Goal: Task Accomplishment & Management: Use online tool/utility

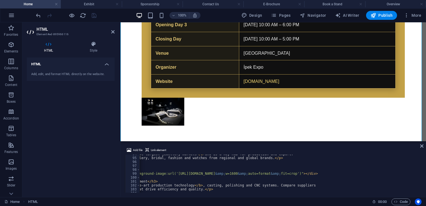
scroll to position [0, 84]
click at [365, 174] on div "< p > Turkey ranks among the < b > five largest jewellery markets </ b > and is…" at bounding box center [346, 174] width 581 height 45
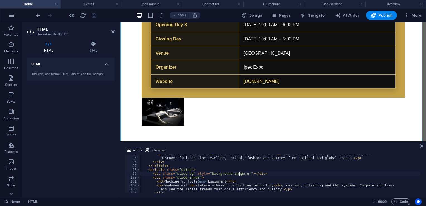
scroll to position [0, 0]
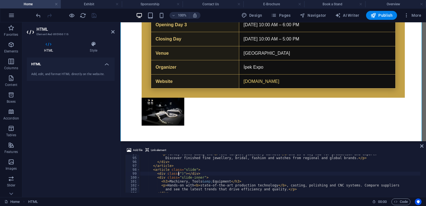
paste textarea "https://i.ibb.co/spXv0NCs/Ads-z-tasar-m-5.jpg"
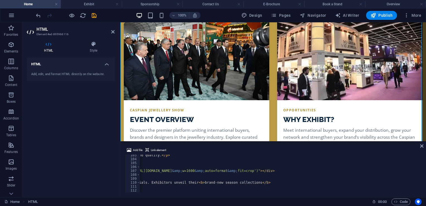
scroll to position [0, 127]
click at [319, 170] on div "and see the latest trends that drive efficiency and quality. </ p > </ div > </…" at bounding box center [303, 175] width 581 height 45
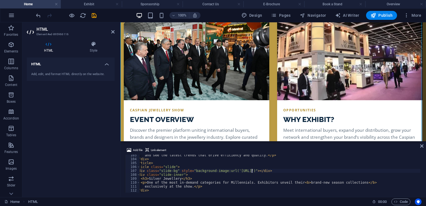
scroll to position [0, 21]
paste textarea "https://i.ibb.co/Ld8bGWYw/Ads-z-tasar-m-6.jpg"
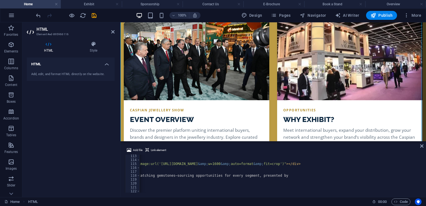
scroll to position [0, 110]
click at [336, 165] on div "</ article > < article class = "slide" > < div class = "slide-bg" style = "back…" at bounding box center [319, 176] width 581 height 45
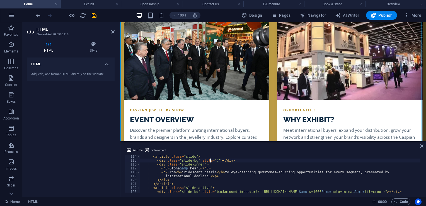
scroll to position [441, 0]
paste textarea "https://i.ibb.co/SXSC3tq8/Ads-z-tasar-m-7.jpg"
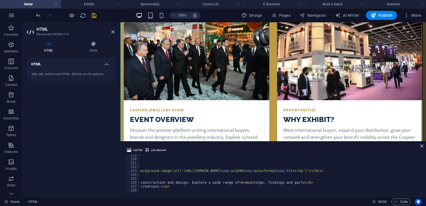
scroll to position [0, 80]
click at [368, 171] on div "international dealers. </ p > </ div > </ article > < article class = "slide ac…" at bounding box center [349, 175] width 581 height 45
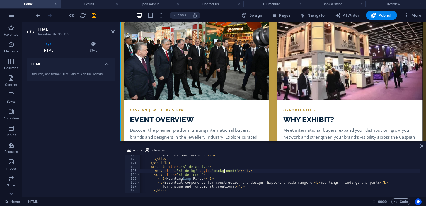
scroll to position [0, 0]
paste textarea "https://i.ibb.co/21J5BCv3/Ads-z-tasar-m-8.jpg"
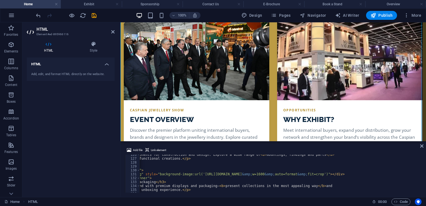
scroll to position [0, 57]
click at [393, 174] on div "< p > Essential components for construction and design. Explore a wide range of…" at bounding box center [373, 175] width 581 height 45
click at [391, 174] on div "< p > Essential components for construction and design. Explore a wide range of…" at bounding box center [373, 175] width 581 height 45
paste textarea "https://i.ibb.co/6718B7sw/Ads-z-tasar-m-9.jpg"
type textarea "<div class="slide-bg" style="https://i.ibb.co/6718B7sw/Ads-z-tasar-m-9.jpg)"></…"
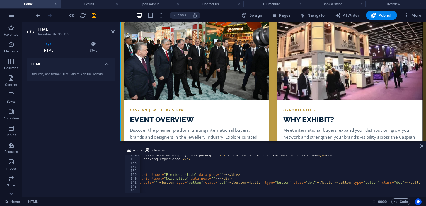
scroll to position [521, 0]
click at [422, 146] on icon at bounding box center [421, 146] width 3 height 4
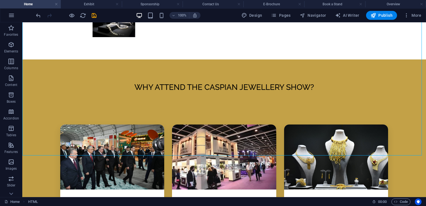
scroll to position [1258, 0]
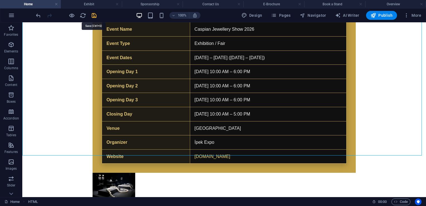
drag, startPoint x: 96, startPoint y: 16, endPoint x: 84, endPoint y: 11, distance: 12.5
click at [96, 16] on icon "save" at bounding box center [94, 15] width 6 height 6
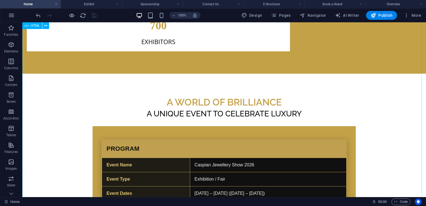
scroll to position [1203, 0]
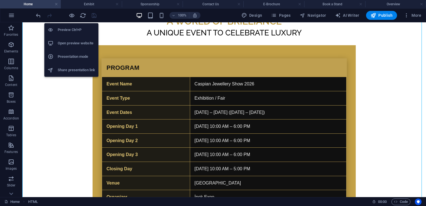
click at [75, 43] on h6 "Open preview website" at bounding box center [76, 43] width 37 height 7
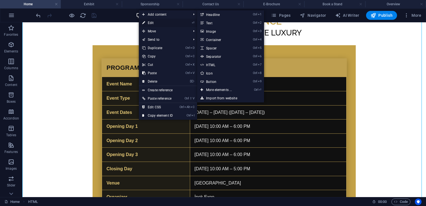
click at [155, 23] on link "⏎ Edit" at bounding box center [157, 23] width 37 height 8
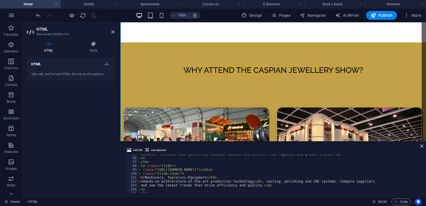
scroll to position [370, 0]
click at [238, 170] on div "Discover finished fine jewellery, bridal, fashion and watches from regional and…" at bounding box center [405, 174] width 581 height 45
drag, startPoint x: 238, startPoint y: 170, endPoint x: 154, endPoint y: 168, distance: 84.8
click at [154, 168] on div "Discover finished fine jewellery, bridal, fashion and watches from regional and…" at bounding box center [405, 174] width 581 height 45
paste textarea "https://i.ibb.co/spXv0NCs/Ads-z-tasar-m-5.jpg"
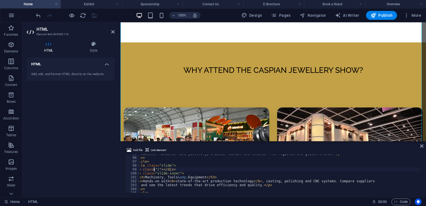
type textarea "<div class="https://i.ibb.co/spXv0NCs/Ads-z-tasar-m-5.jpg)"></div>"
click at [423, 145] on icon at bounding box center [421, 146] width 3 height 4
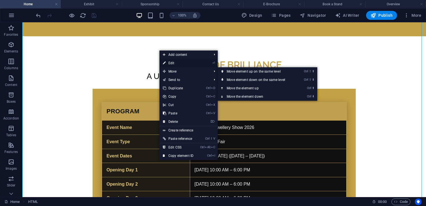
click at [180, 63] on link "⏎ Edit" at bounding box center [178, 63] width 37 height 8
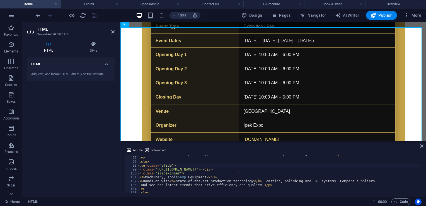
click at [267, 166] on div "Discover finished fine jewellery, bridal, fashion and watches from regional and…" at bounding box center [405, 174] width 581 height 45
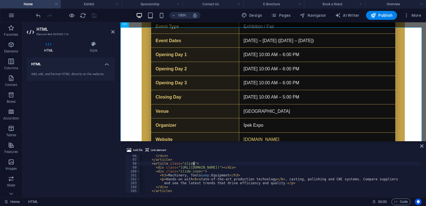
scroll to position [0, 0]
click at [262, 166] on div "</ div > </ article > < article class = "slide" > < div class = "https://i.ibb.…" at bounding box center [430, 176] width 581 height 45
click at [252, 167] on div "</ div > </ article > < article class = "slide" > < div class = "https://i.ibb.…" at bounding box center [430, 176] width 581 height 45
click at [262, 166] on div "</ div > </ article > < article class = "slide" > < div class = "https://i.ibb.…" at bounding box center [430, 176] width 581 height 45
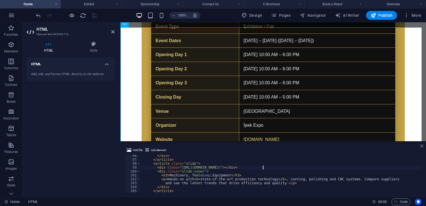
type textarea "<div class="https://i.ibb.co/spXv0NCs/Ads-z-tasar-m-5.jpg)"></div>"
click at [422, 144] on icon at bounding box center [421, 146] width 3 height 4
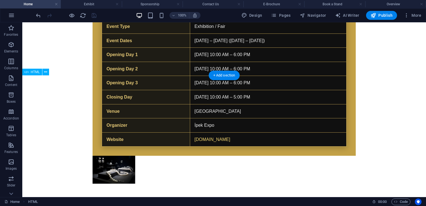
scroll to position [948, 0]
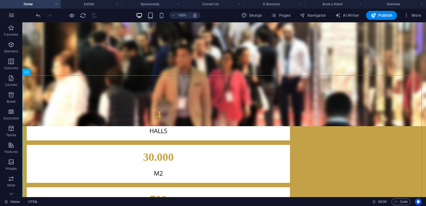
click at [90, 13] on div at bounding box center [66, 15] width 62 height 9
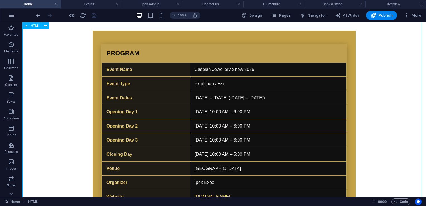
scroll to position [1178, 0]
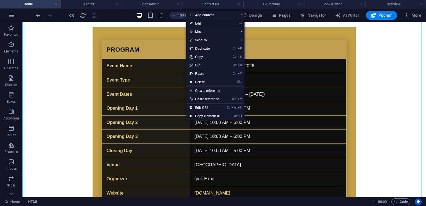
click at [195, 23] on link "⏎ Edit" at bounding box center [204, 23] width 37 height 8
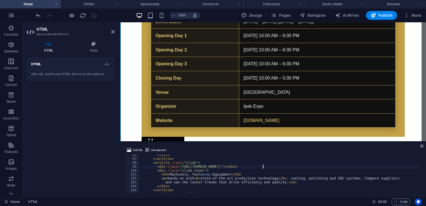
scroll to position [372, 0]
click at [179, 167] on div "</ div > </ article > < article class = "slide" > < div class = "https://i.ibb.…" at bounding box center [430, 175] width 581 height 45
type textarea "<div class="(https://i.ibb.co/spXv0NCs/Ads-z-tasar-m-5.jpg)"></div>"
click at [423, 146] on icon at bounding box center [421, 146] width 3 height 4
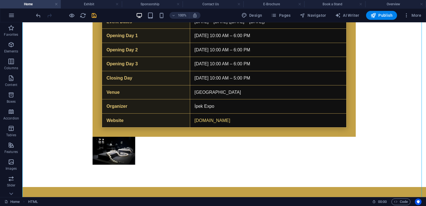
scroll to position [1015, 0]
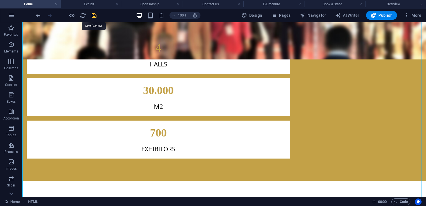
click at [95, 17] on icon "save" at bounding box center [94, 15] width 6 height 6
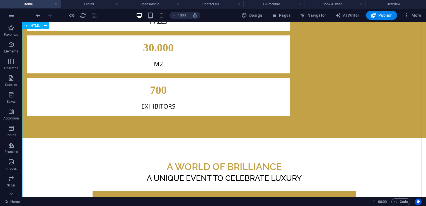
scroll to position [1189, 0]
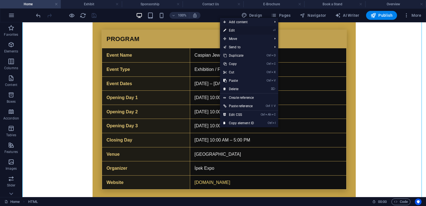
click at [235, 31] on link "⏎ Edit" at bounding box center [238, 30] width 37 height 8
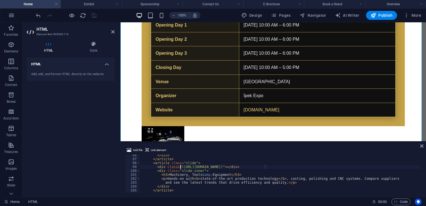
type textarea "<div class="https://i.ibb.co/spXv0NCs/Ads-z-tasar-m-5.jpg)"></div>"
click at [306, 166] on div "</ div > </ article > < article class = "slide" > < div class = "https://i.ibb.…" at bounding box center [430, 175] width 581 height 45
click at [422, 146] on icon at bounding box center [421, 146] width 3 height 4
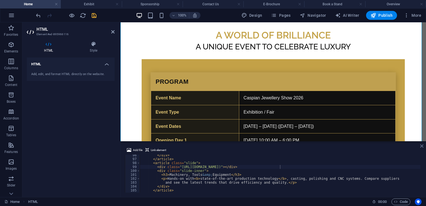
scroll to position [1026, 0]
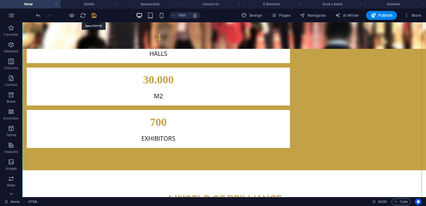
click at [95, 14] on icon "save" at bounding box center [94, 15] width 6 height 6
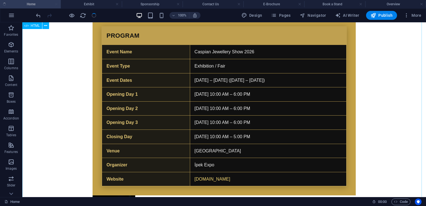
scroll to position [1192, 0]
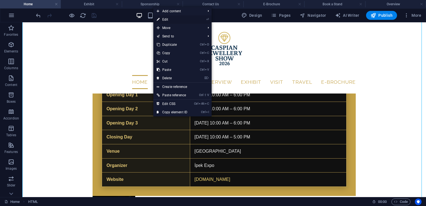
click at [164, 17] on link "⏎ Edit" at bounding box center [171, 19] width 37 height 8
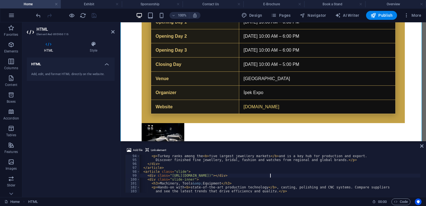
scroll to position [363, 0]
click at [257, 176] on div "< p > Turkey ranks among the < b > five largest jewellery markets </ b > and is…" at bounding box center [420, 176] width 581 height 45
type textarea "<div class="[URL][DOMAIN_NAME]"></div>"
click at [422, 146] on icon at bounding box center [421, 146] width 3 height 4
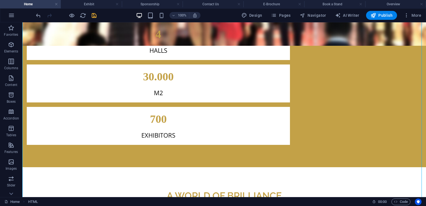
click at [98, 16] on div "100% Design Pages Navigator AI Writer Publish More" at bounding box center [229, 15] width 389 height 9
click at [94, 15] on icon "save" at bounding box center [94, 15] width 6 height 6
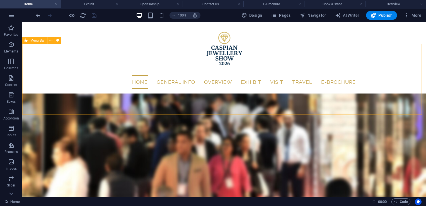
scroll to position [819, 0]
click at [406, 15] on icon "button" at bounding box center [407, 16] width 6 height 6
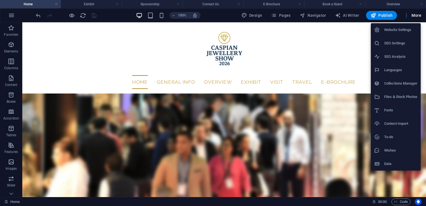
click at [399, 29] on h6 "Website Settings" at bounding box center [400, 29] width 33 height 7
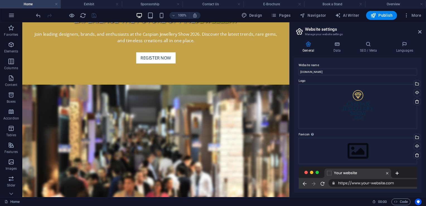
scroll to position [819, 0]
click at [405, 43] on icon at bounding box center [405, 44] width 34 height 6
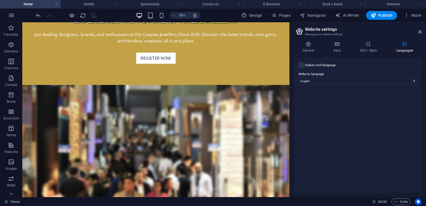
click at [301, 65] on label at bounding box center [301, 65] width 5 height 5
click at [0, 0] on input "Enable multilanguage To disable multilanguage delete all languages until only o…" at bounding box center [0, 0] width 0 height 0
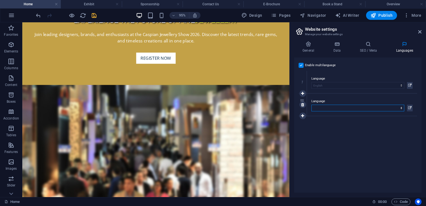
click at [332, 108] on select "Abkhazian Afar Afrikaans Akan Albanian Amharic Arabic Aragonese Armenian Assame…" at bounding box center [357, 108] width 93 height 7
select select "165"
click at [311, 105] on select "Abkhazian Afar Afrikaans Akan Albanian Amharic Arabic Aragonese Armenian Assame…" at bounding box center [357, 108] width 93 height 7
click at [303, 117] on icon at bounding box center [302, 116] width 3 height 4
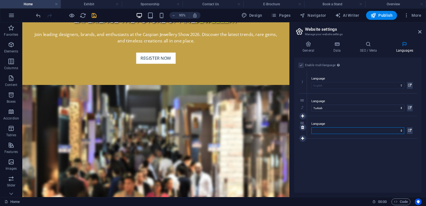
click at [322, 130] on select "Abkhazian Afar Afrikaans Akan Albanian Amharic Arabic Aragonese Armenian Assame…" at bounding box center [357, 130] width 93 height 7
select select "134"
click at [311, 127] on select "Abkhazian Afar Afrikaans Akan Albanian Amharic Arabic Aragonese Armenian Assame…" at bounding box center [357, 130] width 93 height 7
click at [304, 137] on icon at bounding box center [302, 138] width 3 height 4
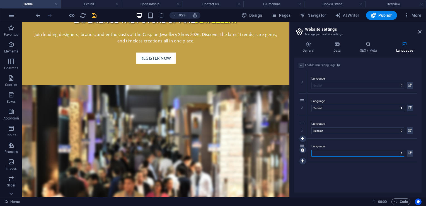
click at [320, 152] on select "Abkhazian Afar Afrikaans Akan Albanian Amharic Arabic Aragonese Armenian Assame…" at bounding box center [357, 153] width 93 height 7
select select "13"
click at [311, 150] on select "Abkhazian Afar Afrikaans Akan Albanian Amharic Arabic Aragonese Armenian Assame…" at bounding box center [357, 153] width 93 height 7
click at [419, 33] on icon at bounding box center [419, 32] width 3 height 4
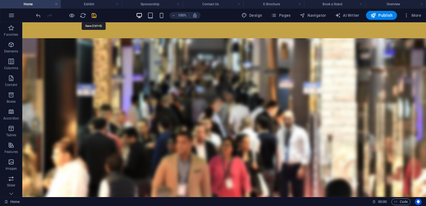
click at [97, 14] on icon "save" at bounding box center [94, 15] width 6 height 6
click at [95, 15] on div at bounding box center [66, 15] width 62 height 9
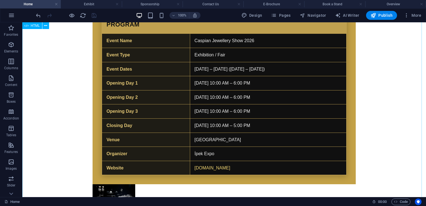
scroll to position [1225, 0]
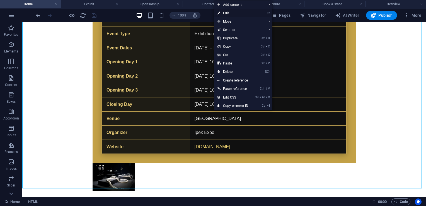
click at [221, 12] on link "⏎ Edit" at bounding box center [232, 13] width 37 height 8
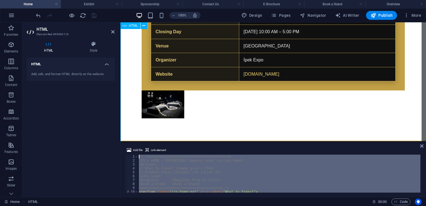
scroll to position [0, 0]
drag, startPoint x: 291, startPoint y: 209, endPoint x: 131, endPoint y: 130, distance: 178.5
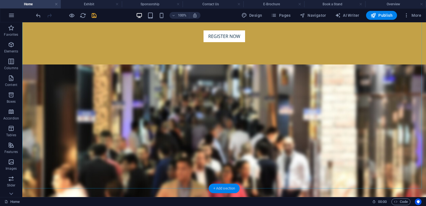
drag, startPoint x: 214, startPoint y: 186, endPoint x: 89, endPoint y: 141, distance: 132.2
click at [214, 186] on div "+ Add section" at bounding box center [224, 187] width 31 height 9
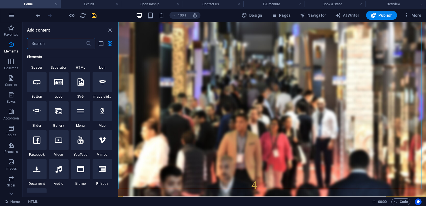
scroll to position [0, 0]
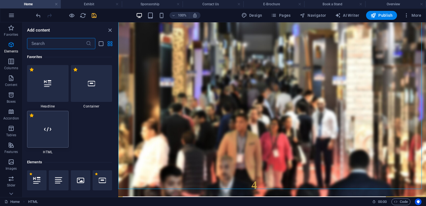
click at [52, 129] on div at bounding box center [48, 129] width 42 height 37
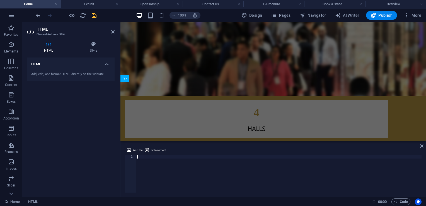
scroll to position [1105, 0]
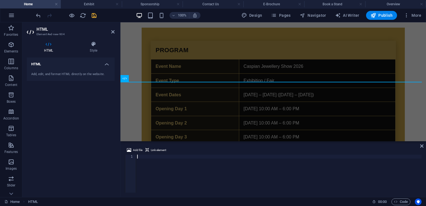
type textarea "https://i.ibb.co/spXv0NCs/Ads-z-tasar-m-5.jpg"
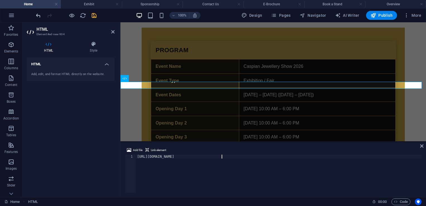
click at [38, 17] on icon "undo" at bounding box center [38, 15] width 6 height 6
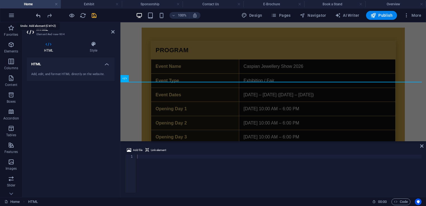
click at [38, 17] on icon "undo" at bounding box center [38, 15] width 6 height 6
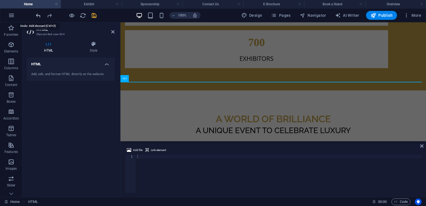
scroll to position [894, 0]
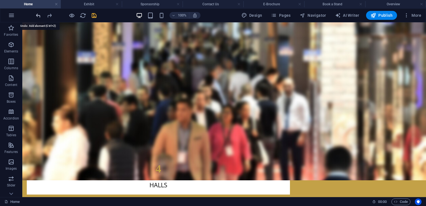
click at [40, 18] on icon "undo" at bounding box center [38, 15] width 6 height 6
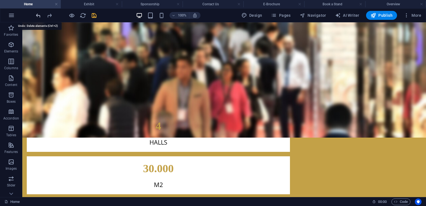
click at [40, 17] on icon "undo" at bounding box center [38, 15] width 6 height 6
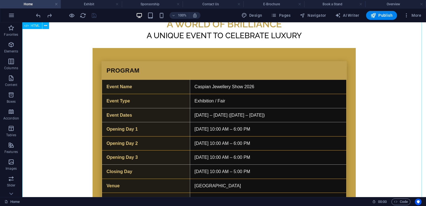
scroll to position [1157, 0]
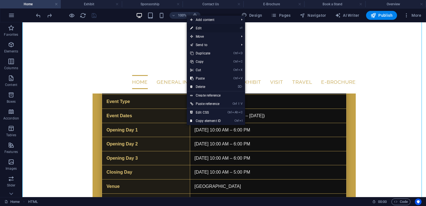
click at [213, 29] on link "⏎ Edit" at bounding box center [205, 28] width 37 height 8
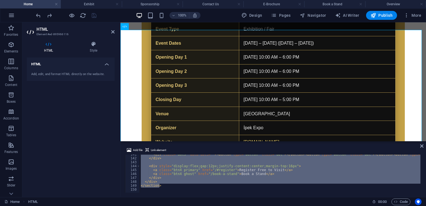
scroll to position [549, 0]
click at [184, 187] on div "< div class = "dots" data-dots = "" > < button type = "button" class = "dot" > …" at bounding box center [280, 173] width 281 height 38
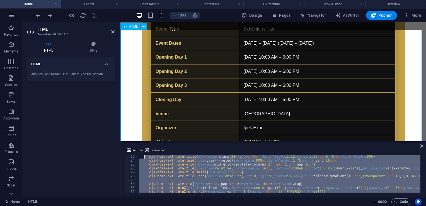
scroll to position [0, 0]
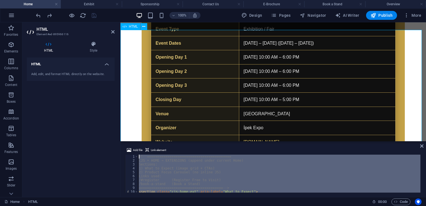
drag, startPoint x: 168, startPoint y: 185, endPoint x: 144, endPoint y: 143, distance: 49.0
click at [144, 143] on div "Add file Link element </section> 1 2 3 4 5 6 7 8 9 10 11 12 <!-- ==============…" at bounding box center [273, 169] width 306 height 55
type textarea "<!-- ========================================= CJS • HOME → EXTENSIONS (append …"
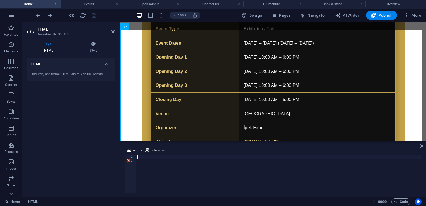
click at [200, 162] on div at bounding box center [279, 177] width 286 height 46
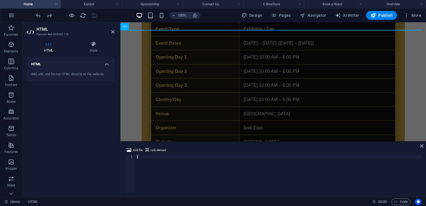
paste textarea "</section>"
type textarea "</section>"
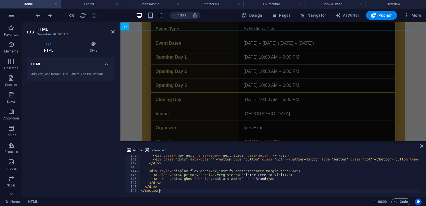
scroll to position [544, 0]
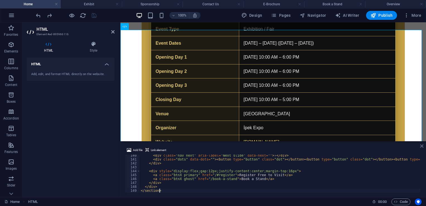
click at [422, 145] on icon at bounding box center [421, 146] width 3 height 4
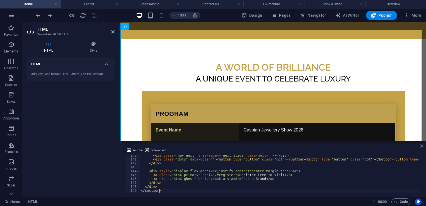
scroll to position [946, 0]
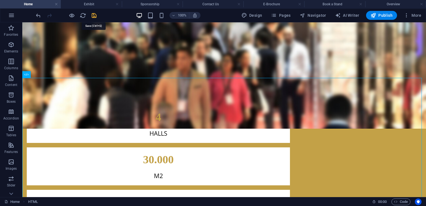
click at [95, 15] on icon "save" at bounding box center [94, 15] width 6 height 6
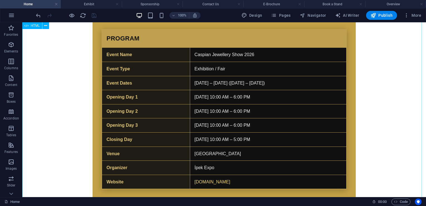
scroll to position [1190, 0]
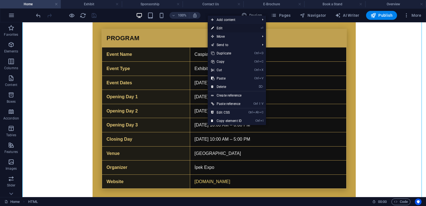
click at [218, 30] on link "⏎ Edit" at bounding box center [226, 28] width 37 height 8
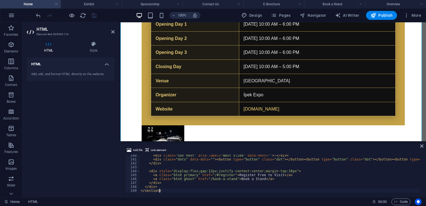
scroll to position [545, 0]
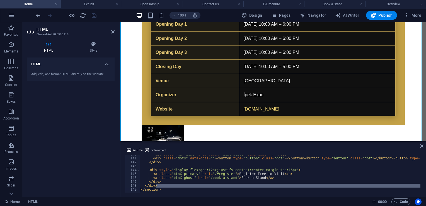
drag, startPoint x: 172, startPoint y: 187, endPoint x: 137, endPoint y: 189, distance: 35.7
click at [137, 189] on div "</section> 140 141 142 143 144 145 146 147 148 149 < div class = "nav next" ari…" at bounding box center [273, 173] width 297 height 38
click at [161, 189] on div "< div class = "nav next" aria-label = "Next slide" data-next = "" > › </ div > …" at bounding box center [430, 174] width 581 height 45
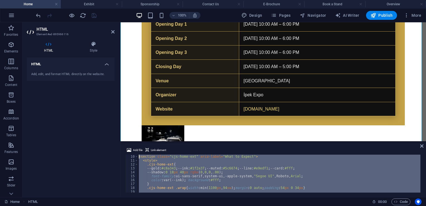
scroll to position [0, 0]
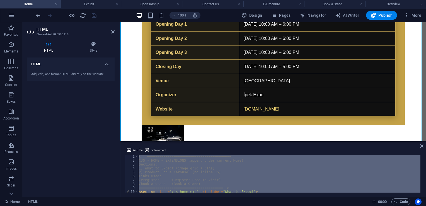
drag, startPoint x: 161, startPoint y: 189, endPoint x: 136, endPoint y: 141, distance: 53.5
click at [136, 141] on aside "Add file Link element </section> 1 2 3 4 5 6 7 8 9 10 11 12 <!-- ==============…" at bounding box center [273, 169] width 306 height 56
type textarea "<!-- ========================================= CJS • HOME → EXTENSIONS (append …"
click at [114, 31] on icon at bounding box center [112, 32] width 3 height 4
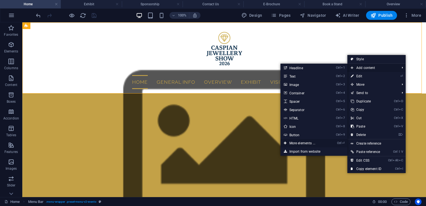
click at [306, 143] on link "Ctrl ⏎ More elements ..." at bounding box center [304, 143] width 46 height 8
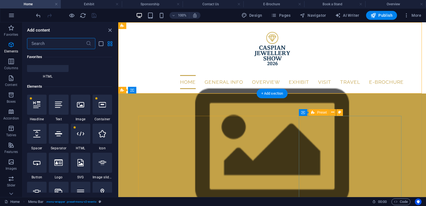
scroll to position [105, 0]
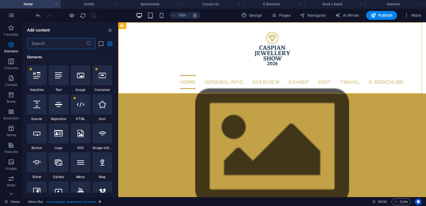
click at [64, 45] on input "text" at bounding box center [56, 43] width 59 height 11
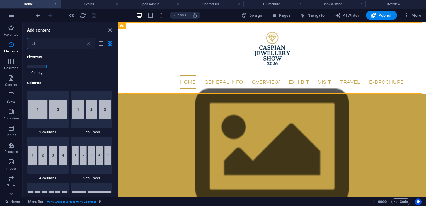
type input "a"
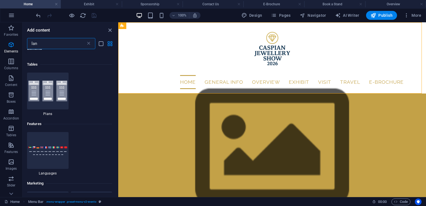
scroll to position [35, 0]
type input "lan"
click at [56, 150] on img at bounding box center [47, 150] width 39 height 9
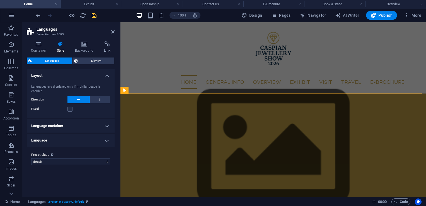
click at [85, 125] on h4 "Language container" at bounding box center [71, 125] width 88 height 13
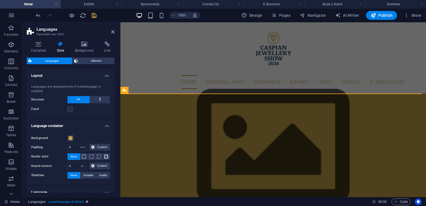
click at [86, 125] on h4 "Language container" at bounding box center [71, 124] width 88 height 10
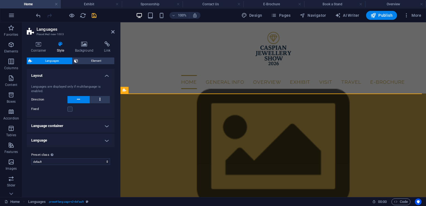
click at [90, 143] on h4 "Language" at bounding box center [71, 140] width 88 height 13
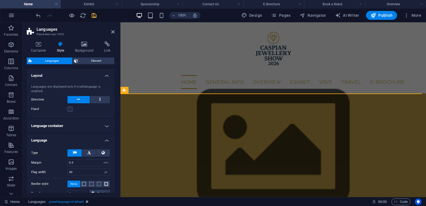
click at [94, 138] on h4 "Language" at bounding box center [71, 139] width 88 height 10
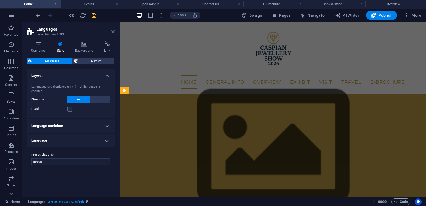
click at [113, 33] on icon at bounding box center [112, 32] width 3 height 4
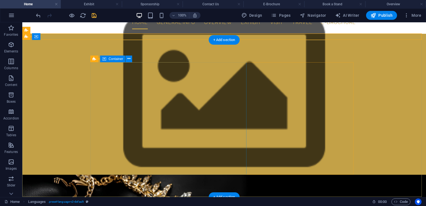
scroll to position [0, 0]
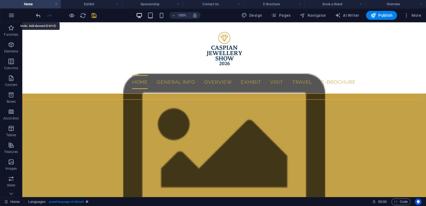
click at [38, 16] on icon "undo" at bounding box center [38, 15] width 6 height 6
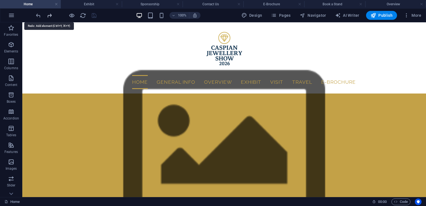
click at [49, 15] on icon "redo" at bounding box center [49, 15] width 6 height 6
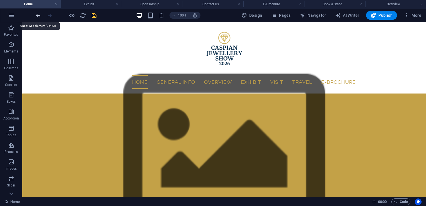
click at [40, 15] on icon "undo" at bounding box center [38, 15] width 6 height 6
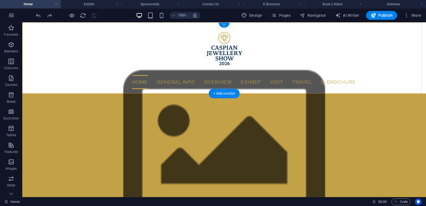
click at [227, 24] on div "+" at bounding box center [224, 25] width 11 height 5
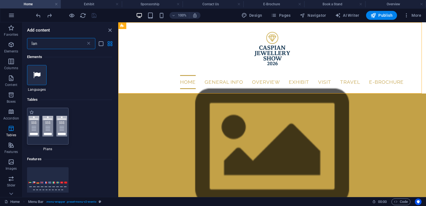
scroll to position [45, 0]
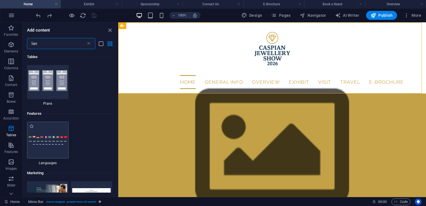
click at [47, 134] on div at bounding box center [48, 140] width 42 height 37
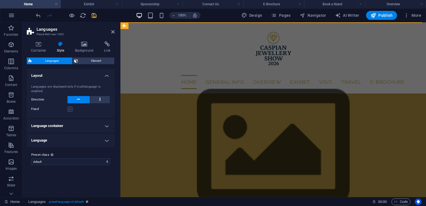
click at [69, 109] on label at bounding box center [69, 109] width 5 height 5
click at [0, 0] on input "Fixed" at bounding box center [0, 0] width 0 height 0
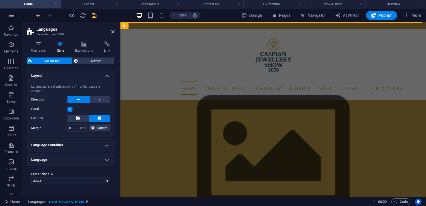
click at [69, 109] on label at bounding box center [69, 109] width 5 height 5
click at [0, 0] on input "Fixed" at bounding box center [0, 0] width 0 height 0
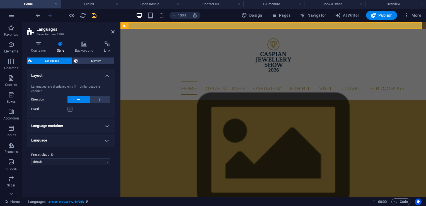
click at [69, 109] on label at bounding box center [69, 109] width 5 height 5
click at [0, 0] on input "Fixed" at bounding box center [0, 0] width 0 height 0
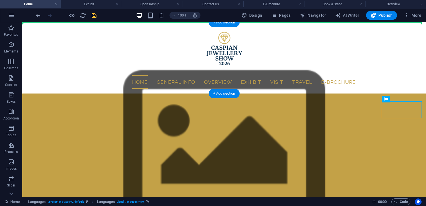
drag, startPoint x: 308, startPoint y: 109, endPoint x: 408, endPoint y: 45, distance: 118.4
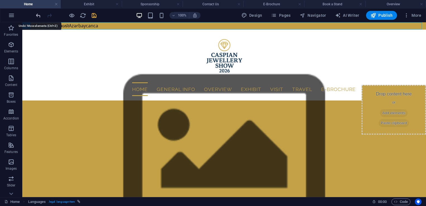
click at [38, 14] on icon "undo" at bounding box center [38, 15] width 6 height 6
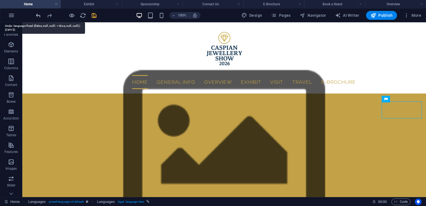
click at [38, 14] on icon "undo" at bounding box center [38, 15] width 6 height 6
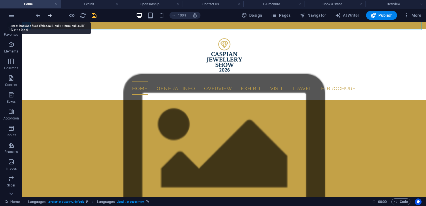
click at [49, 13] on icon "redo" at bounding box center [49, 15] width 6 height 6
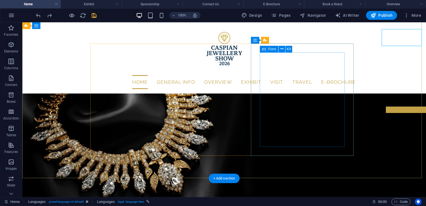
scroll to position [0, 0]
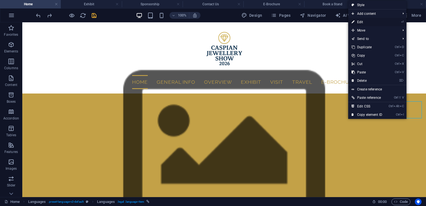
click at [360, 21] on link "⏎ Edit" at bounding box center [366, 22] width 37 height 8
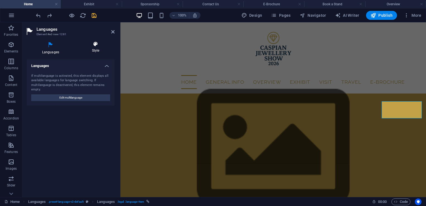
click at [96, 50] on h4 "Style" at bounding box center [96, 47] width 38 height 12
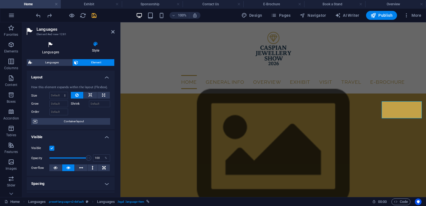
click at [58, 51] on h4 "Languages" at bounding box center [52, 47] width 50 height 13
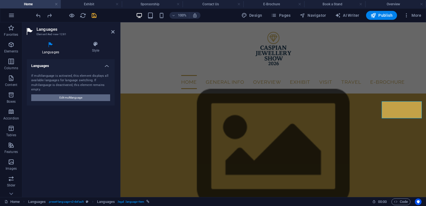
click at [72, 97] on span "Edit multilanguage" at bounding box center [70, 97] width 23 height 7
select select "41"
select select "165"
select select "134"
select select "13"
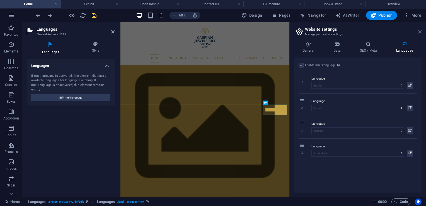
click at [421, 31] on icon at bounding box center [419, 32] width 3 height 4
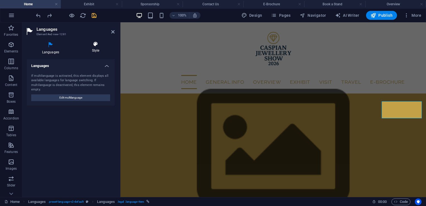
click at [88, 47] on icon at bounding box center [96, 44] width 38 height 6
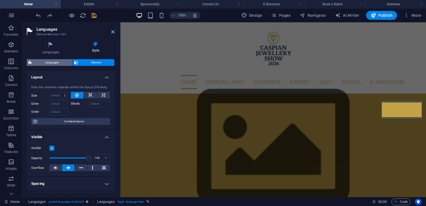
click at [59, 60] on span "Languages" at bounding box center [52, 62] width 37 height 7
select select "rem"
select select "px"
select select "rem"
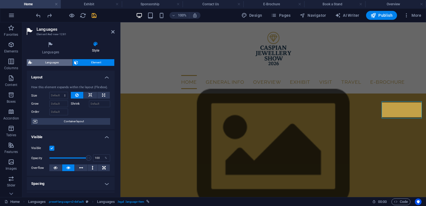
select select "px"
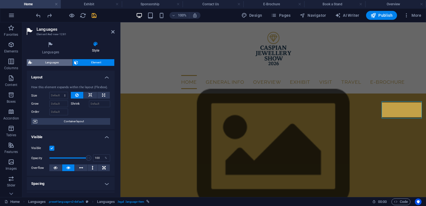
select select "px"
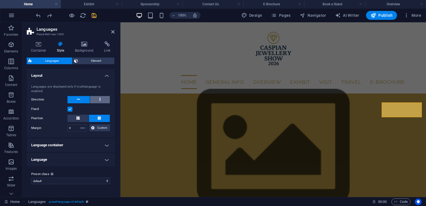
click at [101, 97] on button at bounding box center [100, 99] width 20 height 7
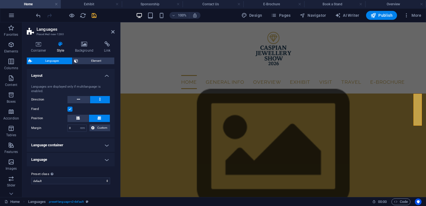
click at [83, 140] on h4 "Language container" at bounding box center [71, 144] width 88 height 13
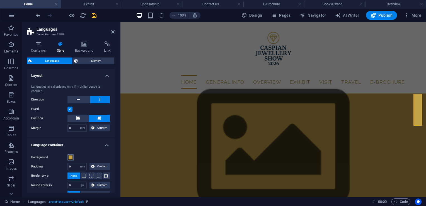
click at [71, 156] on span at bounding box center [70, 157] width 4 height 4
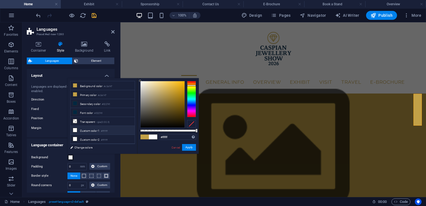
drag, startPoint x: 159, startPoint y: 99, endPoint x: 139, endPoint y: 78, distance: 28.8
click at [139, 78] on div "#ffffff Supported formats #0852ed rgb(8, 82, 237) rgba(8, 82, 237, 90%) hsv(221…" at bounding box center [168, 156] width 62 height 156
click at [123, 129] on li "Custom color 1 #ffffff" at bounding box center [103, 130] width 64 height 9
click at [188, 149] on button "Apply" at bounding box center [189, 147] width 14 height 7
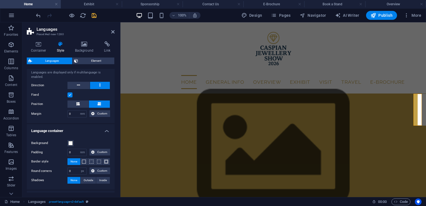
scroll to position [15, 0]
click at [71, 144] on span at bounding box center [70, 143] width 4 height 4
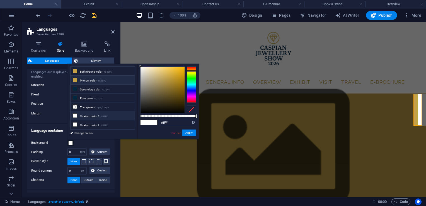
click at [95, 81] on li "Primary color #c3a147" at bounding box center [103, 80] width 64 height 9
type input "#c3a147"
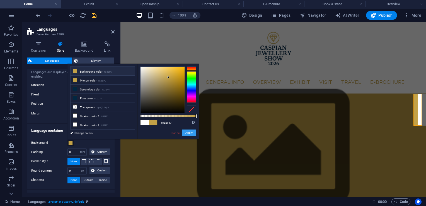
click at [192, 133] on button "Apply" at bounding box center [189, 132] width 14 height 7
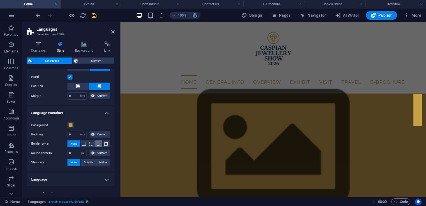
scroll to position [32, 0]
click at [89, 160] on span "Outside" at bounding box center [88, 162] width 9 height 7
type input "2"
type input "4"
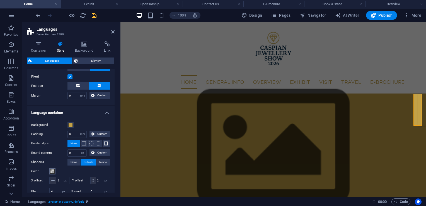
click at [52, 172] on span at bounding box center [52, 171] width 4 height 4
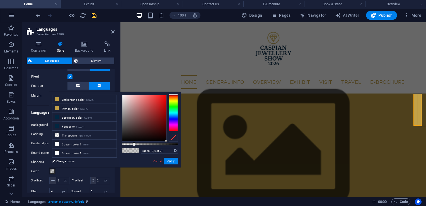
drag, startPoint x: 143, startPoint y: 134, endPoint x: 174, endPoint y: 145, distance: 33.4
click at [174, 141] on div at bounding box center [150, 118] width 56 height 47
type input "#000000"
drag, startPoint x: 172, startPoint y: 144, endPoint x: 182, endPoint y: 144, distance: 10.6
click at [182, 144] on body "caspianjewelleryshow.com Home Exhibit Sponsorship Contact Us E-Brochure Book a …" at bounding box center [213, 103] width 426 height 206
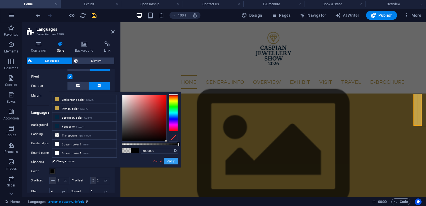
click at [171, 161] on button "Apply" at bounding box center [171, 161] width 14 height 7
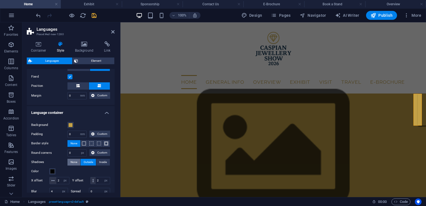
click at [76, 161] on span "None" at bounding box center [74, 162] width 7 height 7
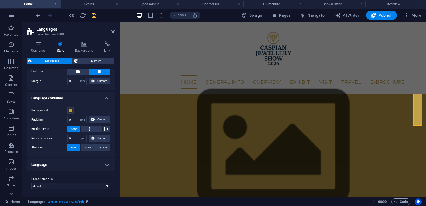
click at [84, 158] on h4 "Language" at bounding box center [71, 164] width 88 height 13
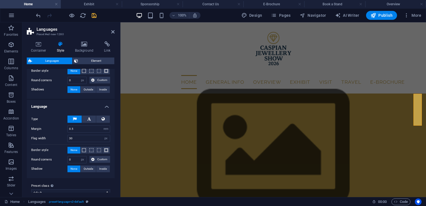
scroll to position [111, 0]
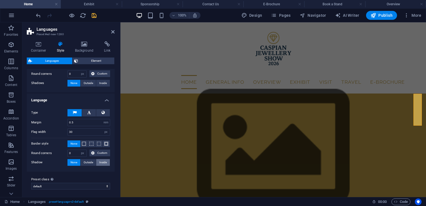
click at [100, 160] on span "Inside" at bounding box center [103, 162] width 8 height 7
type input "2"
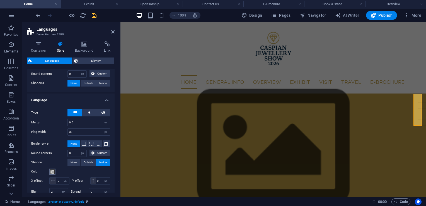
click at [51, 170] on span at bounding box center [52, 171] width 4 height 4
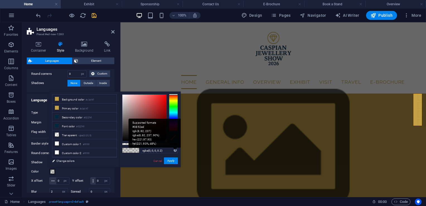
drag, startPoint x: 147, startPoint y: 125, endPoint x: 175, endPoint y: 149, distance: 36.4
click at [175, 149] on div "rgba(0, 0, 0, 0.2) Supported formats #0852ed rgb(8, 82, 237) rgba(8, 82, 237, 9…" at bounding box center [150, 169] width 62 height 156
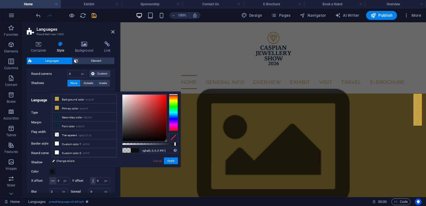
type input "#000000"
drag, startPoint x: 159, startPoint y: 143, endPoint x: 186, endPoint y: 146, distance: 27.2
click at [186, 146] on body "caspianjewelleryshow.com Home Exhibit Sponsorship Contact Us E-Brochure Book a …" at bounding box center [213, 103] width 426 height 206
click at [172, 161] on button "Apply" at bounding box center [171, 160] width 14 height 7
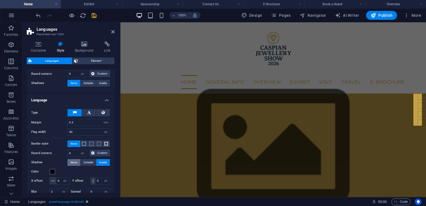
click at [75, 160] on span "None" at bounding box center [74, 162] width 7 height 7
click at [111, 30] on icon at bounding box center [112, 32] width 3 height 4
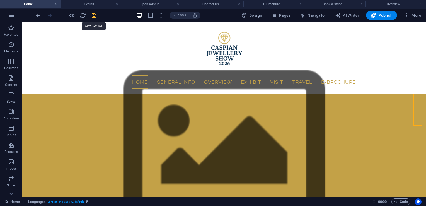
click at [95, 16] on icon "save" at bounding box center [94, 15] width 6 height 6
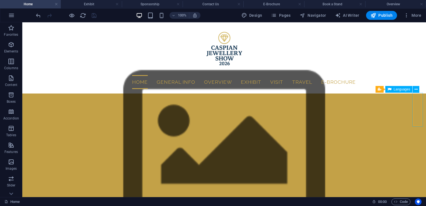
click at [417, 109] on div "English Türkçe Русский Azərbaycanca" at bounding box center [422, 110] width 11 height 34
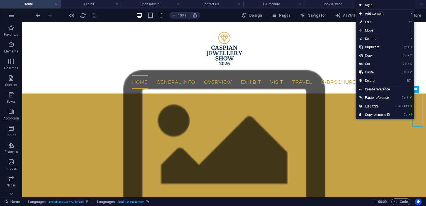
click at [372, 22] on link "⏎ Edit" at bounding box center [374, 22] width 37 height 8
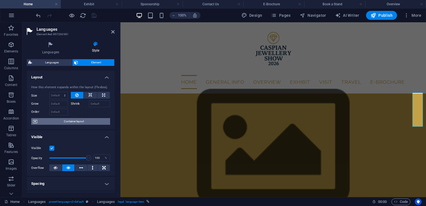
click at [87, 122] on span "Container layout" at bounding box center [73, 121] width 69 height 7
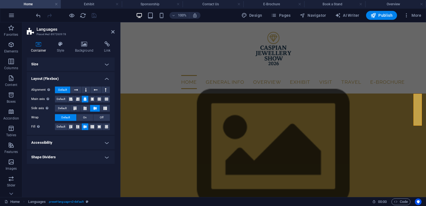
click at [78, 64] on h4 "Size" at bounding box center [71, 63] width 88 height 13
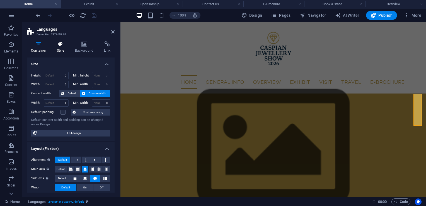
click at [61, 49] on h4 "Style" at bounding box center [62, 47] width 18 height 12
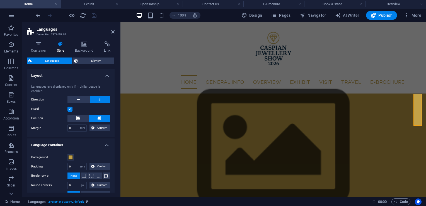
click at [68, 108] on label at bounding box center [69, 109] width 5 height 5
click at [0, 0] on input "Fixed" at bounding box center [0, 0] width 0 height 0
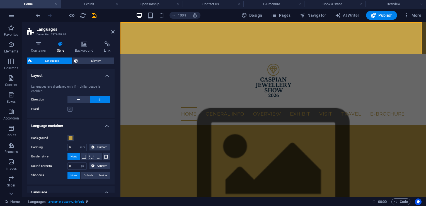
click at [69, 108] on label at bounding box center [69, 109] width 5 height 5
click at [0, 0] on input "Fixed" at bounding box center [0, 0] width 0 height 0
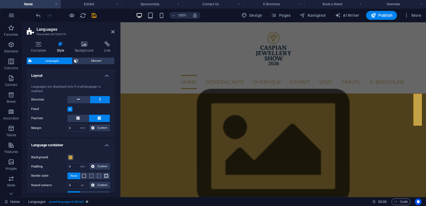
click at [69, 108] on label at bounding box center [69, 109] width 5 height 5
click at [0, 0] on input "Fixed" at bounding box center [0, 0] width 0 height 0
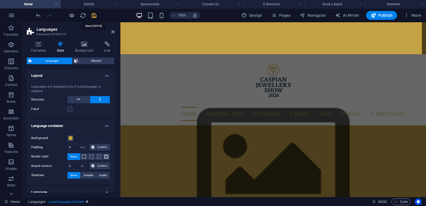
click at [93, 15] on icon "save" at bounding box center [94, 15] width 6 height 6
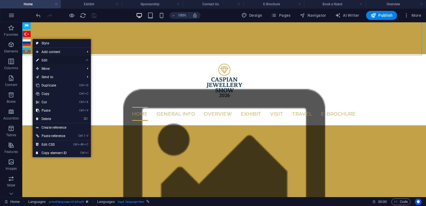
click at [54, 59] on link "⏎ Edit" at bounding box center [51, 60] width 37 height 8
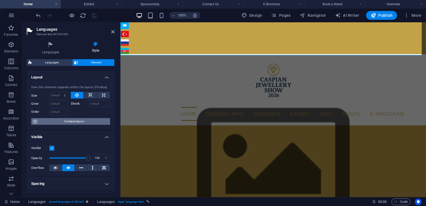
click at [79, 120] on span "Container layout" at bounding box center [73, 121] width 69 height 7
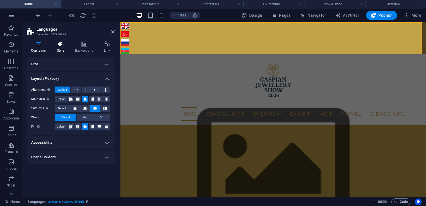
click at [64, 49] on h4 "Style" at bounding box center [62, 47] width 18 height 12
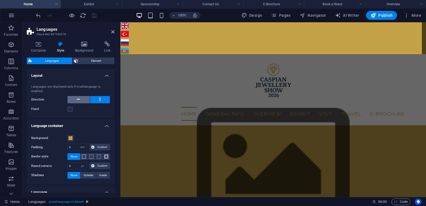
click at [82, 98] on button at bounding box center [78, 99] width 22 height 7
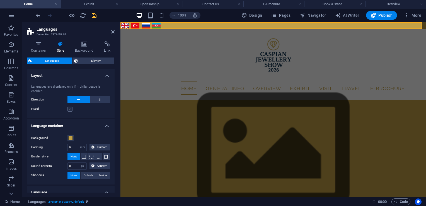
click at [70, 109] on label at bounding box center [69, 109] width 5 height 5
click at [0, 0] on input "Fixed" at bounding box center [0, 0] width 0 height 0
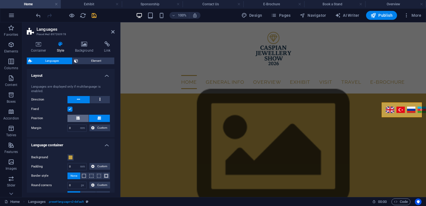
click at [82, 120] on button at bounding box center [77, 118] width 21 height 7
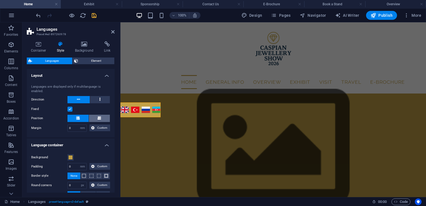
click at [98, 118] on icon at bounding box center [99, 117] width 3 height 3
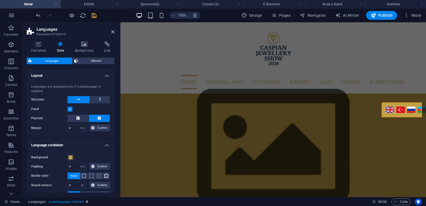
click at [69, 109] on label at bounding box center [69, 109] width 5 height 5
click at [0, 0] on input "Fixed" at bounding box center [0, 0] width 0 height 0
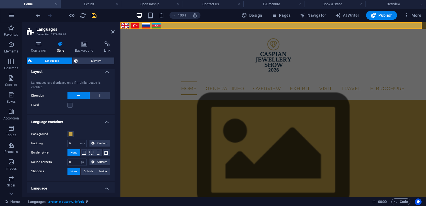
scroll to position [3, 0]
click at [73, 107] on div "Fixed" at bounding box center [70, 105] width 79 height 7
click at [70, 107] on label at bounding box center [69, 105] width 5 height 5
click at [0, 0] on input "Fixed" at bounding box center [0, 0] width 0 height 0
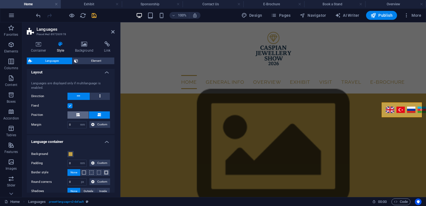
click at [84, 114] on button at bounding box center [77, 114] width 21 height 7
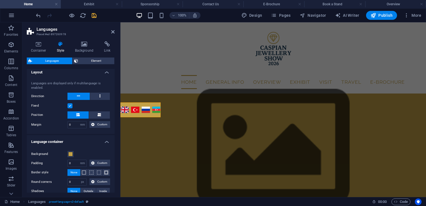
click at [69, 105] on label at bounding box center [69, 105] width 5 height 5
click at [0, 0] on input "Fixed" at bounding box center [0, 0] width 0 height 0
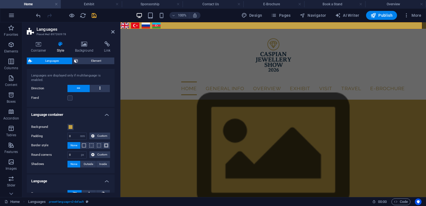
scroll to position [11, 0]
click at [83, 146] on span at bounding box center [84, 145] width 4 height 4
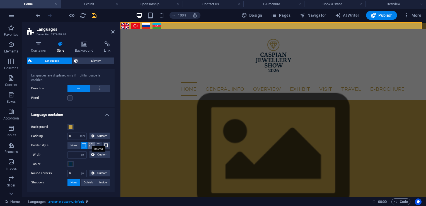
click at [90, 146] on span at bounding box center [92, 145] width 4 height 4
click at [98, 145] on span at bounding box center [99, 145] width 4 height 4
click at [107, 144] on button at bounding box center [106, 145] width 7 height 7
click at [74, 145] on span "None" at bounding box center [74, 145] width 7 height 7
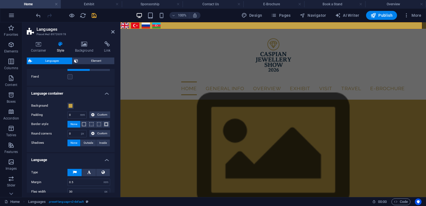
scroll to position [32, 0]
click at [86, 142] on span "Outside" at bounding box center [88, 142] width 9 height 7
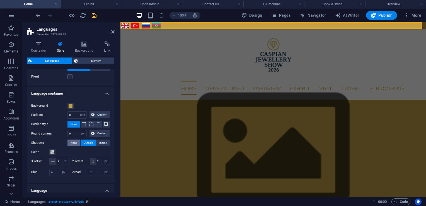
click at [75, 141] on span "None" at bounding box center [74, 142] width 7 height 7
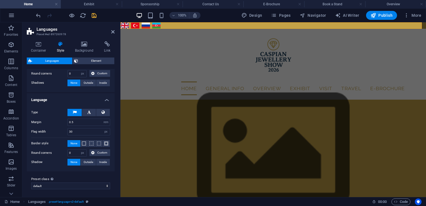
scroll to position [0, 0]
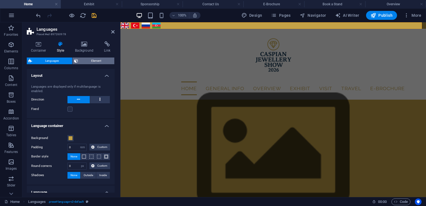
click at [93, 61] on span "Element" at bounding box center [96, 60] width 33 height 7
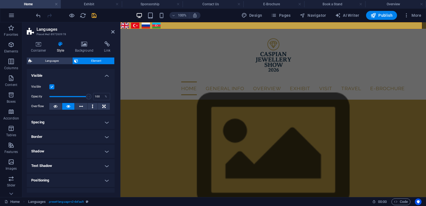
click at [51, 118] on h4 "Spacing" at bounding box center [71, 121] width 88 height 13
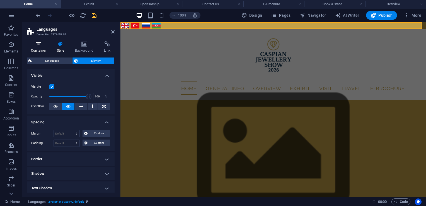
click at [41, 48] on h4 "Container" at bounding box center [40, 47] width 26 height 12
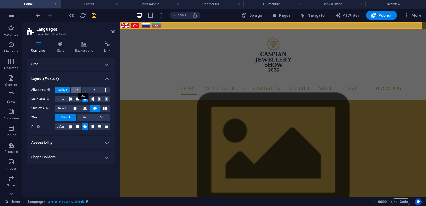
click at [78, 90] on icon at bounding box center [76, 89] width 4 height 7
click at [70, 98] on icon at bounding box center [70, 99] width 3 height 7
click at [86, 98] on icon at bounding box center [84, 99] width 3 height 7
click at [72, 98] on icon at bounding box center [70, 99] width 3 height 7
click at [93, 98] on icon at bounding box center [92, 99] width 3 height 7
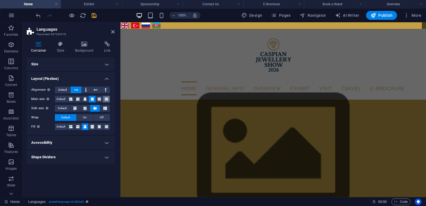
click at [106, 98] on icon at bounding box center [106, 99] width 3 height 7
click at [97, 98] on button at bounding box center [99, 99] width 7 height 7
click at [79, 98] on icon at bounding box center [77, 99] width 3 height 7
click at [76, 98] on icon at bounding box center [77, 99] width 3 height 7
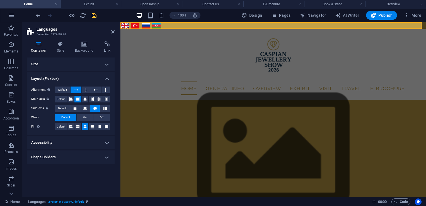
click at [76, 98] on icon at bounding box center [77, 99] width 3 height 7
click at [82, 110] on button at bounding box center [85, 108] width 10 height 7
click at [75, 108] on icon at bounding box center [75, 108] width 7 height 3
click at [94, 108] on icon at bounding box center [95, 108] width 7 height 3
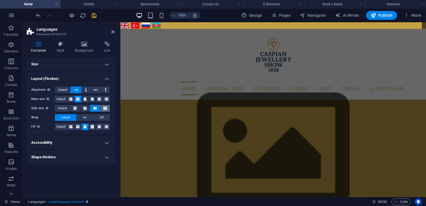
click at [106, 108] on icon at bounding box center [105, 108] width 7 height 3
click at [94, 108] on icon at bounding box center [95, 108] width 7 height 3
click at [85, 115] on span "On" at bounding box center [85, 117] width 4 height 7
click at [99, 115] on button "Off" at bounding box center [101, 117] width 16 height 7
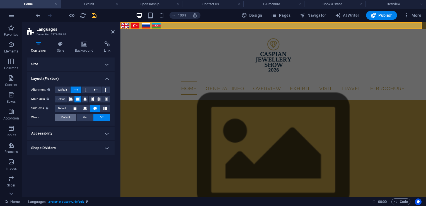
click at [71, 117] on button "Default" at bounding box center [65, 117] width 21 height 7
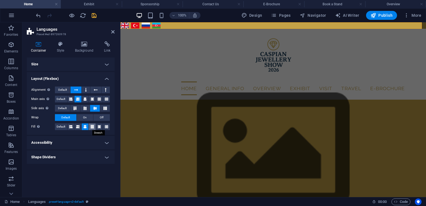
click at [94, 126] on icon at bounding box center [92, 126] width 3 height 7
click at [79, 126] on icon at bounding box center [77, 126] width 3 height 7
click at [89, 116] on button "On" at bounding box center [85, 117] width 16 height 7
click at [69, 119] on span "Default" at bounding box center [65, 117] width 9 height 7
click at [84, 119] on span "On" at bounding box center [85, 117] width 4 height 7
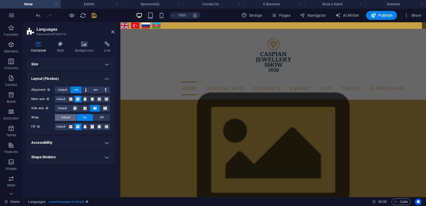
click at [69, 116] on span "Default" at bounding box center [65, 117] width 9 height 7
click at [84, 119] on span "On" at bounding box center [85, 117] width 4 height 7
click at [94, 138] on h4 "Accessibility" at bounding box center [71, 142] width 88 height 13
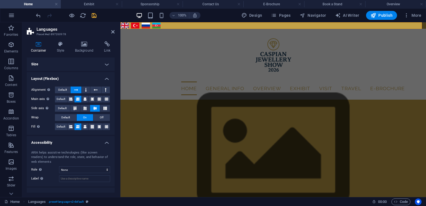
click at [94, 141] on h4 "Accessibility" at bounding box center [71, 141] width 88 height 10
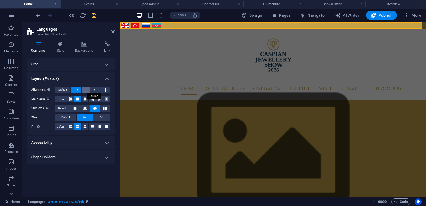
click at [84, 91] on button at bounding box center [86, 89] width 8 height 7
click at [96, 91] on icon at bounding box center [96, 89] width 4 height 7
click at [109, 88] on button at bounding box center [106, 89] width 8 height 7
click at [85, 91] on icon at bounding box center [86, 89] width 2 height 7
drag, startPoint x: 92, startPoint y: 14, endPoint x: 197, endPoint y: 127, distance: 154.3
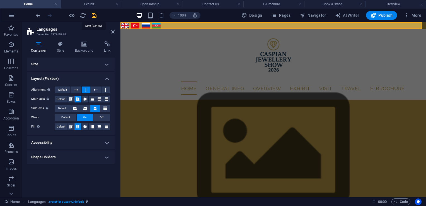
click at [92, 14] on icon "save" at bounding box center [94, 15] width 6 height 6
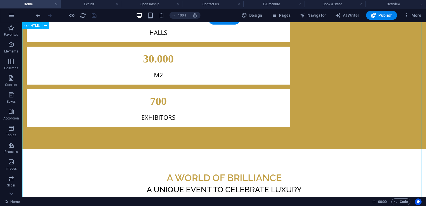
scroll to position [1115, 0]
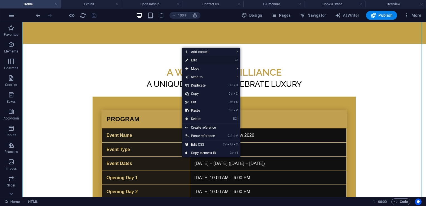
click at [197, 61] on link "⏎ Edit" at bounding box center [200, 60] width 37 height 8
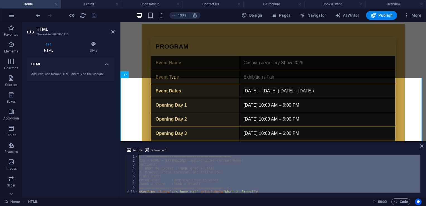
scroll to position [568, 0]
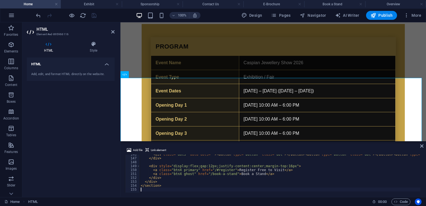
click at [424, 147] on div "Add file Link element 146 147 148 149 150 151 152 153 154 155 < div class = "do…" at bounding box center [273, 169] width 306 height 55
click at [421, 147] on icon at bounding box center [421, 146] width 3 height 4
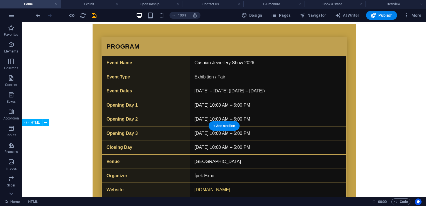
scroll to position [904, 0]
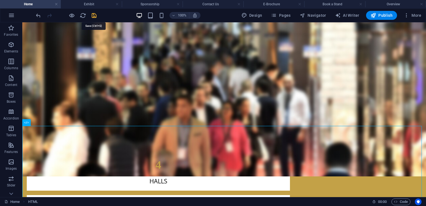
click at [95, 14] on icon "save" at bounding box center [94, 15] width 6 height 6
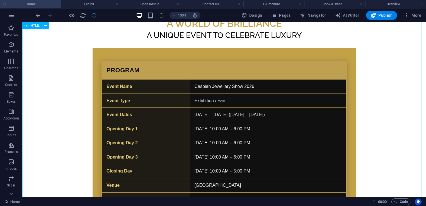
scroll to position [1228, 0]
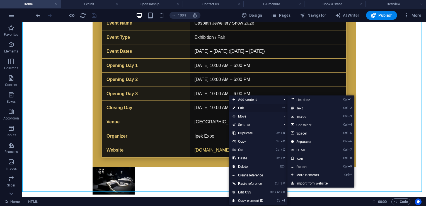
click at [241, 107] on link "⏎ Edit" at bounding box center [247, 108] width 37 height 8
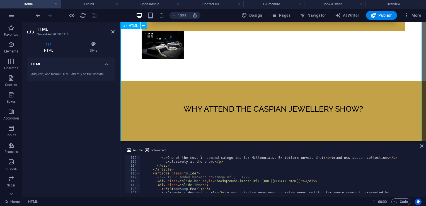
scroll to position [1291, 0]
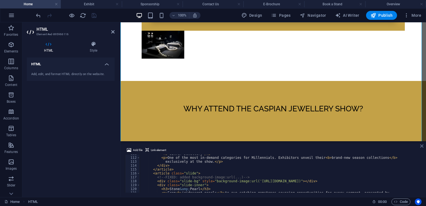
click at [423, 146] on icon at bounding box center [421, 146] width 3 height 4
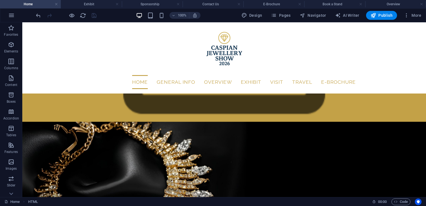
scroll to position [0, 0]
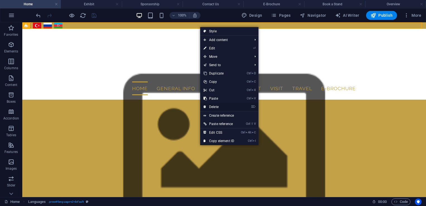
click at [217, 105] on link "⌦ Delete" at bounding box center [218, 107] width 37 height 8
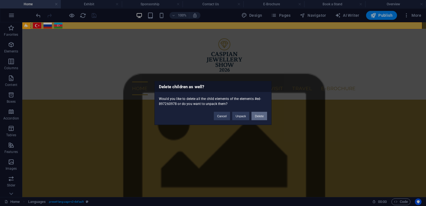
click at [259, 116] on button "Delete" at bounding box center [260, 116] width 16 height 8
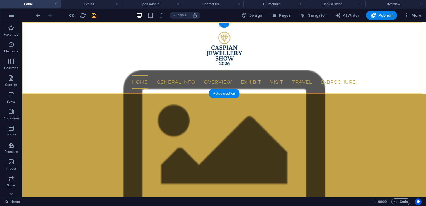
click at [224, 26] on div "+" at bounding box center [224, 25] width 11 height 5
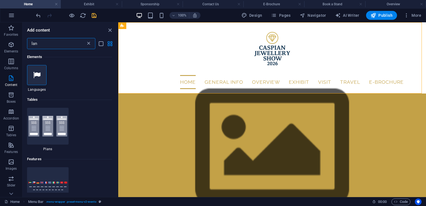
click at [86, 45] on icon at bounding box center [89, 44] width 6 height 6
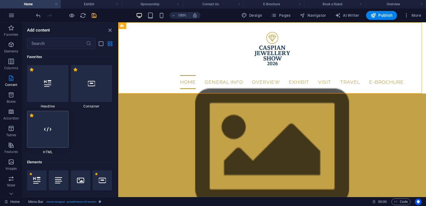
click at [48, 121] on div at bounding box center [48, 129] width 42 height 37
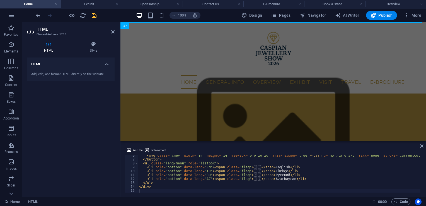
scroll to position [21, 0]
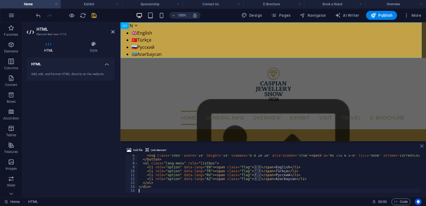
click at [421, 146] on icon at bounding box center [421, 146] width 3 height 4
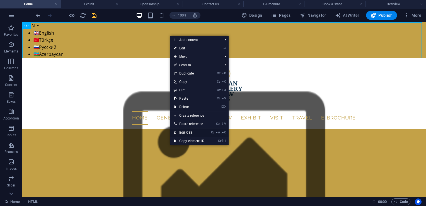
click at [194, 131] on link "Ctrl Alt C Edit CSS" at bounding box center [188, 132] width 37 height 8
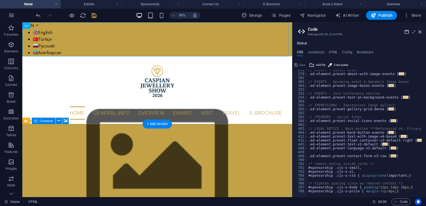
scroll to position [369, 0]
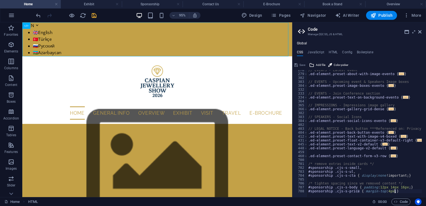
drag, startPoint x: 401, startPoint y: 192, endPoint x: 334, endPoint y: 175, distance: 68.6
click at [334, 175] on div "// EVENTS - Latest event .ed-element.preset-about-with-image-evento { ... } // …" at bounding box center [391, 133] width 168 height 131
click at [400, 189] on div "// EVENTS - Latest event .ed-element.preset-about-with-image-evento { ... } // …" at bounding box center [391, 133] width 168 height 131
type textarea "#sponsorship .cjs-s-price { margin-top: 4px; }"
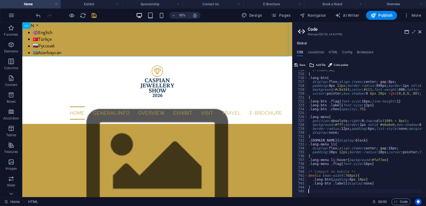
scroll to position [513, 0]
click at [317, 54] on h4 "JavaScript" at bounding box center [316, 53] width 16 height 6
type textarea "/* JS for preset "Menu V2" */"
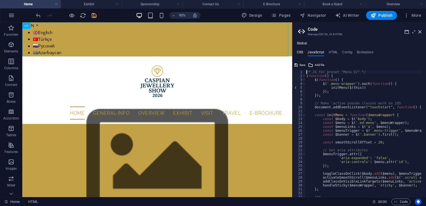
click at [302, 54] on h4 "CSS" at bounding box center [300, 53] width 6 height 6
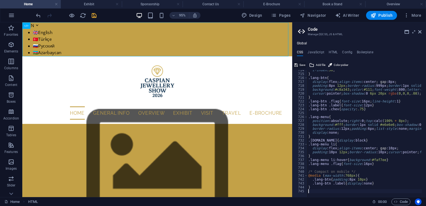
click at [301, 65] on span "Save" at bounding box center [302, 65] width 6 height 7
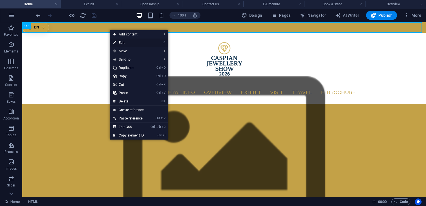
click at [125, 43] on link "⏎ Edit" at bounding box center [128, 42] width 37 height 8
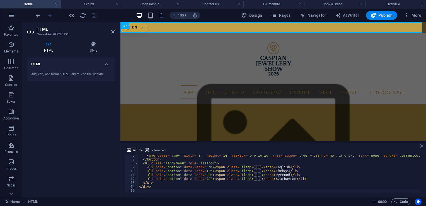
click at [421, 144] on icon at bounding box center [421, 146] width 3 height 4
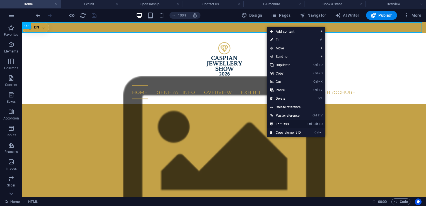
click at [286, 123] on link "Ctrl Alt C Edit CSS" at bounding box center [285, 124] width 37 height 8
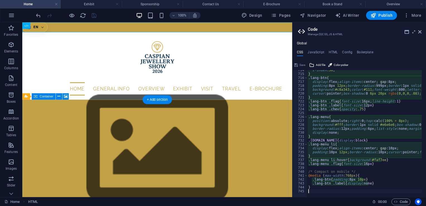
type textarea ".lang-btn .label{display:none}"
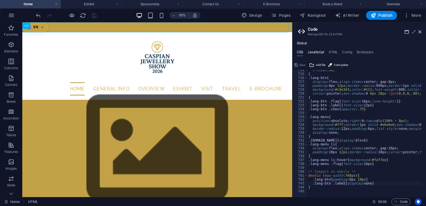
click at [318, 50] on h4 "JavaScript" at bounding box center [316, 53] width 16 height 6
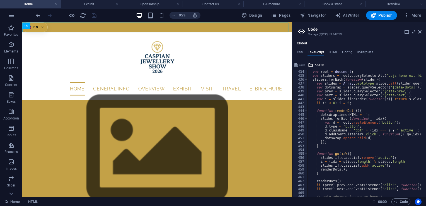
scroll to position [1716, 0]
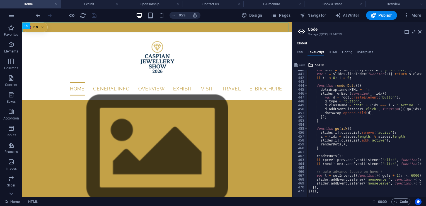
type textarea "})();"
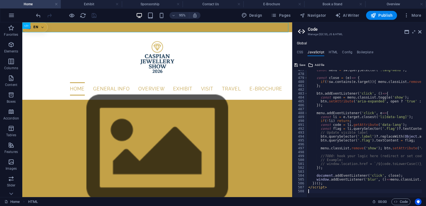
scroll to position [1860, 0]
click at [304, 64] on span "Save" at bounding box center [302, 65] width 6 height 7
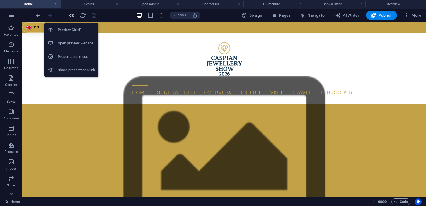
click at [70, 15] on icon "button" at bounding box center [72, 15] width 6 height 6
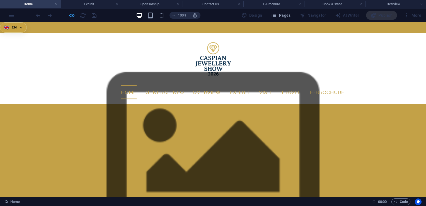
click at [73, 15] on icon "button" at bounding box center [72, 15] width 6 height 6
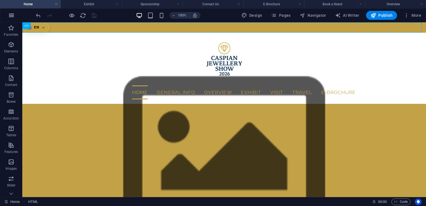
click at [15, 17] on icon "button" at bounding box center [11, 15] width 7 height 7
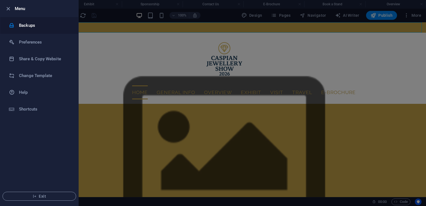
click at [49, 28] on h6 "Backups" at bounding box center [45, 25] width 52 height 7
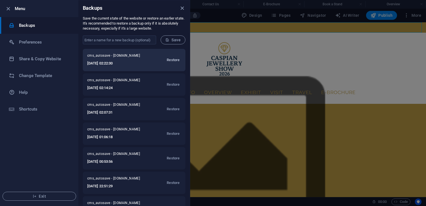
click at [169, 60] on span "Restore" at bounding box center [173, 60] width 13 height 7
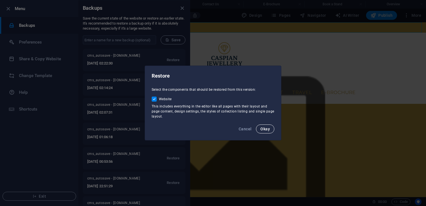
click at [271, 130] on button "Okay" at bounding box center [265, 128] width 18 height 9
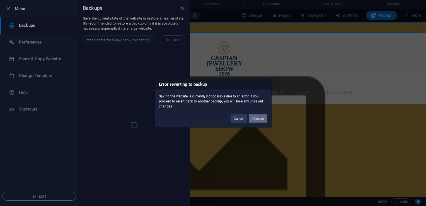
click at [261, 121] on button "Proceed" at bounding box center [258, 118] width 18 height 8
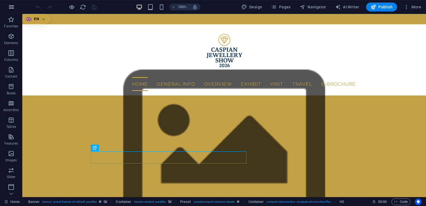
click at [14, 6] on icon "button" at bounding box center [11, 7] width 7 height 7
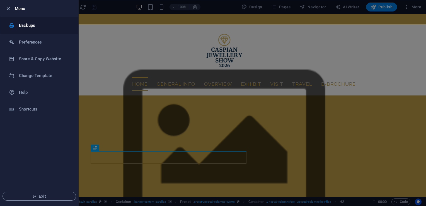
click at [47, 26] on h6 "Backups" at bounding box center [45, 25] width 52 height 7
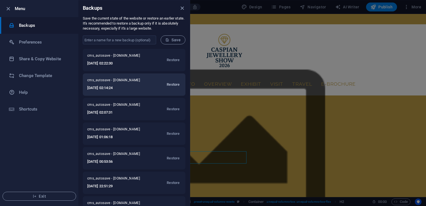
click at [171, 83] on span "Restore" at bounding box center [173, 84] width 13 height 7
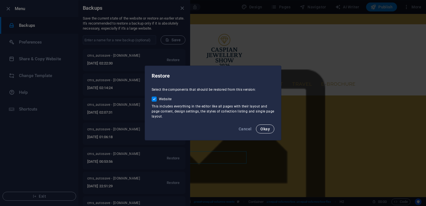
click at [264, 129] on span "Okay" at bounding box center [264, 129] width 9 height 4
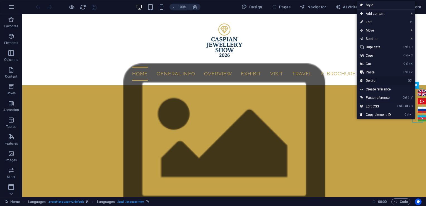
click at [371, 79] on link "⌦ Delete" at bounding box center [375, 80] width 37 height 8
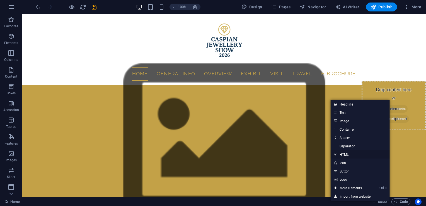
click at [344, 154] on link "HTML" at bounding box center [360, 154] width 59 height 8
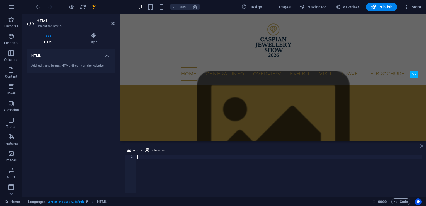
click at [422, 146] on icon at bounding box center [421, 146] width 3 height 4
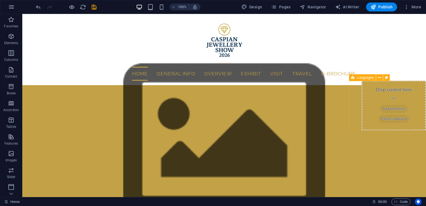
click at [397, 115] on span "Paste clipboard" at bounding box center [394, 119] width 31 height 8
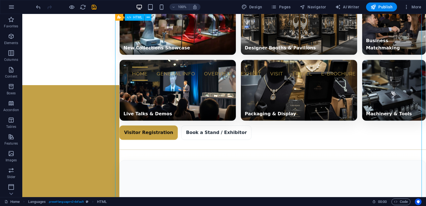
scroll to position [68, 0]
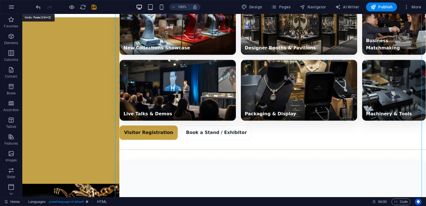
click at [39, 8] on icon "undo" at bounding box center [38, 7] width 6 height 6
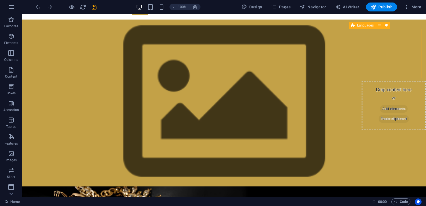
scroll to position [69, 0]
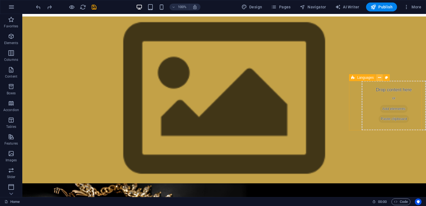
click at [379, 78] on icon at bounding box center [379, 78] width 3 height 6
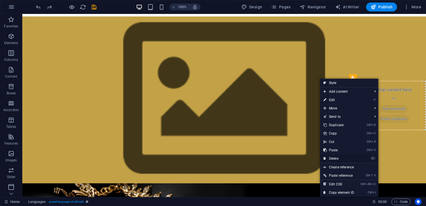
click at [332, 157] on link "⌦ Delete" at bounding box center [338, 158] width 37 height 8
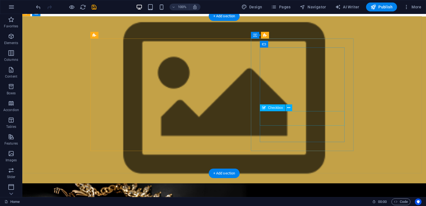
scroll to position [0, 0]
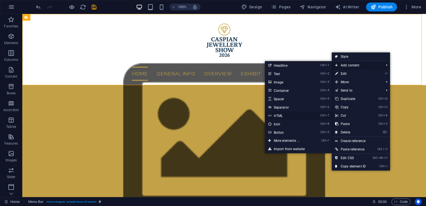
click at [296, 115] on link "Ctrl 7 HTML" at bounding box center [288, 115] width 46 height 8
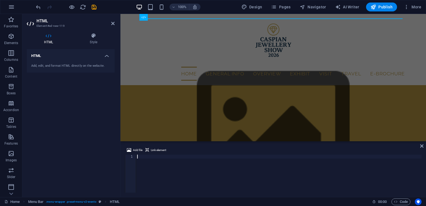
scroll to position [44, 0]
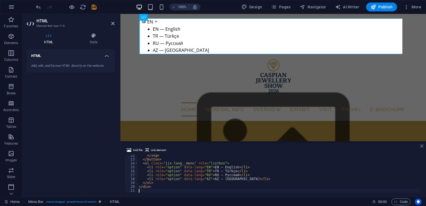
click at [422, 146] on icon at bounding box center [421, 146] width 3 height 4
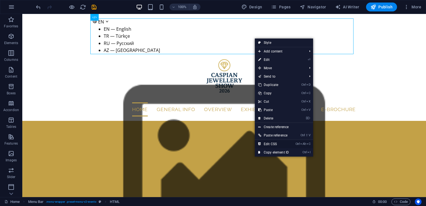
click at [274, 143] on link "Ctrl Alt C Edit CSS" at bounding box center [273, 144] width 37 height 8
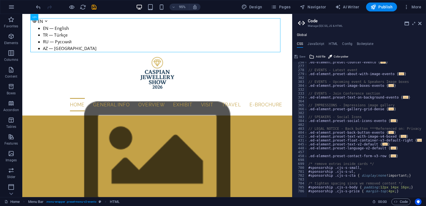
scroll to position [360, 0]
click at [397, 190] on div ".ed-element.preset-counter-evento { ... } // EVENTS - Latest event .ed-element.…" at bounding box center [391, 129] width 168 height 139
type textarea "#sponsorship .cjs-s-price { margin-top: 4px; }"
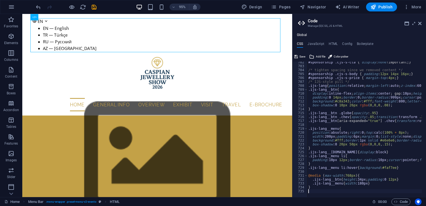
scroll to position [474, 0]
click at [303, 55] on span "Save" at bounding box center [302, 56] width 6 height 7
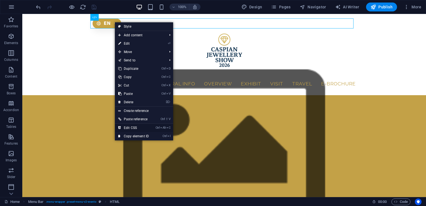
click at [136, 127] on link "Ctrl Alt C Edit CSS" at bounding box center [133, 128] width 37 height 8
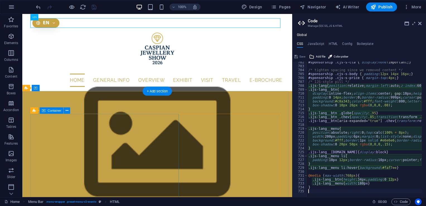
type textarea ".ijs-lang__btn{height:34px; padding:0 12px}"
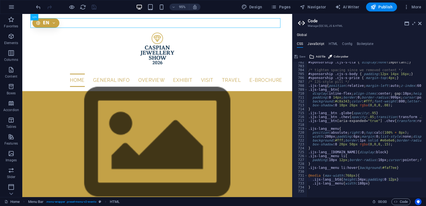
click at [319, 45] on h4 "JavaScript" at bounding box center [316, 45] width 16 height 6
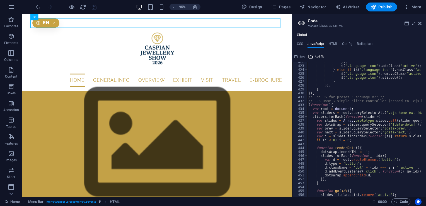
scroll to position [1707, 0]
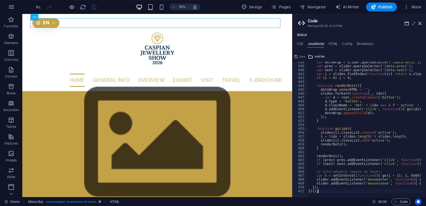
type textarea "})();"
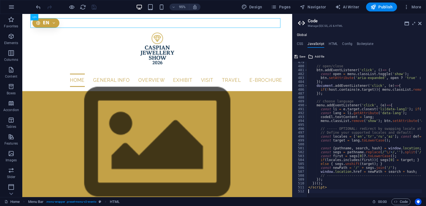
scroll to position [1867, 0]
click at [304, 55] on span "Save" at bounding box center [302, 56] width 6 height 7
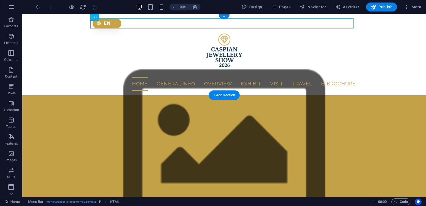
drag, startPoint x: 104, startPoint y: 21, endPoint x: 333, endPoint y: 24, distance: 229.0
click at [333, 24] on div "EN EN — English TR — Türkçe RU — Русский AZ — [GEOGRAPHIC_DATA]" at bounding box center [224, 23] width 263 height 10
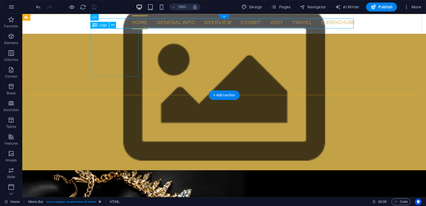
scroll to position [0, 0]
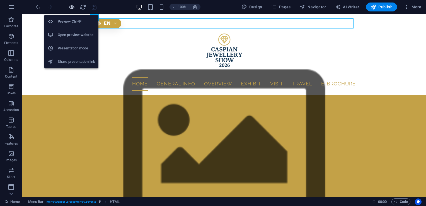
click at [71, 7] on icon "button" at bounding box center [72, 7] width 6 height 6
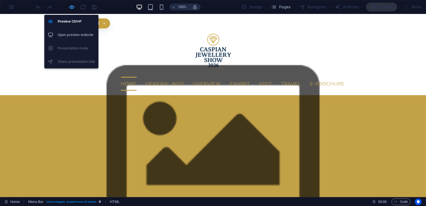
click at [72, 6] on icon "button" at bounding box center [72, 7] width 6 height 6
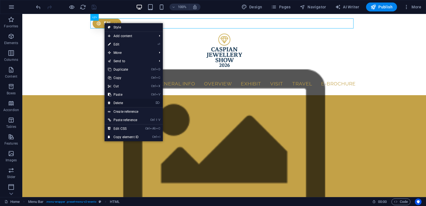
click at [121, 102] on link "⌦ Delete" at bounding box center [123, 103] width 37 height 8
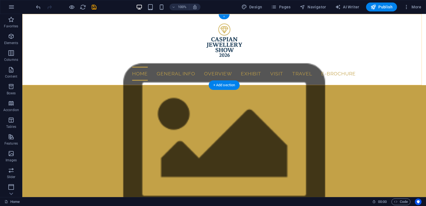
click at [223, 17] on div "+" at bounding box center [224, 16] width 11 height 5
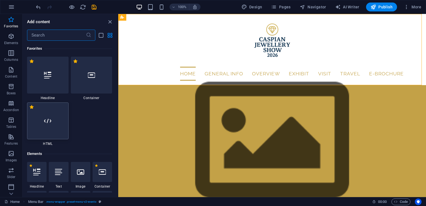
click at [55, 127] on div at bounding box center [48, 120] width 42 height 37
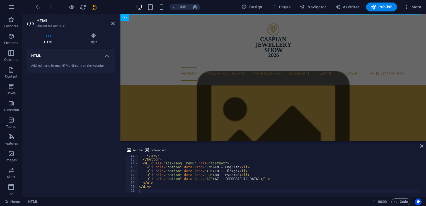
scroll to position [44, 0]
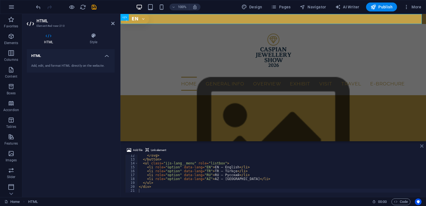
click at [423, 146] on icon at bounding box center [421, 146] width 3 height 4
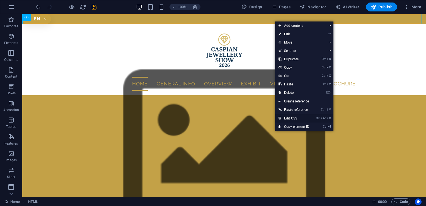
click at [291, 116] on link "Ctrl Alt C Edit CSS" at bounding box center [293, 118] width 37 height 8
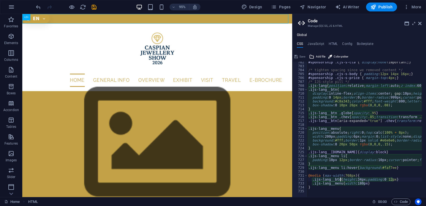
scroll to position [474, 0]
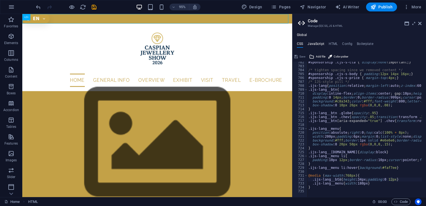
click at [318, 45] on h4 "JavaScript" at bounding box center [316, 45] width 16 height 6
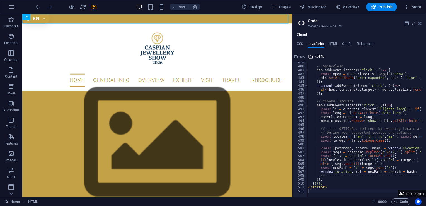
click at [421, 24] on icon at bounding box center [419, 23] width 3 height 4
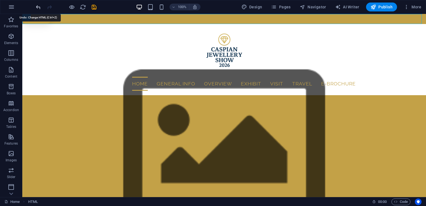
click at [36, 6] on icon "undo" at bounding box center [38, 7] width 6 height 6
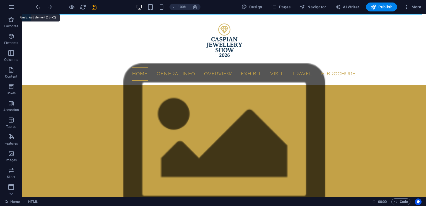
click at [36, 6] on icon "undo" at bounding box center [38, 7] width 6 height 6
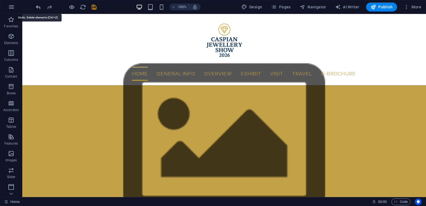
click at [36, 6] on icon "undo" at bounding box center [38, 7] width 6 height 6
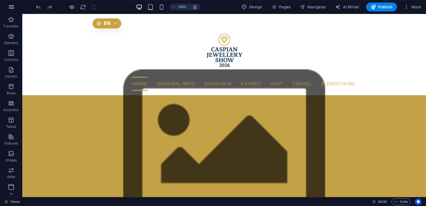
click at [8, 4] on icon "button" at bounding box center [11, 7] width 7 height 7
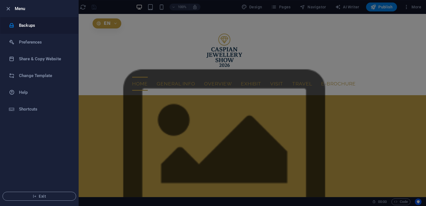
click at [42, 29] on li "Backups" at bounding box center [39, 25] width 78 height 17
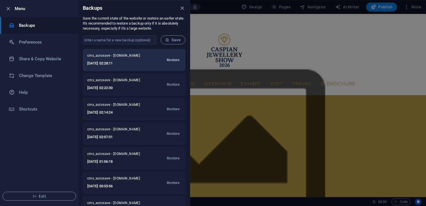
click at [176, 61] on span "Restore" at bounding box center [173, 60] width 13 height 7
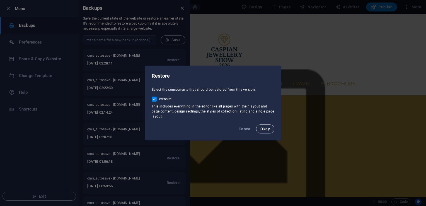
click at [260, 132] on button "Okay" at bounding box center [265, 128] width 18 height 9
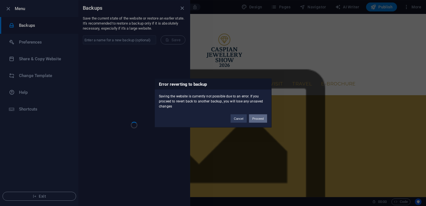
click at [257, 116] on button "Proceed" at bounding box center [258, 118] width 18 height 8
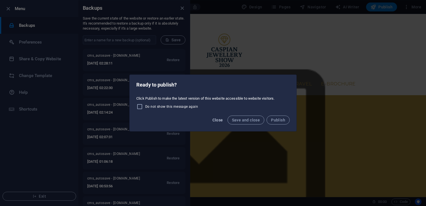
click at [222, 121] on span "Close" at bounding box center [217, 120] width 11 height 4
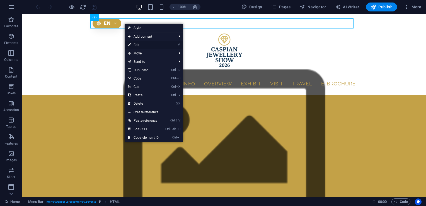
click at [143, 46] on link "⏎ Edit" at bounding box center [143, 45] width 37 height 8
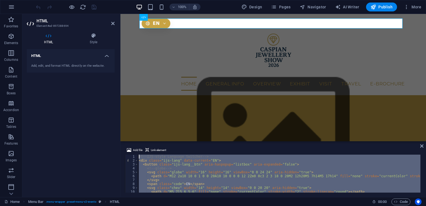
drag, startPoint x: 315, startPoint y: 198, endPoint x: 131, endPoint y: 107, distance: 205.6
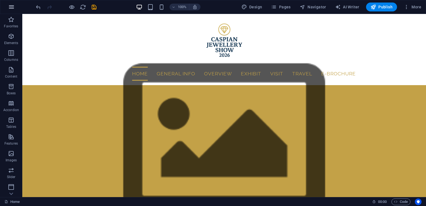
click at [10, 11] on button "button" at bounding box center [11, 6] width 13 height 13
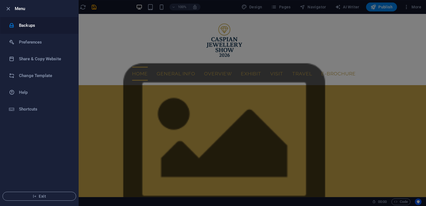
click at [44, 33] on li "Backups" at bounding box center [39, 25] width 78 height 17
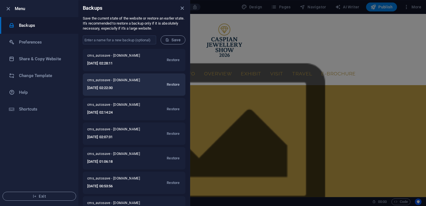
click at [173, 83] on span "Restore" at bounding box center [173, 84] width 13 height 7
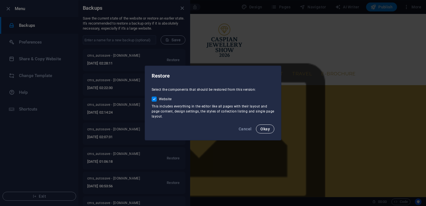
click at [265, 130] on span "Okay" at bounding box center [264, 129] width 9 height 4
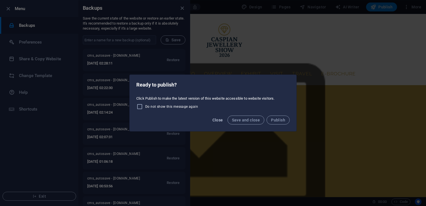
click at [216, 119] on span "Close" at bounding box center [217, 120] width 11 height 4
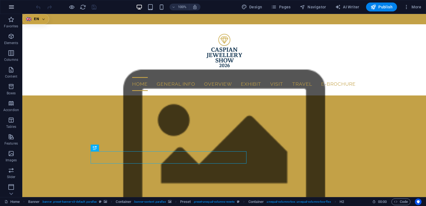
click at [15, 9] on icon "button" at bounding box center [11, 7] width 7 height 7
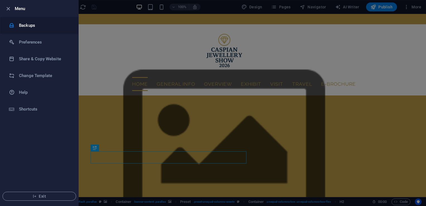
click at [44, 23] on h6 "Backups" at bounding box center [45, 25] width 52 height 7
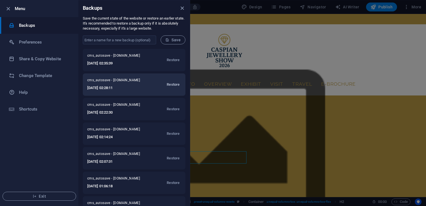
click at [175, 84] on span "Restore" at bounding box center [173, 84] width 13 height 7
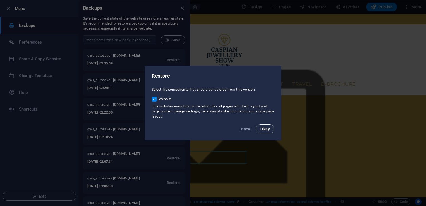
click at [265, 128] on span "Okay" at bounding box center [264, 129] width 9 height 4
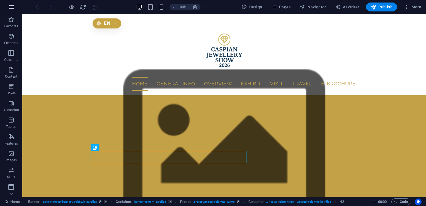
click at [13, 8] on icon "button" at bounding box center [11, 7] width 7 height 7
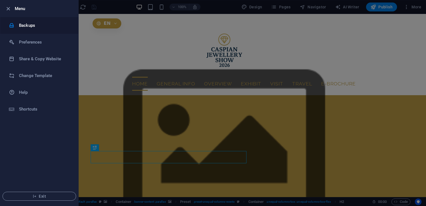
click at [42, 30] on li "Backups" at bounding box center [39, 25] width 78 height 17
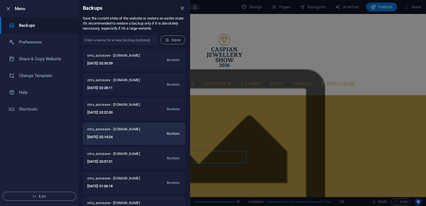
click at [167, 133] on span "Restore" at bounding box center [173, 133] width 13 height 7
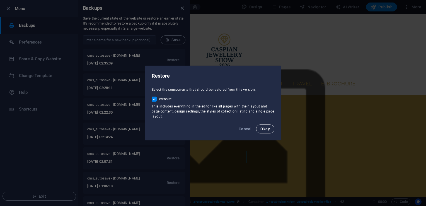
click at [260, 129] on button "Okay" at bounding box center [265, 128] width 18 height 9
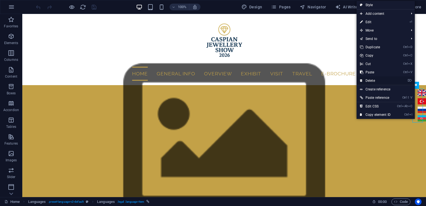
click at [372, 80] on link "⌦ Delete" at bounding box center [375, 80] width 37 height 8
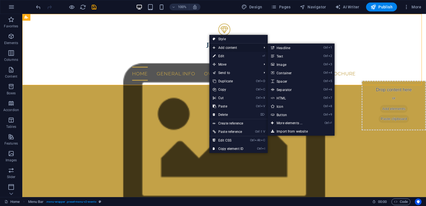
click at [223, 46] on span "Add content" at bounding box center [234, 48] width 50 height 8
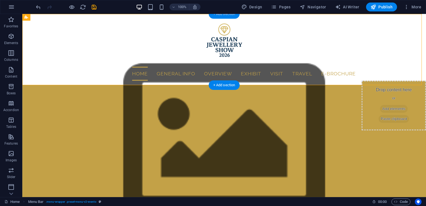
click at [219, 16] on div "+ Add section" at bounding box center [224, 13] width 31 height 9
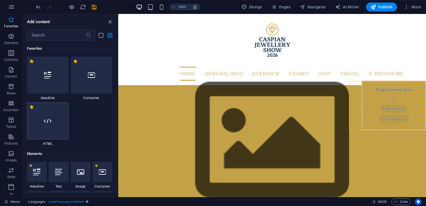
click at [54, 120] on div at bounding box center [48, 120] width 42 height 37
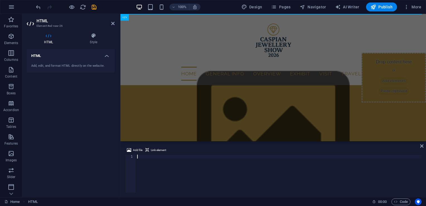
scroll to position [395, 0]
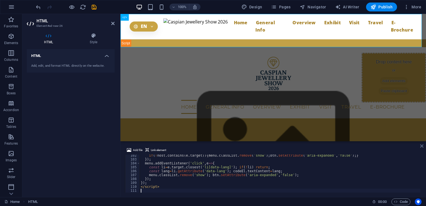
click at [422, 146] on icon at bounding box center [421, 146] width 3 height 4
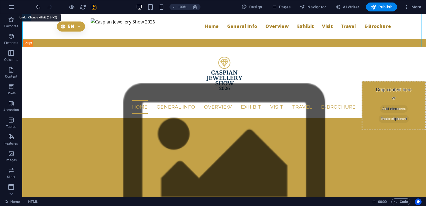
click at [38, 7] on icon "undo" at bounding box center [38, 7] width 6 height 6
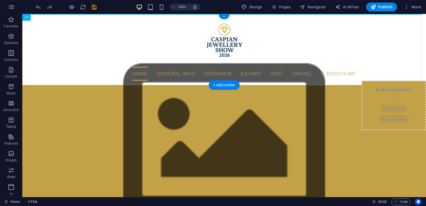
click at [225, 15] on div "+" at bounding box center [224, 16] width 11 height 5
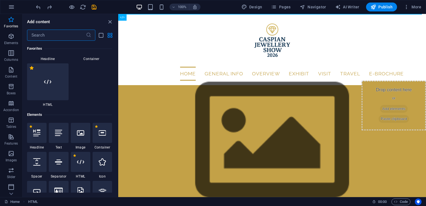
scroll to position [39, 0]
click at [49, 102] on div "1 Star HTML" at bounding box center [48, 86] width 42 height 44
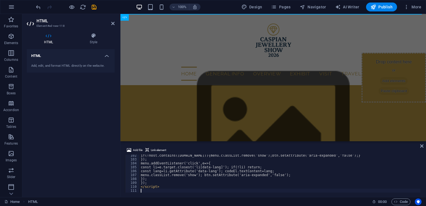
scroll to position [395, 0]
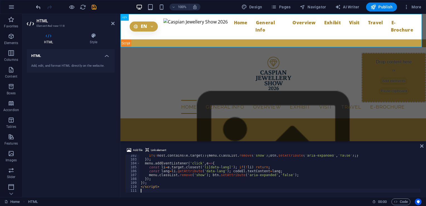
click at [39, 6] on icon "undo" at bounding box center [38, 7] width 6 height 6
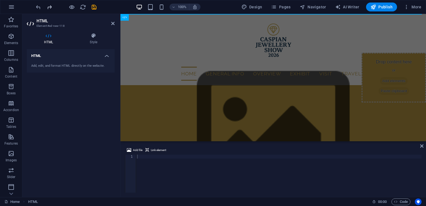
click at [49, 7] on icon "redo" at bounding box center [49, 7] width 6 height 6
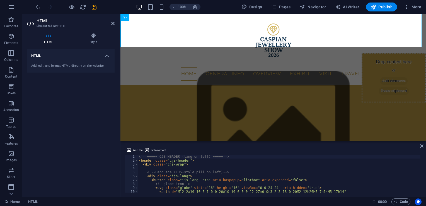
scroll to position [0, 0]
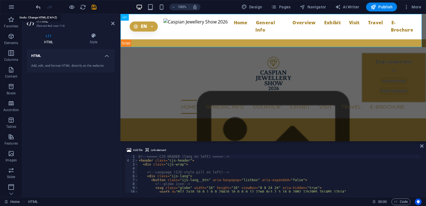
click at [39, 8] on icon "undo" at bounding box center [38, 7] width 6 height 6
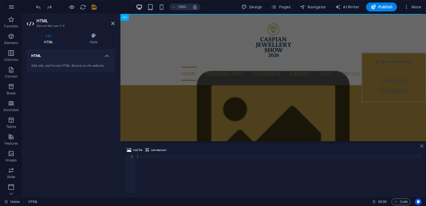
click at [422, 146] on icon at bounding box center [421, 146] width 3 height 4
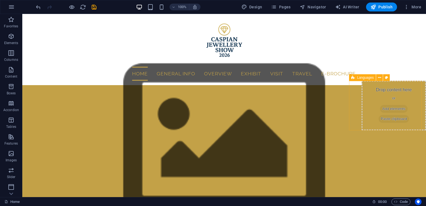
click at [404, 105] on div "Drop content here or Add elements Paste clipboard" at bounding box center [394, 106] width 64 height 50
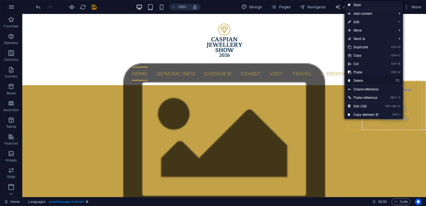
click at [373, 80] on link "⌦ Delete" at bounding box center [363, 80] width 37 height 8
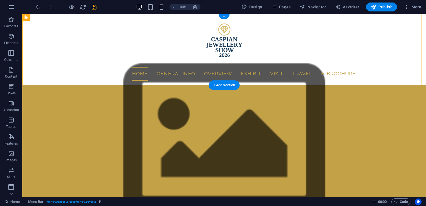
drag, startPoint x: 203, startPoint y: 6, endPoint x: 224, endPoint y: 15, distance: 23.5
click at [224, 15] on div "+" at bounding box center [224, 16] width 11 height 5
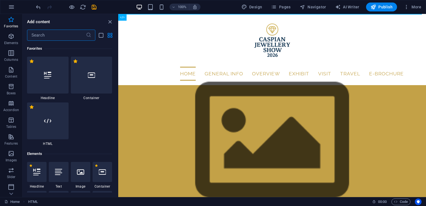
click at [30, 142] on span "HTML" at bounding box center [48, 143] width 42 height 4
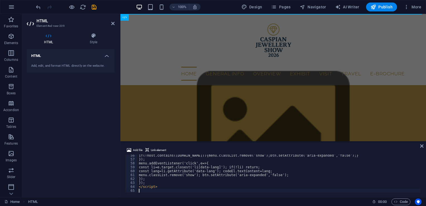
scroll to position [216, 0]
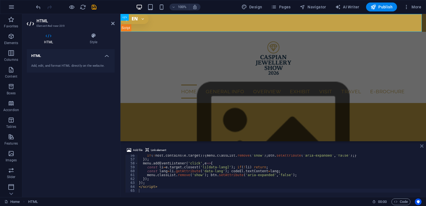
click at [422, 145] on icon at bounding box center [421, 146] width 3 height 4
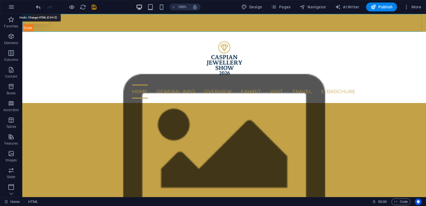
click at [38, 7] on icon "undo" at bounding box center [38, 7] width 6 height 6
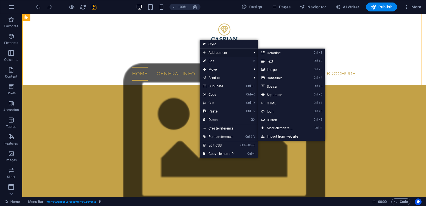
click at [231, 53] on span "Add content" at bounding box center [225, 53] width 50 height 8
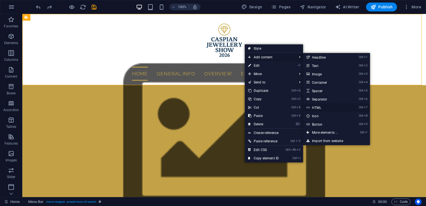
click at [315, 106] on link "Ctrl 7 HTML" at bounding box center [326, 107] width 46 height 8
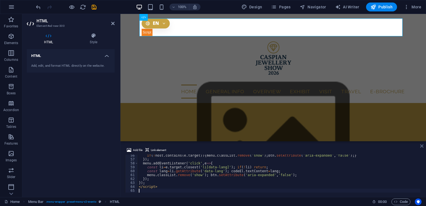
click at [422, 147] on icon at bounding box center [421, 146] width 3 height 4
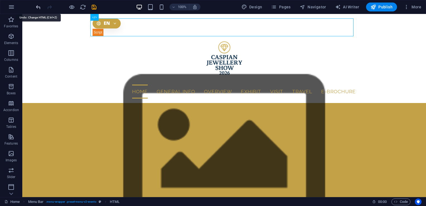
click at [40, 7] on icon "undo" at bounding box center [38, 7] width 6 height 6
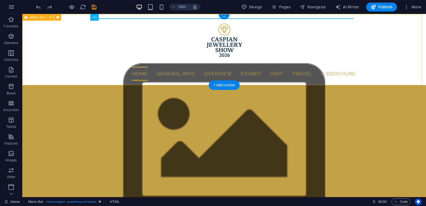
click at [382, 77] on div "Home General Info Sponsorship About Caspian Jewellery Show Event Code of Conduc…" at bounding box center [224, 49] width 404 height 71
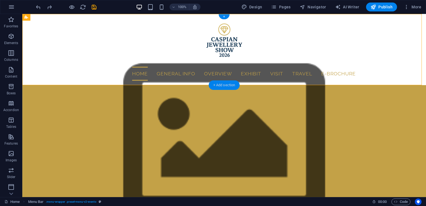
click at [229, 85] on div "+ Add section" at bounding box center [224, 84] width 31 height 9
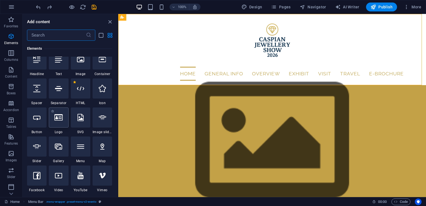
scroll to position [0, 0]
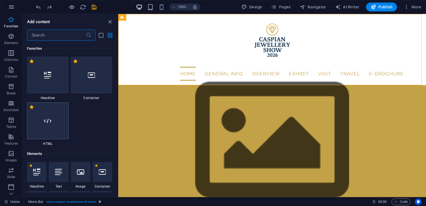
click at [63, 129] on div at bounding box center [48, 120] width 42 height 37
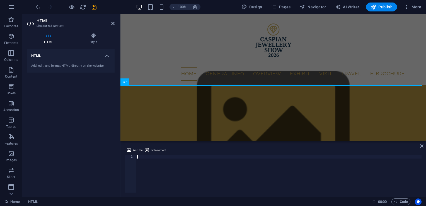
scroll to position [216, 0]
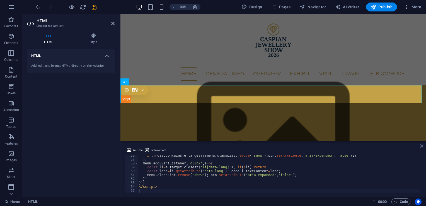
click at [422, 145] on icon at bounding box center [421, 146] width 3 height 4
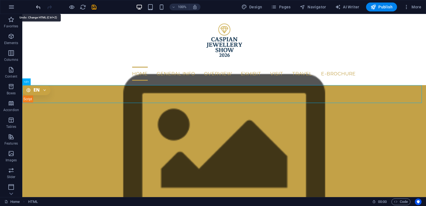
click at [36, 6] on icon "undo" at bounding box center [38, 7] width 6 height 6
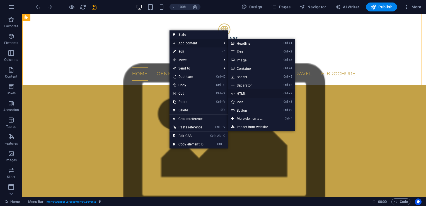
click at [248, 92] on link "Ctrl 7 HTML" at bounding box center [251, 93] width 46 height 8
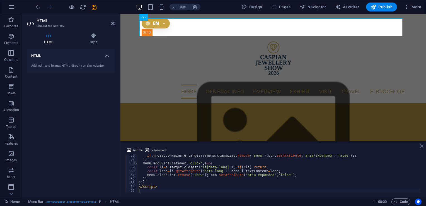
click at [422, 146] on icon at bounding box center [421, 146] width 3 height 4
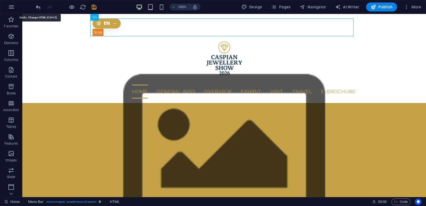
click at [37, 5] on icon "undo" at bounding box center [38, 7] width 6 height 6
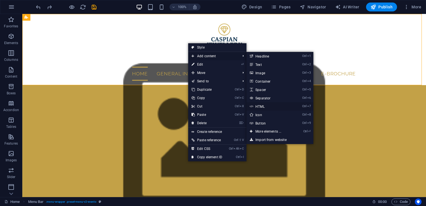
click at [262, 105] on link "Ctrl 7 HTML" at bounding box center [270, 106] width 46 height 8
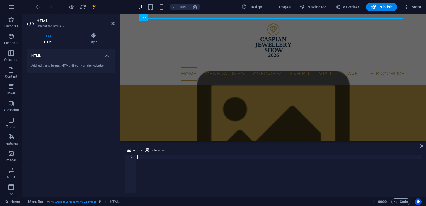
scroll to position [239, 0]
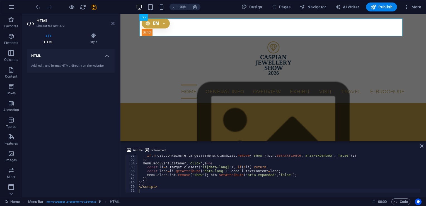
click at [113, 23] on icon at bounding box center [112, 23] width 3 height 4
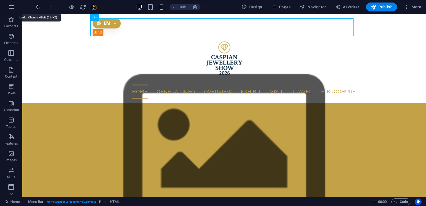
click at [37, 6] on icon "undo" at bounding box center [38, 7] width 6 height 6
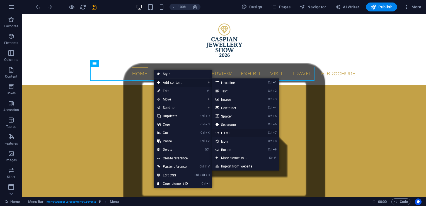
click at [232, 132] on link "Ctrl 7 HTML" at bounding box center [235, 133] width 46 height 8
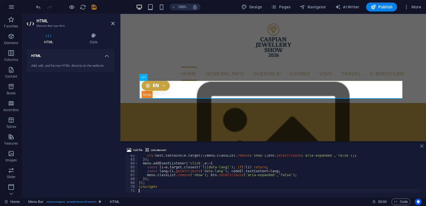
click at [422, 147] on icon at bounding box center [421, 146] width 3 height 4
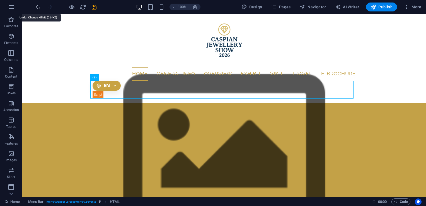
click at [38, 9] on icon "undo" at bounding box center [38, 7] width 6 height 6
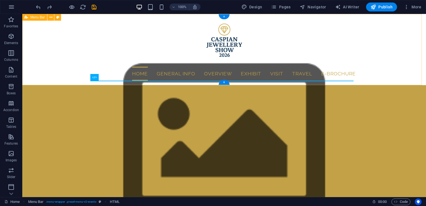
click at [76, 62] on div "Home General Info Sponsorship About Caspian Jewellery Show Event Code of Conduc…" at bounding box center [224, 49] width 404 height 71
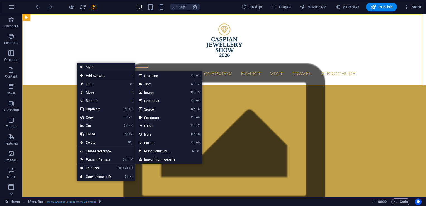
click at [92, 75] on span "Add content" at bounding box center [102, 75] width 50 height 8
click at [165, 126] on link "Ctrl 7 HTML" at bounding box center [158, 126] width 46 height 8
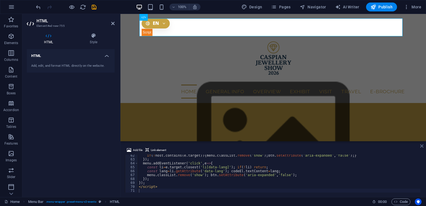
click at [421, 146] on icon at bounding box center [421, 146] width 3 height 4
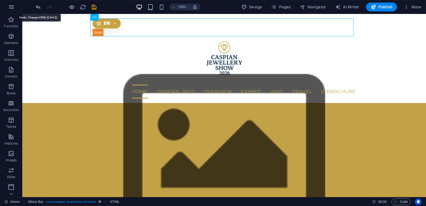
click at [36, 6] on icon "undo" at bounding box center [38, 7] width 6 height 6
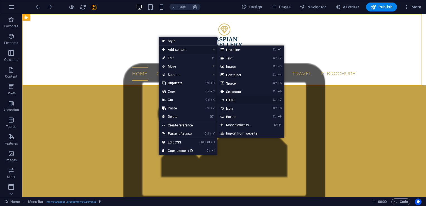
click at [235, 99] on link "Ctrl 7 HTML" at bounding box center [240, 100] width 46 height 8
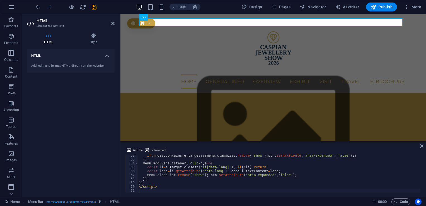
click at [419, 145] on div "Add file Link element 62 63 64 65 66 67 68 69 70 71 if ( ! host . contains ( e …" at bounding box center [273, 169] width 306 height 55
click at [422, 145] on icon at bounding box center [421, 146] width 3 height 4
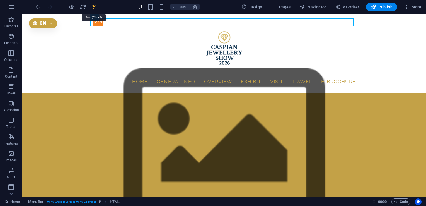
click at [95, 5] on icon "save" at bounding box center [94, 7] width 6 height 6
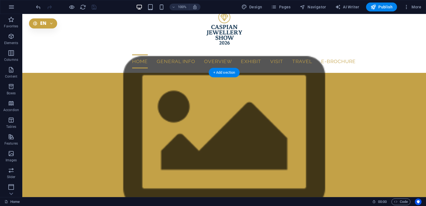
scroll to position [0, 0]
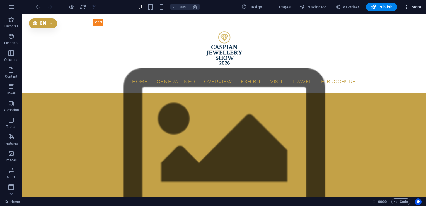
click at [415, 8] on span "More" at bounding box center [413, 7] width 18 height 6
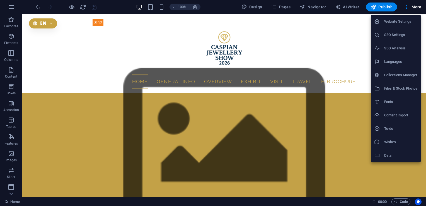
click at [394, 23] on h6 "Website Settings" at bounding box center [400, 21] width 33 height 7
select select "41"
select select "165"
select select "134"
select select "13"
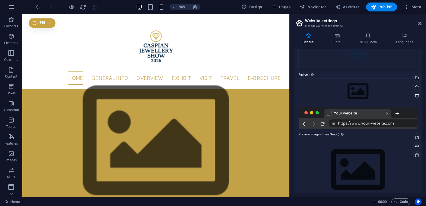
scroll to position [65, 0]
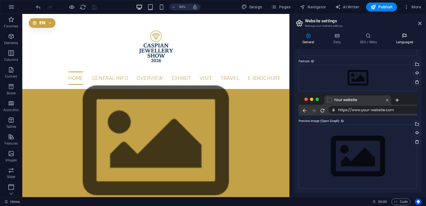
click at [404, 43] on h4 "Languages" at bounding box center [405, 39] width 34 height 12
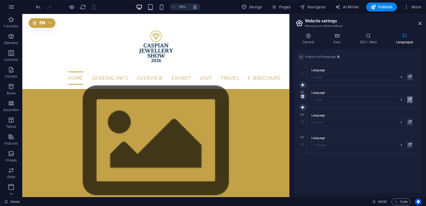
click at [409, 98] on icon at bounding box center [409, 99] width 3 height 7
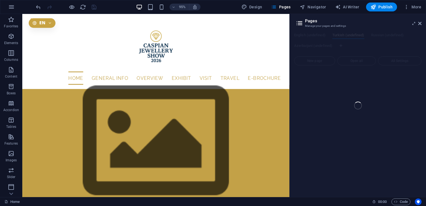
click at [418, 23] on div "Home (en) Favorites Elements Columns Content Boxes Accordion Tables Features Im…" at bounding box center [213, 105] width 426 height 183
click at [422, 24] on div "Home (en) Favorites Elements Columns Content Boxes Accordion Tables Features Im…" at bounding box center [213, 105] width 426 height 183
click at [284, 4] on button "Pages" at bounding box center [281, 7] width 24 height 9
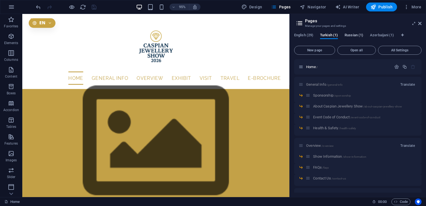
click at [352, 36] on span "Russian (1)" at bounding box center [354, 36] width 19 height 8
click at [334, 35] on span "Turkish (1)" at bounding box center [329, 36] width 18 height 8
click at [377, 36] on span "Azerbaijani (1)" at bounding box center [382, 36] width 24 height 8
click at [334, 35] on span "Turkish (1)" at bounding box center [329, 36] width 18 height 8
click at [409, 85] on span "Translate" at bounding box center [407, 84] width 15 height 4
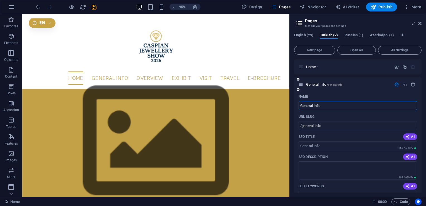
click at [303, 85] on icon at bounding box center [301, 84] width 5 height 5
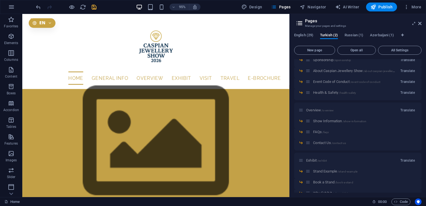
scroll to position [243, 0]
click at [404, 62] on span "Translate" at bounding box center [407, 60] width 15 height 4
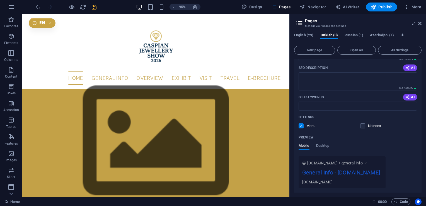
scroll to position [0, 0]
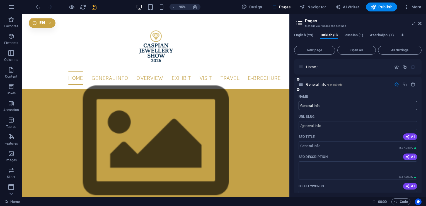
click at [349, 103] on input "General Info" at bounding box center [358, 105] width 119 height 9
type input "Gene"
type input "/gener"
type input "Genel bilgi"
type input "/genel-bilgi"
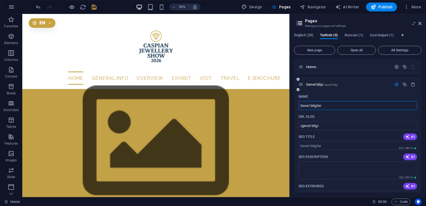
type input "Genel bilgiler"
type input "/genel-bilgiler"
click at [303, 84] on icon at bounding box center [301, 84] width 5 height 5
type input "Genel bilgiler"
click at [396, 67] on icon "button" at bounding box center [396, 66] width 5 height 5
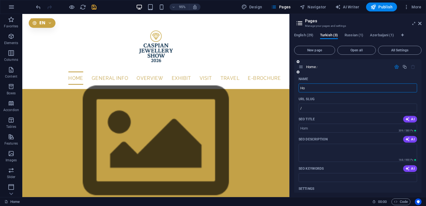
type input "H"
type input "Ana Sayfa"
click at [315, 67] on span "Ana Sayfa /" at bounding box center [320, 67] width 29 height 4
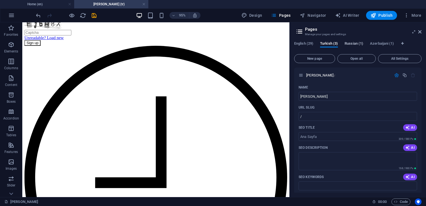
click at [349, 45] on span "Russian (1)" at bounding box center [354, 44] width 19 height 8
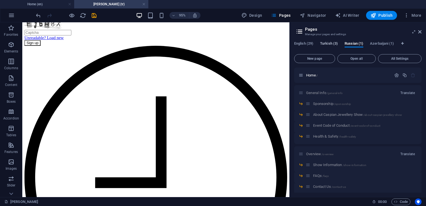
click at [324, 45] on span "Turkish (3)" at bounding box center [329, 44] width 18 height 8
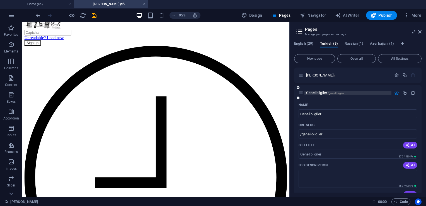
click at [322, 93] on span "Genel bilgiler /genel-bilgiler" at bounding box center [325, 93] width 38 height 4
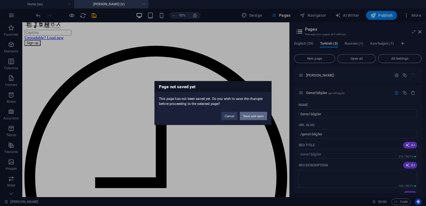
click at [262, 114] on button "Save and open" at bounding box center [253, 116] width 27 height 8
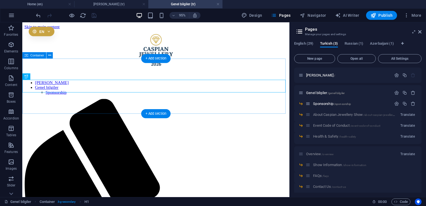
scroll to position [120, 0]
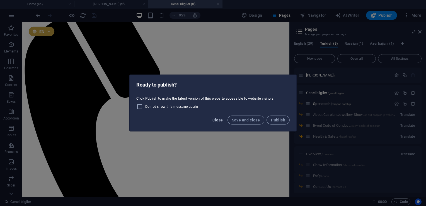
click at [221, 119] on span "Close" at bounding box center [217, 120] width 11 height 4
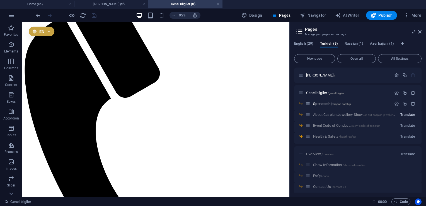
click at [410, 114] on span "Translate" at bounding box center [407, 114] width 15 height 4
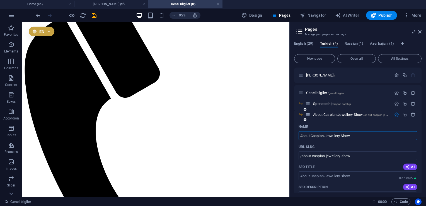
drag, startPoint x: 362, startPoint y: 137, endPoint x: 297, endPoint y: 134, distance: 64.8
drag, startPoint x: 356, startPoint y: 136, endPoint x: 301, endPoint y: 136, distance: 55.2
click at [301, 136] on input "About Caspian Jewellery Show" at bounding box center [358, 135] width 119 height 9
paste input "Caspian Jewellery Show Hakkında"
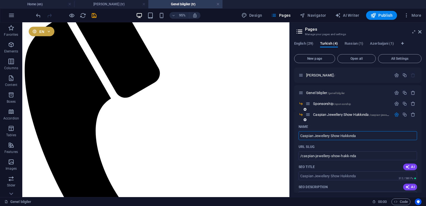
type input "Caspian Jewellery Show Hakkında"
type input "/caspian-jewellery-show-hakk-nda"
type input "Caspian Jewellery Show Hakkında"
click at [394, 114] on icon "button" at bounding box center [396, 114] width 5 height 5
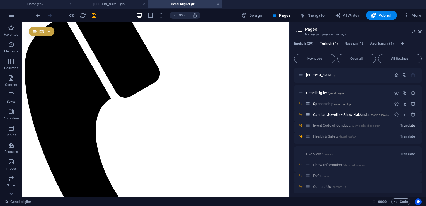
click at [402, 124] on span "Translate" at bounding box center [407, 125] width 15 height 4
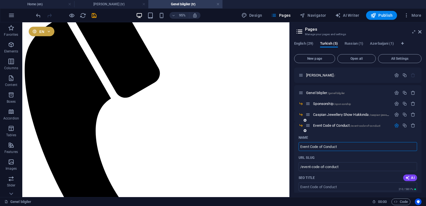
drag, startPoint x: 346, startPoint y: 148, endPoint x: 300, endPoint y: 147, distance: 46.3
drag, startPoint x: 300, startPoint y: 147, endPoint x: 375, endPoint y: 147, distance: 74.7
click at [375, 147] on input "Event Code of Conduct" at bounding box center [358, 146] width 119 height 9
drag, startPoint x: 371, startPoint y: 146, endPoint x: 298, endPoint y: 144, distance: 73.7
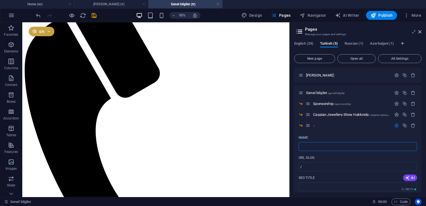
type input "/"
paste input "Etkinlik Davranış Kuralları"
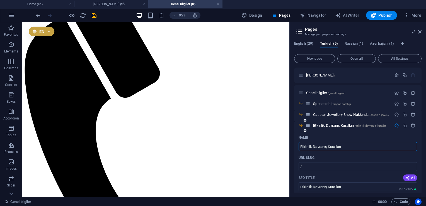
type input "Etkinlik Davranış Kuralları"
type input "/etkinlik-davran-s-kurallar"
type input "Etkinlik Davranış Kuralları"
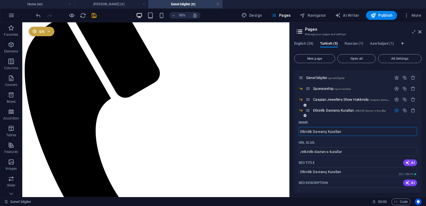
scroll to position [15, 0]
type input "Etkinlik Davranış Kuralları"
click at [395, 109] on icon "button" at bounding box center [396, 110] width 5 height 5
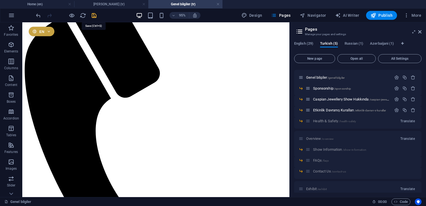
click at [93, 14] on icon "save" at bounding box center [94, 15] width 6 height 6
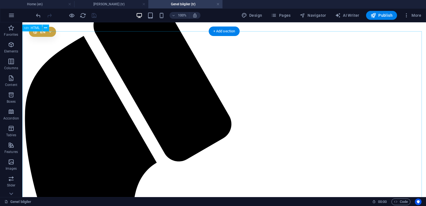
scroll to position [114, 0]
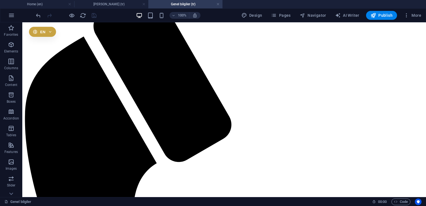
click at [166, 3] on h4 "Genel bilgiler (tr)" at bounding box center [185, 4] width 74 height 6
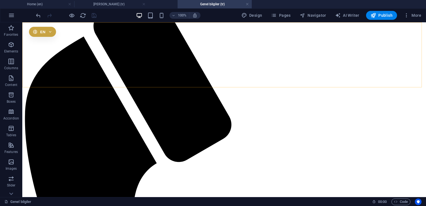
drag, startPoint x: 188, startPoint y: 25, endPoint x: 284, endPoint y: 40, distance: 96.5
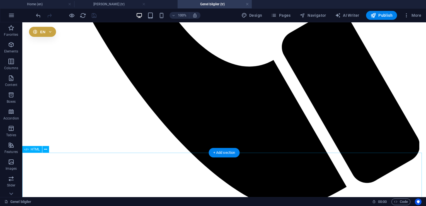
scroll to position [419, 0]
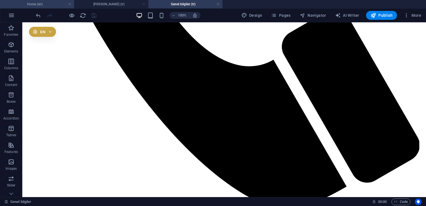
click at [49, 3] on h4 "Home (en)" at bounding box center [37, 4] width 74 height 6
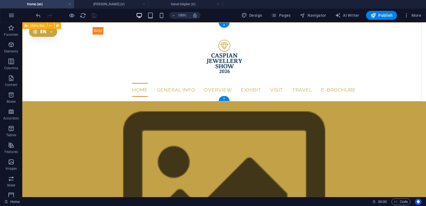
scroll to position [70, 0]
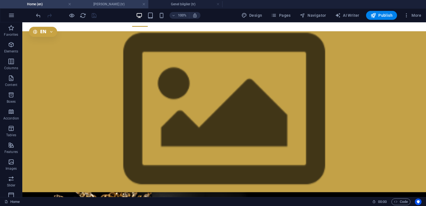
click at [109, 5] on h4 "Ana Sayfa (tr)" at bounding box center [111, 4] width 74 height 6
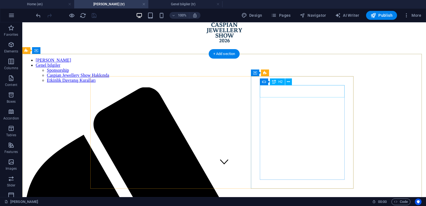
scroll to position [25, 0]
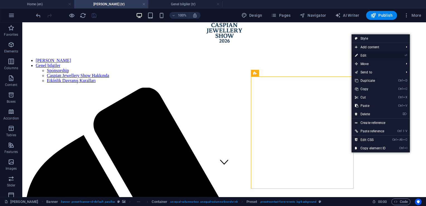
click at [365, 55] on link "⏎ Edit" at bounding box center [370, 55] width 37 height 8
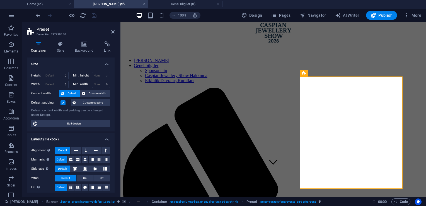
scroll to position [81, 0]
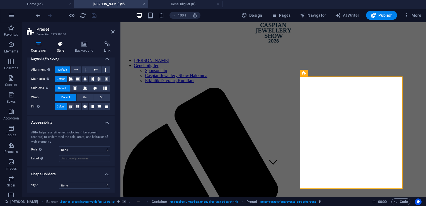
click at [65, 45] on icon at bounding box center [61, 44] width 16 height 6
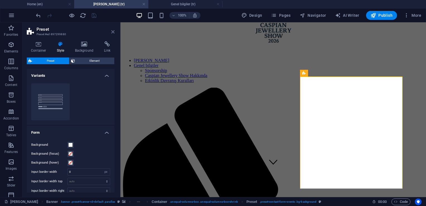
click at [112, 32] on icon at bounding box center [112, 32] width 3 height 4
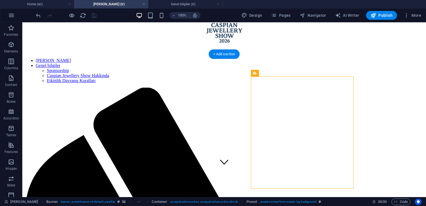
scroll to position [0, 0]
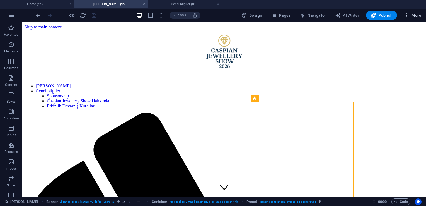
click at [412, 16] on span "More" at bounding box center [413, 16] width 18 height 6
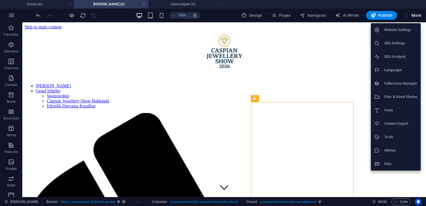
click at [394, 72] on h6 "Languages" at bounding box center [400, 70] width 33 height 7
select select "41"
select select "165"
select select "134"
select select "13"
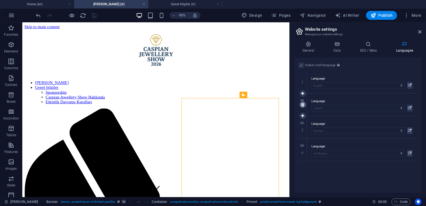
click at [303, 104] on icon at bounding box center [302, 105] width 3 height 4
select select "134"
select select "13"
click at [303, 104] on icon at bounding box center [302, 105] width 3 height 4
select select "13"
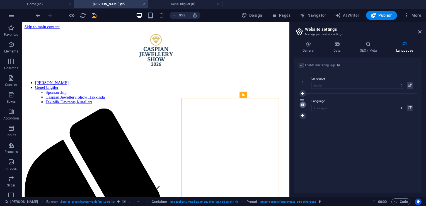
click at [303, 104] on icon at bounding box center [302, 105] width 3 height 4
click at [421, 35] on header "Website settings Manage your website settings" at bounding box center [358, 29] width 126 height 15
click at [301, 64] on label at bounding box center [301, 65] width 5 height 5
click at [0, 0] on input "Enable multilanguage To disable multilanguage delete all languages until only o…" at bounding box center [0, 0] width 0 height 0
click at [392, 81] on select "Abkhazian Afar Afrikaans Akan Albanian Amharic Arabic Aragonese Armenian Assame…" at bounding box center [358, 81] width 119 height 7
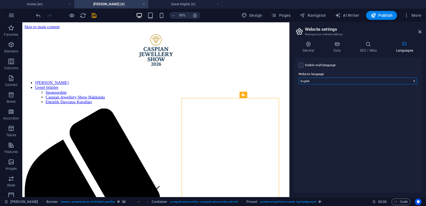
click at [392, 81] on select "Abkhazian Afar Afrikaans Akan Albanian Amharic Arabic Aragonese Armenian Assame…" at bounding box center [358, 81] width 119 height 7
click at [302, 66] on label at bounding box center [301, 65] width 5 height 5
click at [0, 0] on input "Enable multilanguage To disable multilanguage delete all languages until only o…" at bounding box center [0, 0] width 0 height 0
select select
click at [421, 32] on icon at bounding box center [419, 32] width 3 height 4
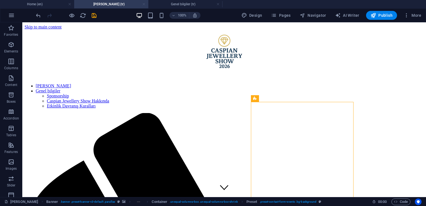
click at [144, 3] on link at bounding box center [143, 4] width 3 height 5
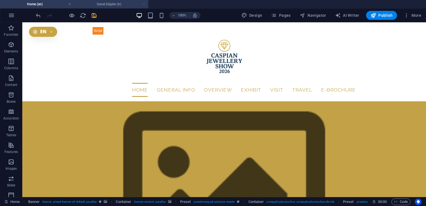
scroll to position [70, 0]
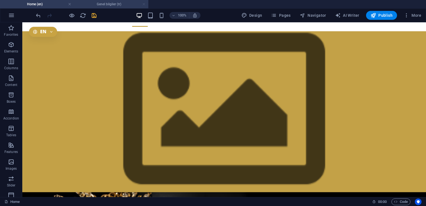
click at [144, 5] on link at bounding box center [143, 4] width 3 height 5
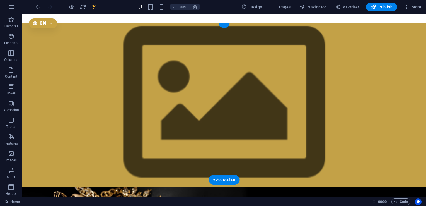
scroll to position [0, 0]
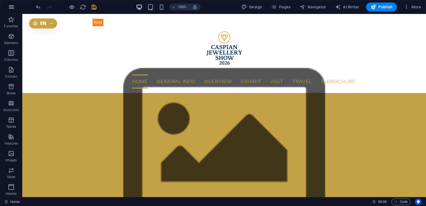
click at [11, 9] on icon "button" at bounding box center [11, 7] width 7 height 7
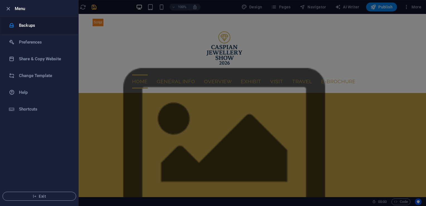
click at [43, 25] on h6 "Backups" at bounding box center [45, 25] width 52 height 7
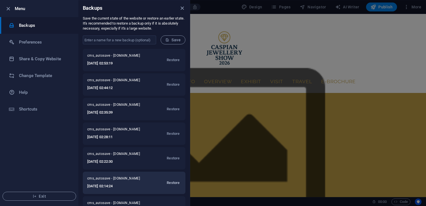
click at [171, 182] on span "Restore" at bounding box center [173, 182] width 13 height 7
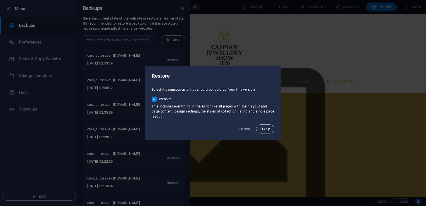
click at [267, 130] on span "Okay" at bounding box center [264, 129] width 9 height 4
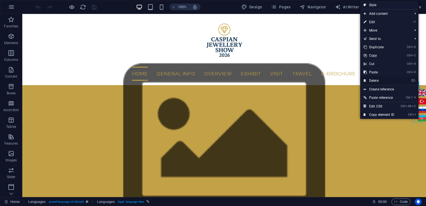
click at [366, 79] on link "⌦ Delete" at bounding box center [378, 80] width 37 height 8
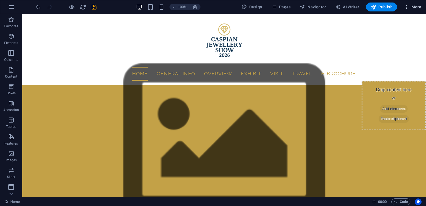
click at [407, 8] on icon "button" at bounding box center [407, 7] width 6 height 6
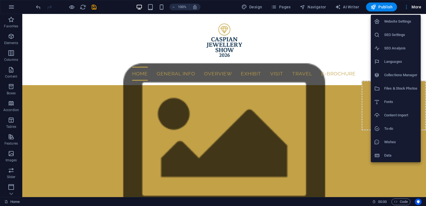
click at [390, 61] on h6 "Languages" at bounding box center [400, 61] width 33 height 7
select select "41"
select select "165"
select select "134"
select select "13"
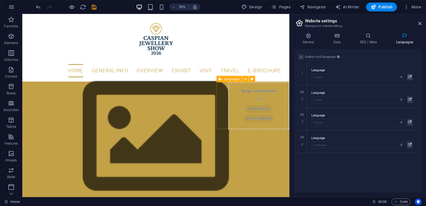
click at [287, 103] on div "Drop content here or Add elements Paste clipboard" at bounding box center [271, 111] width 64 height 50
click at [245, 79] on icon at bounding box center [245, 79] width 3 height 6
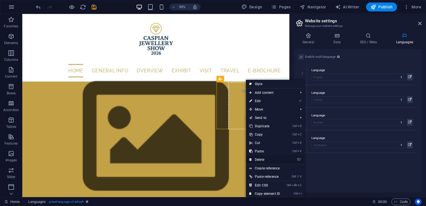
click at [266, 160] on link "⌦ Delete" at bounding box center [264, 159] width 37 height 8
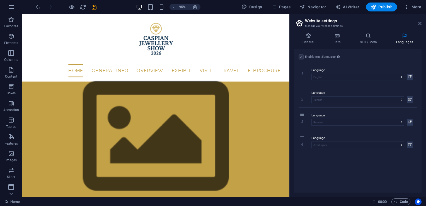
click at [421, 21] on icon at bounding box center [419, 23] width 3 height 4
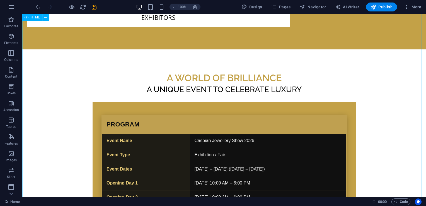
scroll to position [1232, 0]
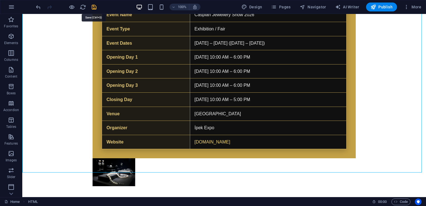
click at [94, 6] on icon "save" at bounding box center [94, 7] width 6 height 6
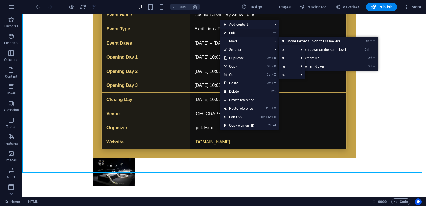
click at [234, 33] on link "⏎ Edit" at bounding box center [238, 33] width 37 height 8
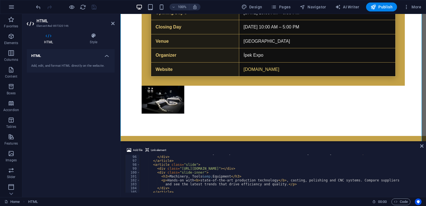
scroll to position [370, 0]
click at [263, 170] on div "Discover finished fine jewellery, bridal, fashion and watches from regional and…" at bounding box center [430, 173] width 581 height 45
type textarea "<div class="[URL][DOMAIN_NAME]"></div>"
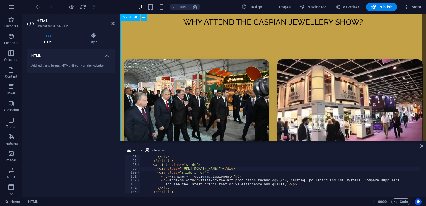
scroll to position [1383, 0]
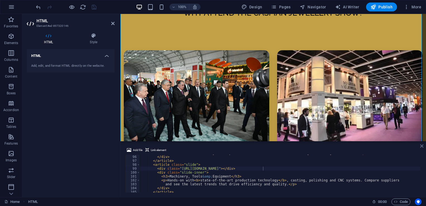
click at [423, 146] on icon at bounding box center [421, 146] width 3 height 4
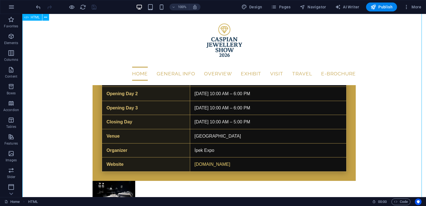
scroll to position [1180, 0]
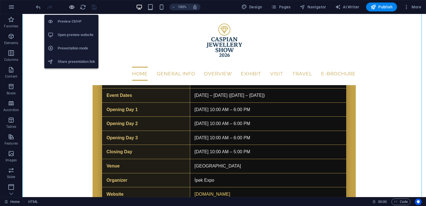
click at [72, 8] on icon "button" at bounding box center [72, 7] width 6 height 6
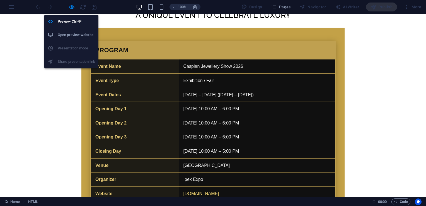
click at [79, 36] on h6 "Open preview website" at bounding box center [76, 35] width 37 height 7
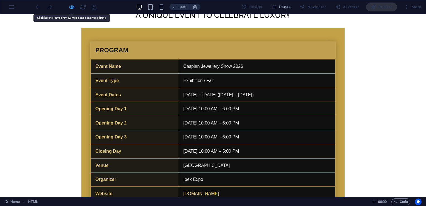
drag, startPoint x: 169, startPoint y: 88, endPoint x: 73, endPoint y: 8, distance: 124.4
click at [73, 8] on icon "button" at bounding box center [72, 7] width 6 height 6
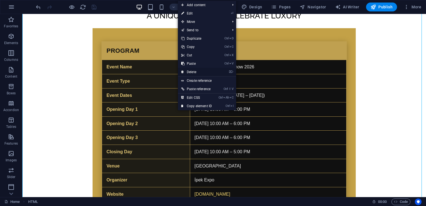
click at [201, 72] on link "⌦ Delete" at bounding box center [196, 72] width 37 height 8
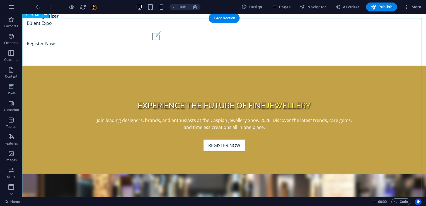
scroll to position [829, 0]
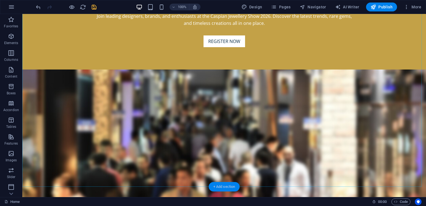
drag, startPoint x: 230, startPoint y: 184, endPoint x: 108, endPoint y: 115, distance: 140.6
click at [230, 184] on div "+ Add section" at bounding box center [224, 186] width 31 height 9
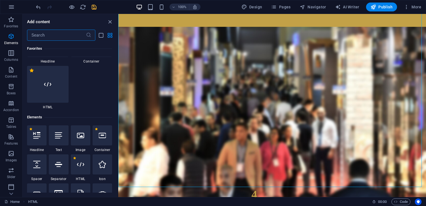
scroll to position [0, 0]
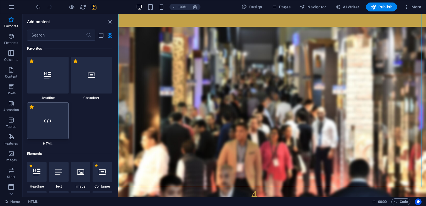
click at [55, 121] on div at bounding box center [48, 120] width 42 height 37
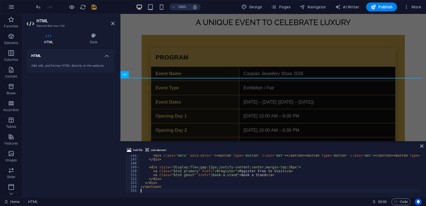
scroll to position [567, 0]
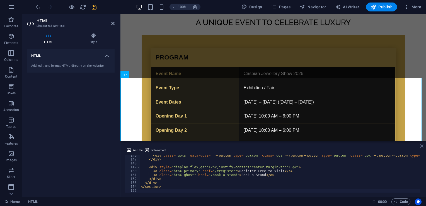
click at [423, 146] on icon at bounding box center [421, 146] width 3 height 4
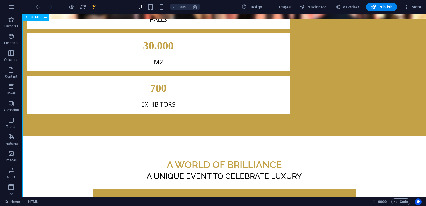
scroll to position [1071, 0]
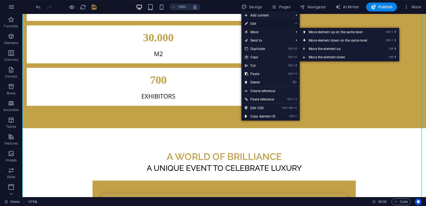
click at [254, 25] on link "⏎ Edit" at bounding box center [259, 24] width 37 height 8
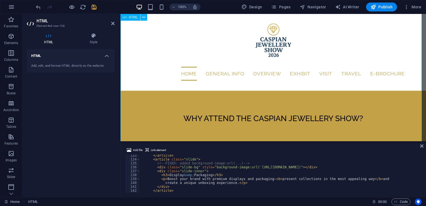
scroll to position [1277, 0]
click at [334, 167] on div "</ article > < article class = "slide" > <!-- FIXED: added background-image:url…" at bounding box center [430, 175] width 581 height 45
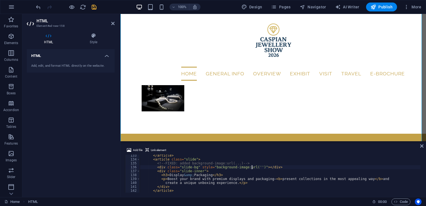
paste textarea "https://i.ibb.co/ds4CVPjY/Ads-z-tasar-m-2.jpg"
type textarea "<div class="slide-bg" style="background-image:url('https://i.ibb.co/ds4CVPjY/Ad…"
click at [421, 144] on icon at bounding box center [421, 146] width 3 height 4
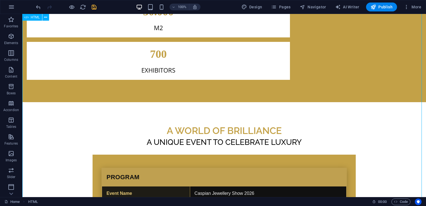
scroll to position [1097, 0]
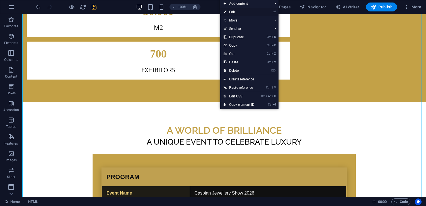
click at [241, 12] on link "⏎ Edit" at bounding box center [238, 12] width 37 height 8
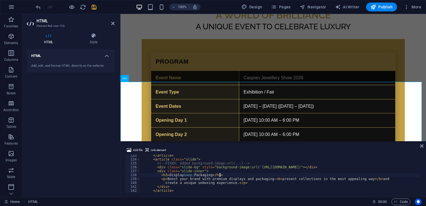
click at [339, 176] on div "</ article > < article class = "slide" > <!-- FIXED: added background-image:url…" at bounding box center [430, 175] width 581 height 45
type textarea "<h3>Display &amp; Packaging</h3>"
click at [422, 145] on icon at bounding box center [421, 146] width 3 height 4
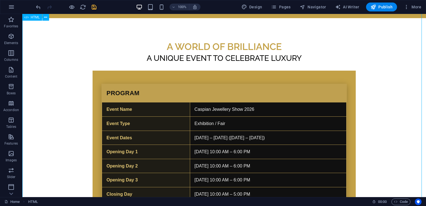
scroll to position [1201, 0]
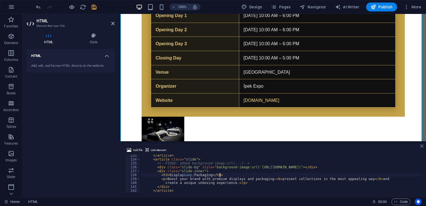
click at [422, 147] on icon at bounding box center [421, 146] width 3 height 4
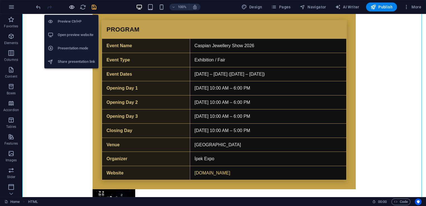
click at [72, 8] on icon "button" at bounding box center [72, 7] width 6 height 6
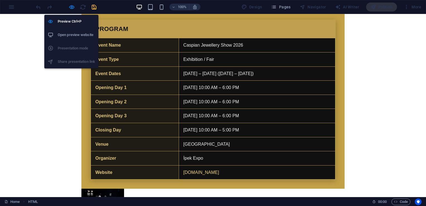
click at [77, 35] on h6 "Open preview website" at bounding box center [76, 35] width 37 height 7
click at [69, 8] on icon "button" at bounding box center [72, 7] width 6 height 6
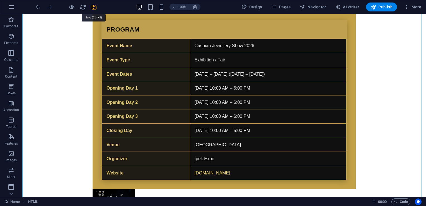
click at [95, 5] on icon "save" at bounding box center [94, 7] width 6 height 6
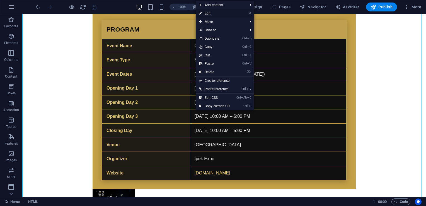
click at [212, 14] on link "⏎ Edit" at bounding box center [214, 13] width 37 height 8
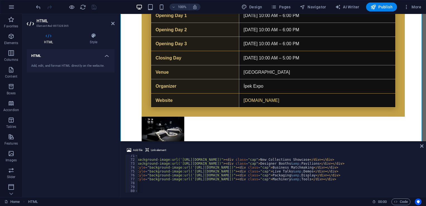
scroll to position [276, 0]
click at [264, 174] on div "< div class = "wte-grid" role = "list" > < div class = "wte-tile" role = "listi…" at bounding box center [321, 174] width 581 height 45
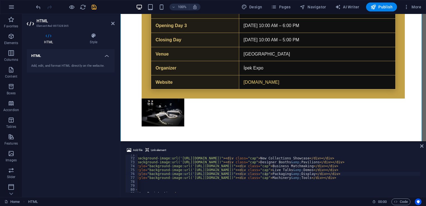
click at [264, 177] on div "< div class = "wte-grid" role = "list" > < div class = "wte-tile" role = "listi…" at bounding box center [321, 174] width 581 height 45
paste textarea "https://i.ibb.co/j9VSHhZp/Ads-z-tasar-m-3.jpg"
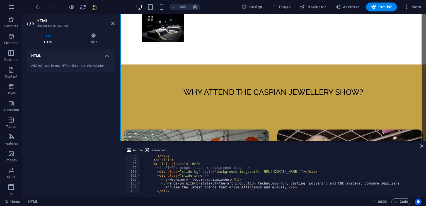
scroll to position [371, 0]
click at [335, 173] on div "</ div > </ article > < article class = "slide" > <!-- FIXED: proper class + ba…" at bounding box center [430, 176] width 581 height 45
click at [334, 172] on div "</ div > </ article > < article class = "slide" > <!-- FIXED: proper class + ba…" at bounding box center [430, 176] width 581 height 45
paste textarea "https://i.ibb.co/jvQrBdCR/Ads-z-tasar-m-4.jpg"
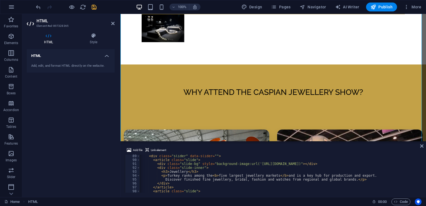
scroll to position [344, 0]
click at [332, 165] on div "< div class = "slider" data-slider = "" > < article class = "slide" > < div cla…" at bounding box center [430, 176] width 581 height 45
paste textarea "https://i.ibb.co/jvQrBdCR/Ads-z-tasar-m-4.jpg"
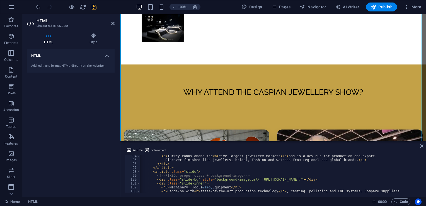
scroll to position [364, 0]
click at [336, 181] on div "< p > Turkey ranks among the < b > five largest jewellery markets </ b > and is…" at bounding box center [430, 176] width 581 height 45
paste textarea "https://i.ibb.co/spXv0NCs/Ads-z-tasar-m-5.jpg"
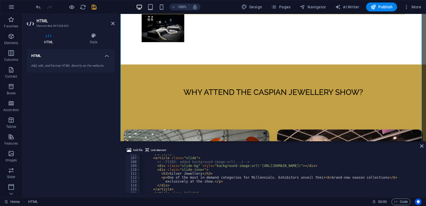
scroll to position [412, 0]
click at [334, 166] on div "</ article > < article class = "slide" > <!-- FIXED: added background-image:url…" at bounding box center [430, 174] width 581 height 45
paste textarea "https://i.ibb.co/Ld8bGWYw/Ads-z-tasar-m-6.jpg"
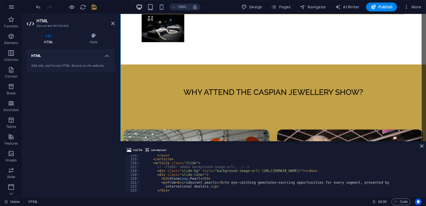
scroll to position [442, 0]
click at [335, 172] on div "</ div > </ article > < article class = "slide" > <!-- FIXED: added background-…" at bounding box center [430, 175] width 581 height 45
type textarea "<div class="slide-bg" style="background-image:url('')"></div>"
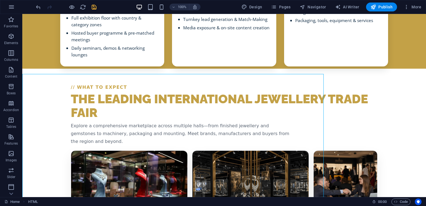
scroll to position [1494, 0]
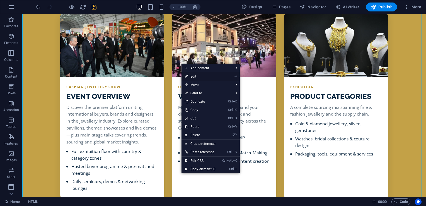
click at [201, 77] on link "⏎ Edit" at bounding box center [200, 76] width 37 height 8
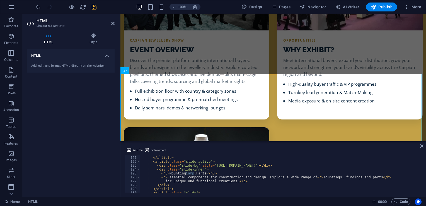
scroll to position [468, 0]
click at [291, 165] on div "</ div > </ article > < article class = "slide active" > < div class = "slide-b…" at bounding box center [430, 173] width 581 height 45
paste textarea "https://i.ibb.co/SXSC3tq8/Ads-z-tasar-m-7.jpg"
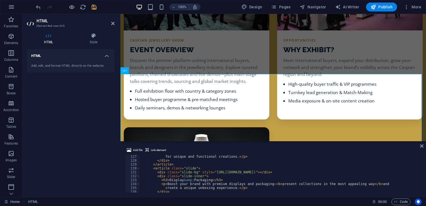
scroll to position [492, 0]
click at [294, 171] on div "for unique and functional creations. </ p > </ div > </ article > < article cla…" at bounding box center [430, 176] width 581 height 45
paste textarea "https://i.ibb.co/6718B7sw/Ads-z-tasar-m-9.jpg"
type textarea "<div class="slide-bg" style="https://i.ibb.co/6718B7sw/Ads-z-tasar-m-9.jpg)"></…"
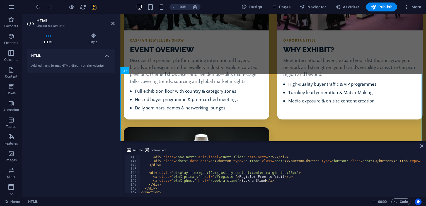
scroll to position [549, 0]
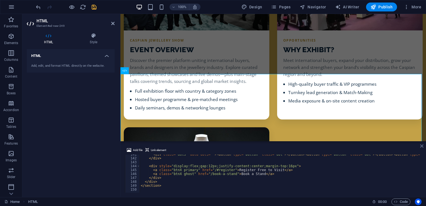
click at [421, 146] on icon at bounding box center [421, 146] width 3 height 4
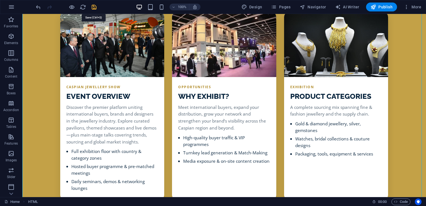
click at [93, 7] on icon "save" at bounding box center [94, 7] width 6 height 6
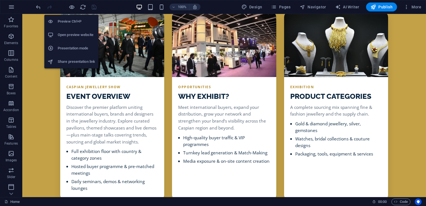
click at [76, 33] on h6 "Open preview website" at bounding box center [76, 35] width 37 height 7
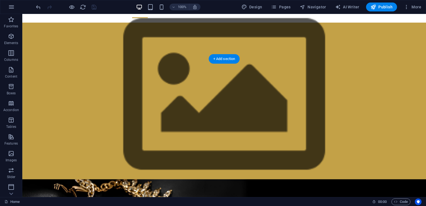
scroll to position [0, 0]
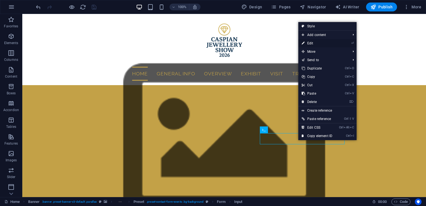
click at [307, 43] on link "⏎ Edit" at bounding box center [316, 43] width 37 height 8
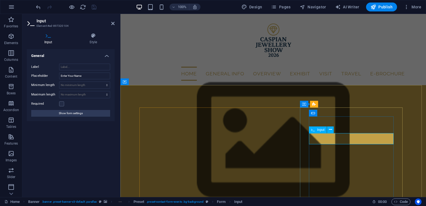
type input "M"
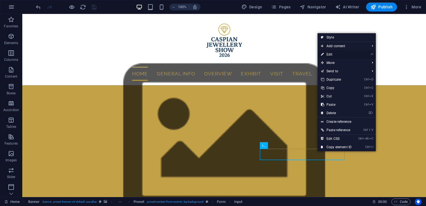
click at [335, 54] on link "⏎ Edit" at bounding box center [336, 54] width 37 height 8
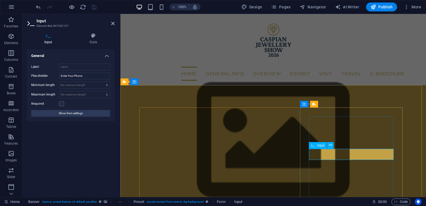
type input "1"
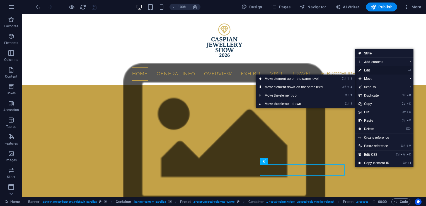
click at [371, 71] on link "⏎ Edit" at bounding box center [373, 70] width 37 height 8
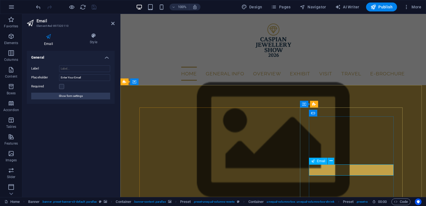
type input "m"
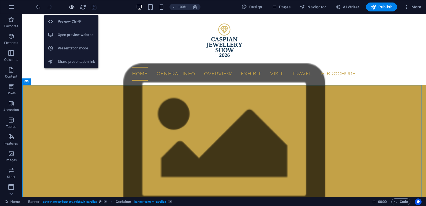
click at [72, 6] on icon "button" at bounding box center [72, 7] width 6 height 6
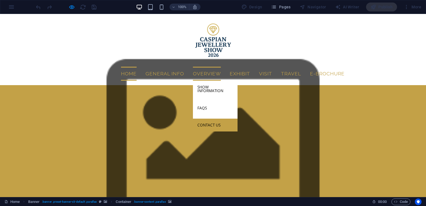
click at [193, 124] on link "Contact Us" at bounding box center [215, 125] width 45 height 13
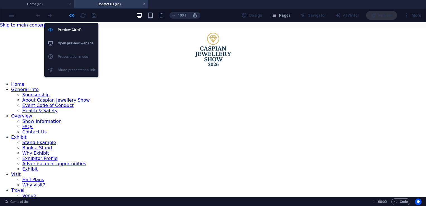
click at [71, 16] on icon "button" at bounding box center [72, 15] width 6 height 6
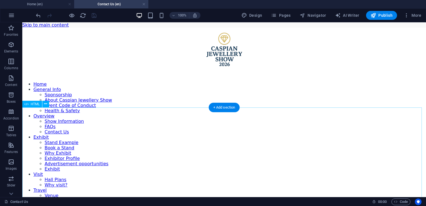
scroll to position [67, 0]
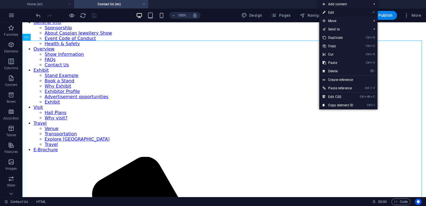
click at [332, 14] on link "⏎ Edit" at bounding box center [337, 12] width 37 height 8
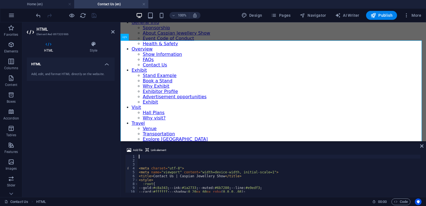
scroll to position [0, 0]
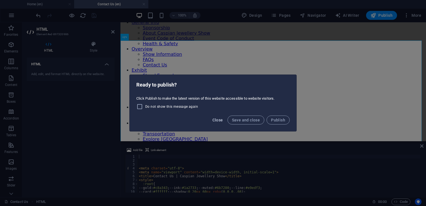
click at [221, 122] on span "Close" at bounding box center [217, 120] width 11 height 4
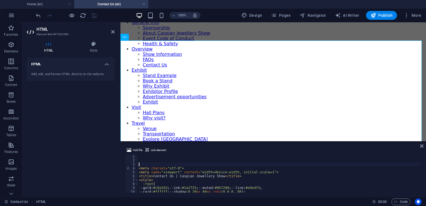
click at [143, 165] on div "< meta charset = "utf-8" > < meta name = "viewport" content = "width=device-wid…" at bounding box center [279, 177] width 283 height 46
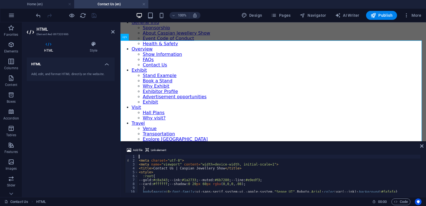
click at [139, 160] on div "< meta charset = "utf-8" > < meta name = "viewport" content = "width=device-wid…" at bounding box center [279, 177] width 283 height 46
type textarea "<meta charset="utf-8">"
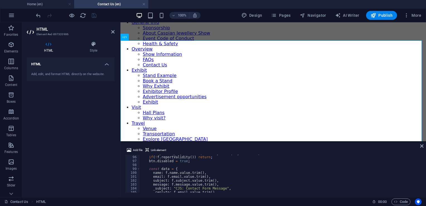
scroll to position [438, 0]
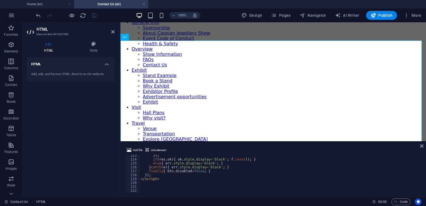
click at [165, 191] on div "}) ; if ( res . ok ) { ok . style . display = 'block' ; f . reset ( ) ; } else …" at bounding box center [280, 176] width 281 height 46
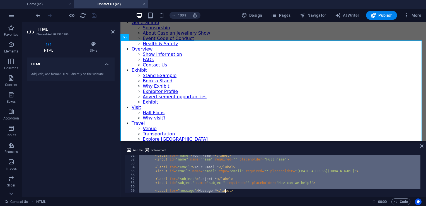
scroll to position [427, 0]
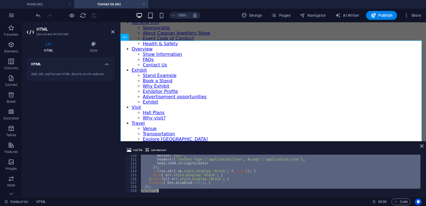
drag, startPoint x: 138, startPoint y: 156, endPoint x: 277, endPoint y: 220, distance: 153.1
click at [277, 206] on html "caspianjewelleryshow.com Home (en) Contact Us (en) Favorites Elements Columns C…" at bounding box center [213, 103] width 426 height 206
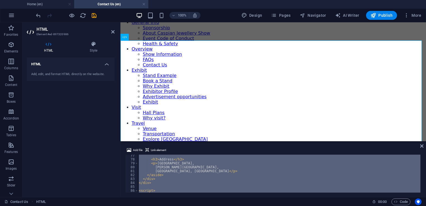
click at [229, 177] on div "< h3 > Address </ h3 > < p > Baku Expo Center, Heydar Aliyev Avenue, Baku, Azer…" at bounding box center [279, 173] width 283 height 38
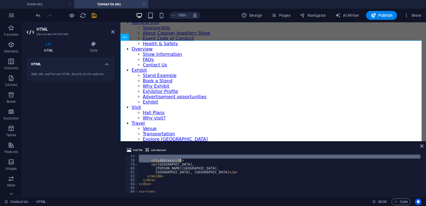
scroll to position [297, 0]
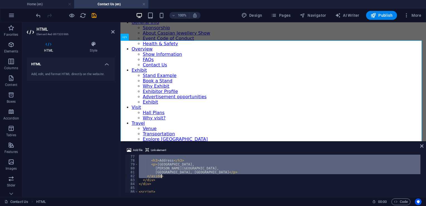
drag, startPoint x: 146, startPoint y: 163, endPoint x: 217, endPoint y: 177, distance: 72.6
click at [217, 177] on div "< h3 > Address </ h3 > < p > Baku Expo Center, Heydar Aliyev Avenue, Baku, Azer…" at bounding box center [279, 177] width 283 height 46
type textarea "Baku, Azerbaijan</p> </aside>"
paste textarea
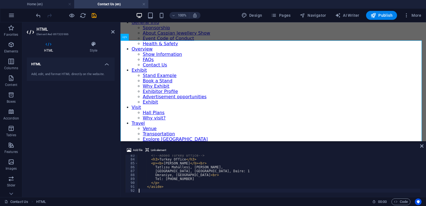
scroll to position [321, 0]
type textarea "</aside>"
click at [421, 145] on icon at bounding box center [421, 146] width 3 height 4
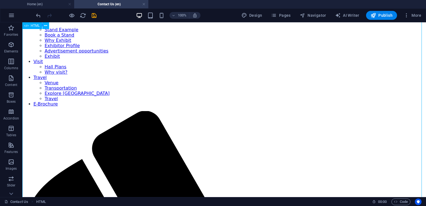
scroll to position [145, 0]
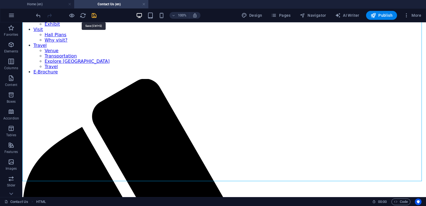
click at [96, 15] on icon "save" at bounding box center [94, 15] width 6 height 6
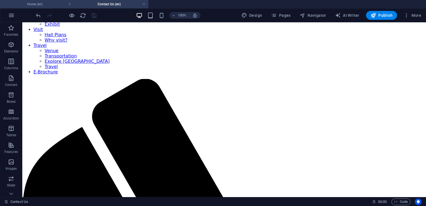
click at [52, 6] on h4 "Home (en)" at bounding box center [37, 4] width 74 height 6
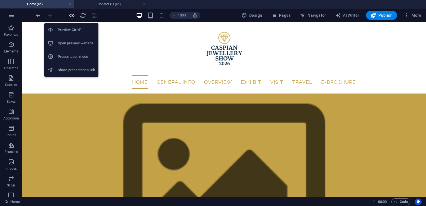
click at [71, 17] on icon "button" at bounding box center [72, 15] width 6 height 6
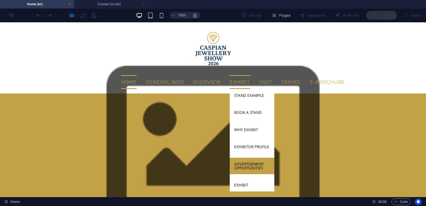
click at [230, 165] on link "Advertisement opportunities" at bounding box center [252, 166] width 45 height 16
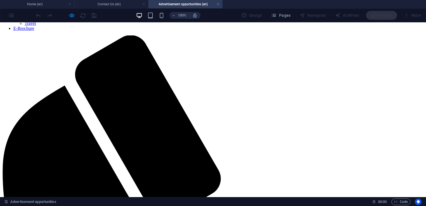
scroll to position [205, 0]
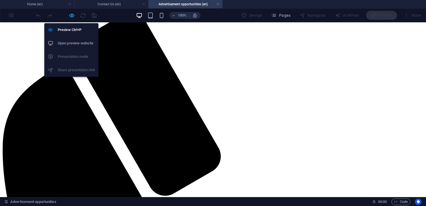
click at [71, 16] on icon "button" at bounding box center [72, 15] width 6 height 6
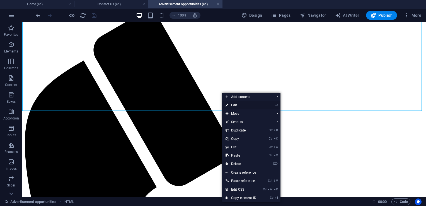
click at [241, 104] on link "⏎ Edit" at bounding box center [240, 105] width 37 height 8
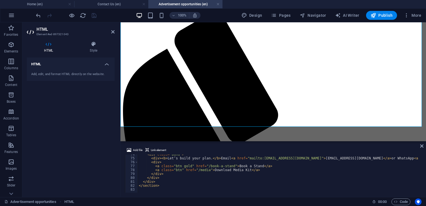
scroll to position [287, 0]
click at [237, 170] on div "< div class = "band" > < div > < b > Let’s build your plan. </ b > Email < a hr…" at bounding box center [360, 174] width 444 height 45
click at [241, 170] on div "< div class = "band" > < div > < b > Let’s build your plan. </ b > Email < a hr…" at bounding box center [360, 174] width 444 height 45
click at [242, 170] on div "< div class = "band" > < div > < b > Let’s build your plan. </ b > Email < a hr…" at bounding box center [360, 174] width 444 height 45
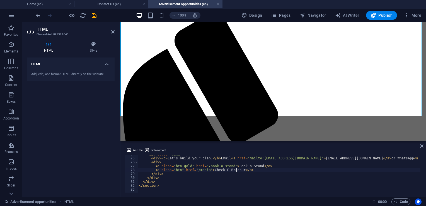
scroll to position [0, 8]
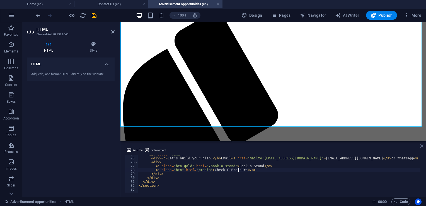
type textarea "<a class="btn" href="/media">Check E-Brochure</a>"
click at [422, 146] on icon at bounding box center [421, 146] width 3 height 4
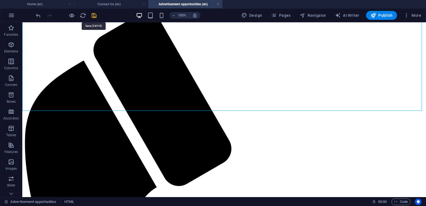
click at [94, 13] on icon "save" at bounding box center [94, 15] width 6 height 6
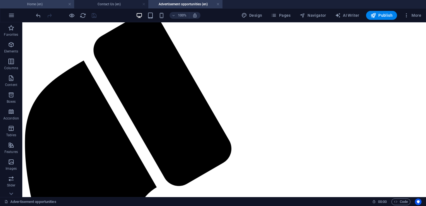
click at [48, 2] on h4 "Home (en)" at bounding box center [37, 4] width 74 height 6
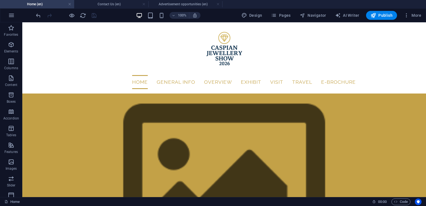
scroll to position [0, 0]
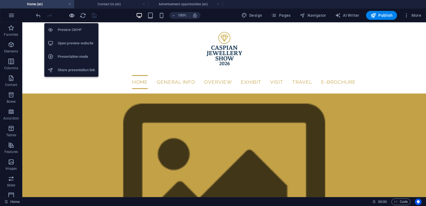
click at [74, 17] on icon "button" at bounding box center [72, 15] width 6 height 6
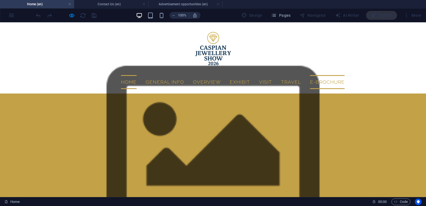
click at [310, 82] on link "E-Brochure" at bounding box center [327, 82] width 35 height 14
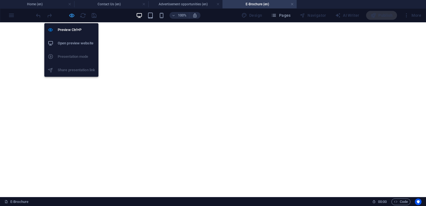
click at [71, 12] on icon "button" at bounding box center [72, 15] width 6 height 6
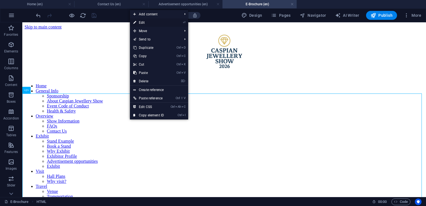
click at [139, 24] on link "⏎ Edit" at bounding box center [148, 22] width 37 height 8
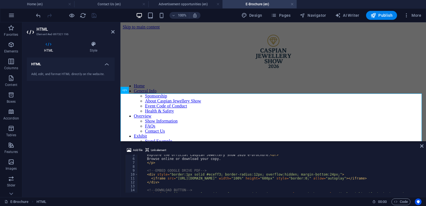
scroll to position [17, 0]
click at [312, 178] on div "Explore the official Caspian Jewellery Show 2026 e-brochure. < br > Browse onli…" at bounding box center [378, 175] width 480 height 45
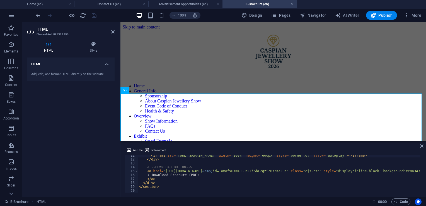
scroll to position [41, 0]
click at [39, 15] on icon "undo" at bounding box center [38, 15] width 6 height 6
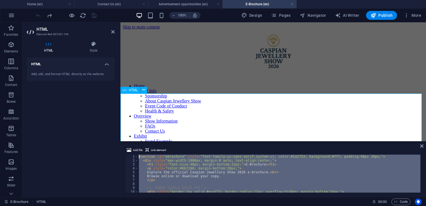
scroll to position [0, 0]
drag, startPoint x: 166, startPoint y: 186, endPoint x: 8, endPoint y: 71, distance: 195.5
click at [128, 93] on div "Drag here to replace the existing content. Press “Ctrl” if you want to create a…" at bounding box center [273, 109] width 306 height 175
click at [228, 180] on div "< section id = "ebrochure" style = "font-family:ui-sans-serif,system-ui; color:…" at bounding box center [279, 173] width 283 height 38
type textarea "</p>"
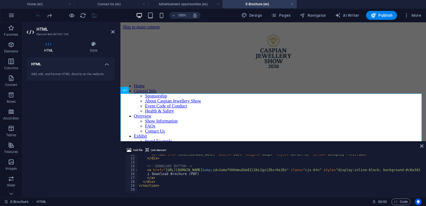
scroll to position [41, 0]
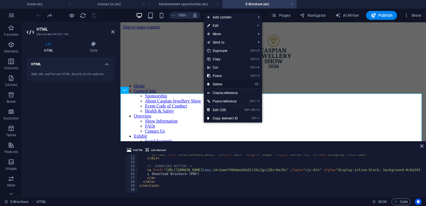
click at [221, 81] on link "⌦ Delete" at bounding box center [222, 84] width 37 height 8
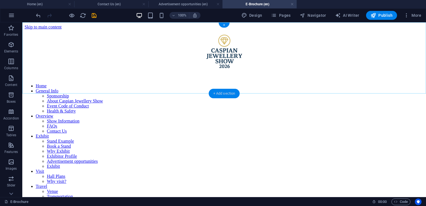
click at [226, 91] on div "+ Add section" at bounding box center [224, 93] width 31 height 9
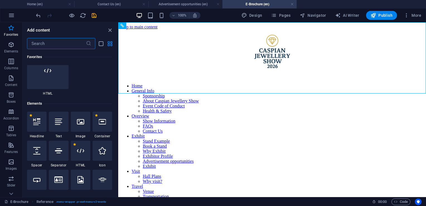
scroll to position [0, 0]
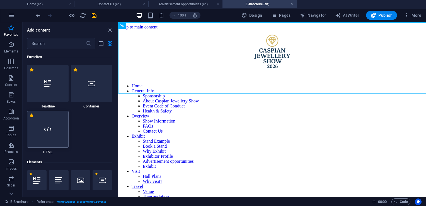
click at [57, 127] on div at bounding box center [48, 129] width 42 height 37
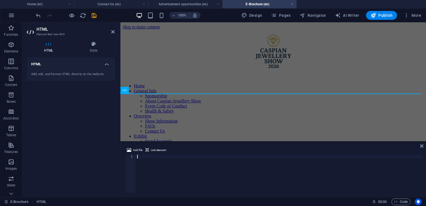
scroll to position [40, 0]
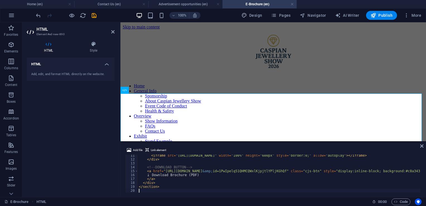
click at [424, 146] on div "Add file Link element 11 12 13 14 15 16 17 18 19 20 < iframe src = "https://dri…" at bounding box center [273, 169] width 306 height 55
click at [422, 145] on icon at bounding box center [421, 146] width 3 height 4
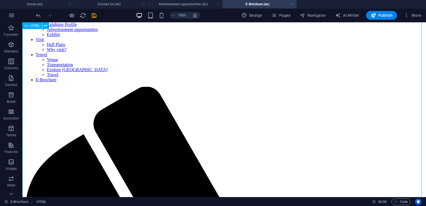
scroll to position [132, 0]
click at [95, 16] on icon "save" at bounding box center [94, 15] width 6 height 6
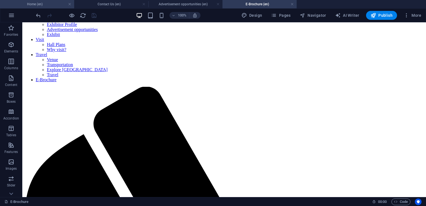
click at [56, 5] on h4 "Home (en)" at bounding box center [37, 4] width 74 height 6
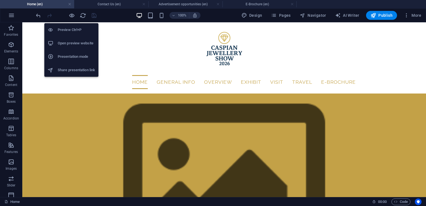
click at [74, 42] on h6 "Open preview website" at bounding box center [76, 43] width 37 height 7
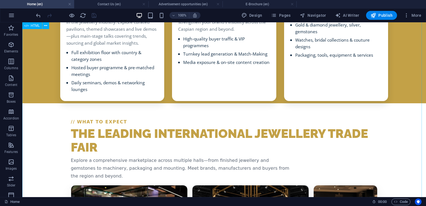
scroll to position [1591, 0]
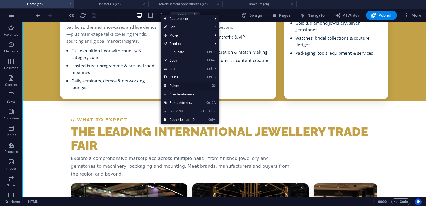
click at [181, 85] on link "⌦ Delete" at bounding box center [179, 85] width 37 height 8
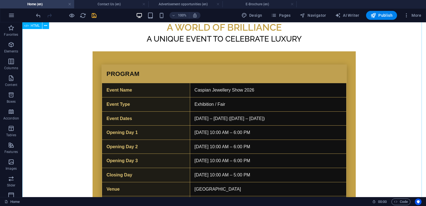
scroll to position [1197, 0]
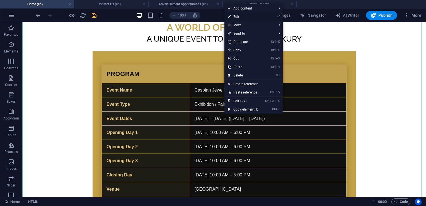
click at [234, 16] on link "⏎ Edit" at bounding box center [242, 17] width 37 height 8
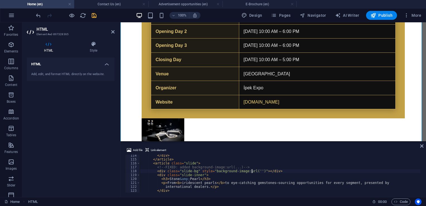
paste textarea "https://i.ibb.co/SXSC3tq8/Ads-z-tasar-m-7.jpg"
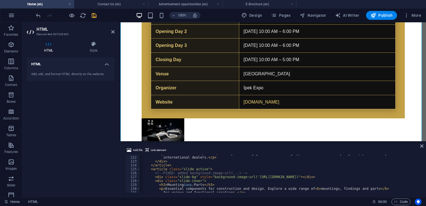
scroll to position [475, 0]
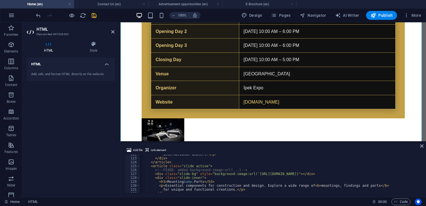
click at [331, 175] on div "international dealers. </ p > </ div > </ article > < article class = "slide ac…" at bounding box center [427, 174] width 581 height 45
paste textarea "https://i.ibb.co/21J5BCv3/Ads-z-tasar-m-8.jpg"
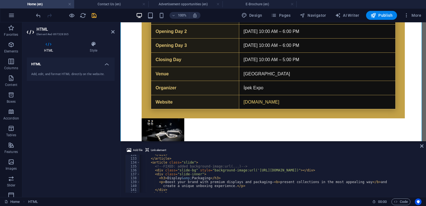
scroll to position [514, 0]
click at [333, 170] on div "</ div > </ article > < article class = "slide" > <!-- FIXED: added background-…" at bounding box center [427, 174] width 581 height 45
click at [334, 170] on div "</ div > </ article > < article class = "slide" > <!-- FIXED: added background-…" at bounding box center [427, 174] width 581 height 45
paste textarea "https://i.ibb.co/6718B7sw/Ads-z-tasar-m-9.jpg"
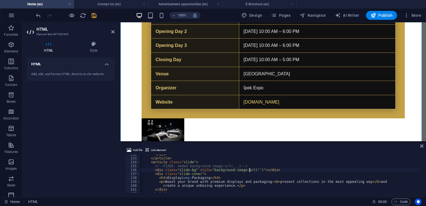
type textarea "<div class="slide-bg" style="background-image:url('https://i.ibb.co/6718B7sw/Ad…"
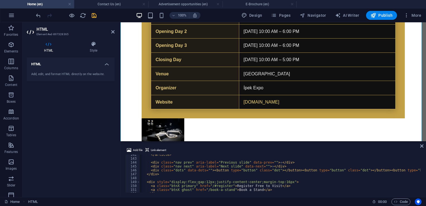
scroll to position [553, 0]
click at [422, 146] on icon at bounding box center [421, 146] width 3 height 4
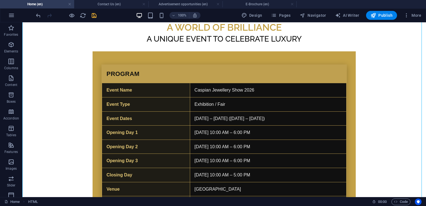
scroll to position [1034, 0]
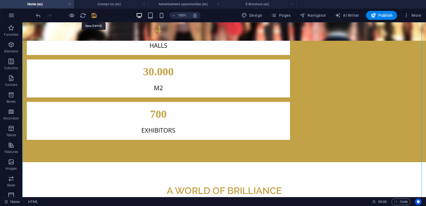
click at [96, 14] on icon "save" at bounding box center [94, 15] width 6 height 6
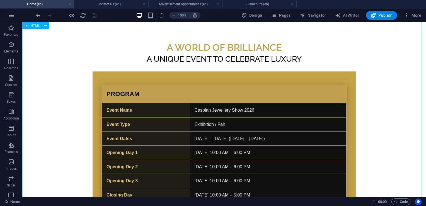
scroll to position [1141, 0]
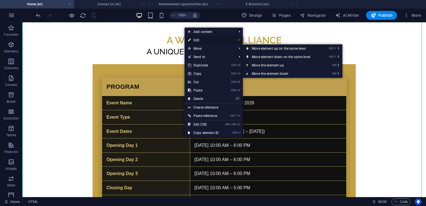
click at [202, 41] on link "⏎ Edit" at bounding box center [203, 40] width 37 height 8
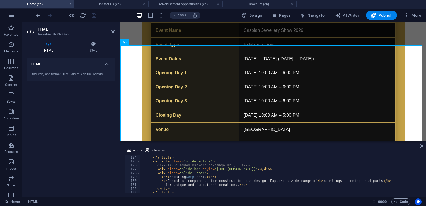
scroll to position [479, 0]
click at [292, 168] on div "</ div > </ article > < article class = "slide active" > <!-- FIXED: added back…" at bounding box center [430, 173] width 581 height 45
paste textarea "https://i.ibb.co/21J5BCv3/Ads-z-tasar-m-8.jpg"
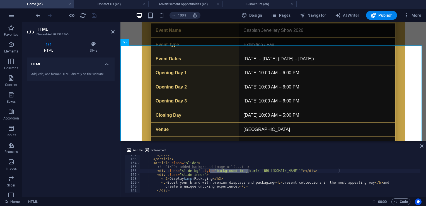
drag, startPoint x: 210, startPoint y: 171, endPoint x: 248, endPoint y: 169, distance: 38.0
click at [248, 169] on div "</ div > </ article > < article class = "slide" > <!-- FIXED: added background-…" at bounding box center [430, 175] width 581 height 45
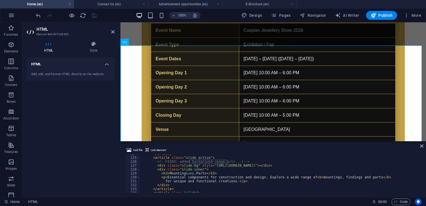
scroll to position [481, 0]
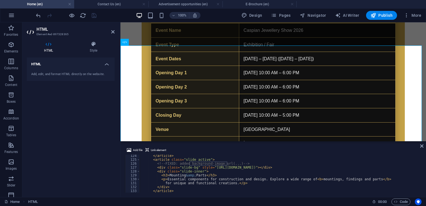
click at [209, 168] on div "</ article > < article class = "slide active" > <!-- FIXED: added background-im…" at bounding box center [430, 176] width 581 height 45
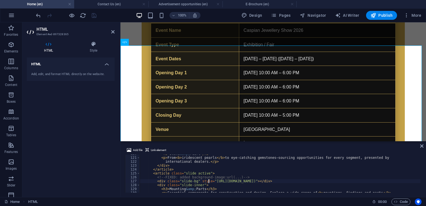
scroll to position [466, 0]
paste textarea "background-image:url"
click at [209, 182] on div "< h3 > Stone &amp; Pearl </ h3 > < p > From < b > iridescent pearls </ b > to e…" at bounding box center [430, 175] width 581 height 45
click at [249, 182] on div "< h3 > Stone &amp; Pearl </ h3 > < p > From < b > iridescent pearls </ b > to e…" at bounding box center [430, 175] width 581 height 45
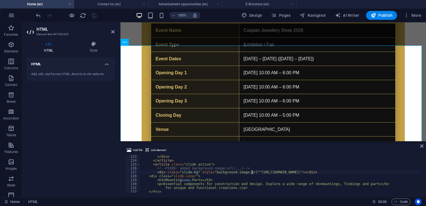
scroll to position [0, 9]
click at [35, 17] on icon "undo" at bounding box center [38, 15] width 6 height 6
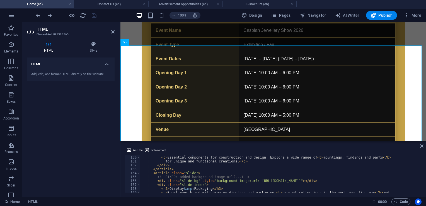
scroll to position [503, 0]
drag, startPoint x: 247, startPoint y: 180, endPoint x: 209, endPoint y: 182, distance: 37.9
click at [209, 182] on div "< h3 > Mounting &amp; Parts </ h3 > < p > Essential components for construction…" at bounding box center [430, 173] width 581 height 45
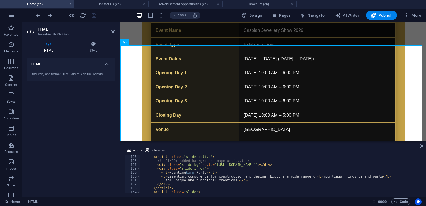
scroll to position [484, 0]
click at [209, 165] on div "</ article > < article class = "slide active" > <!-- FIXED: added background-im…" at bounding box center [430, 173] width 581 height 45
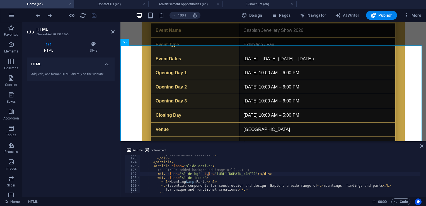
scroll to position [475, 0]
click at [299, 173] on div "international dealers. </ p > </ div > </ article > < article class = "slide ac…" at bounding box center [430, 174] width 581 height 45
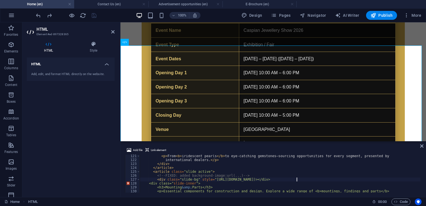
scroll to position [469, 0]
click at [40, 16] on icon "undo" at bounding box center [38, 15] width 6 height 6
click at [294, 180] on div "< p > From < b > iridescent pearls </ b > to eye-catching gemstones—sourcing op…" at bounding box center [430, 176] width 581 height 45
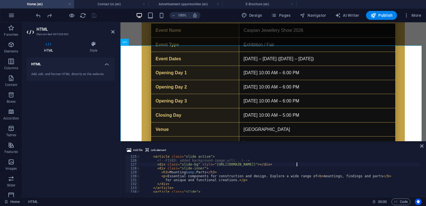
scroll to position [484, 0]
click at [210, 166] on div "</ article > < article class = "slide active" > <!-- FIXED: added background-im…" at bounding box center [430, 173] width 581 height 45
click at [211, 166] on div "</ article > < article class = "slide active" > <!-- FIXED: added background-im…" at bounding box center [430, 173] width 581 height 45
paste textarea ""background-image:url"
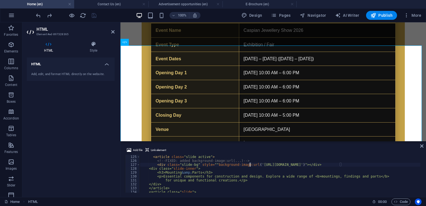
click at [212, 164] on div "</ article > < article class = "slide active" > <!-- FIXED: added background-im…" at bounding box center [430, 173] width 581 height 45
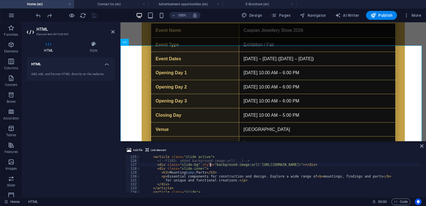
type textarea "<div class="slide-bg" style="background-image:url('https://i.ibb.co/21J5BCv3/Ad…"
click at [425, 143] on div "Add file Link element <div class="slide-bg" style="background-image:url('https:…" at bounding box center [273, 169] width 306 height 55
click at [423, 147] on icon at bounding box center [421, 146] width 3 height 4
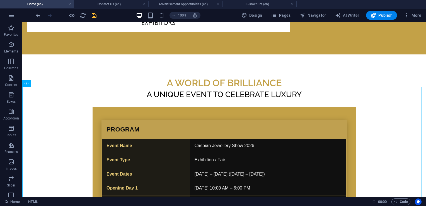
scroll to position [937, 0]
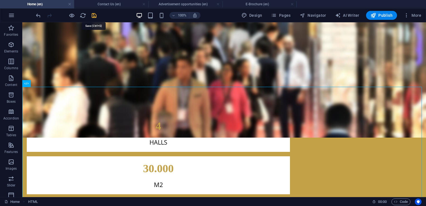
click at [92, 14] on icon "save" at bounding box center [94, 15] width 6 height 6
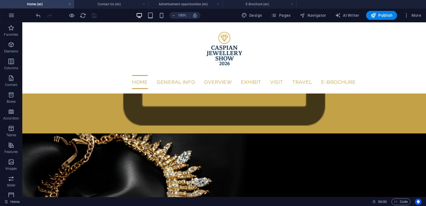
scroll to position [158, 0]
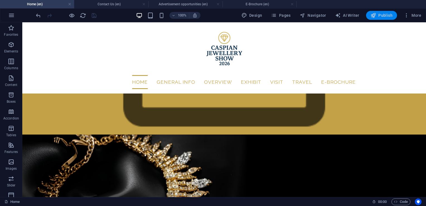
click at [379, 16] on span "Publish" at bounding box center [382, 16] width 22 height 6
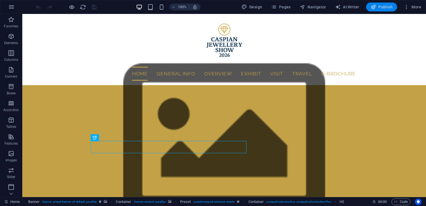
click at [388, 9] on span "Publish" at bounding box center [382, 7] width 22 height 6
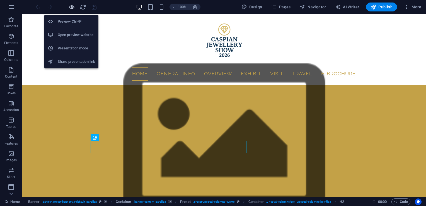
click at [70, 8] on icon "button" at bounding box center [72, 7] width 6 height 6
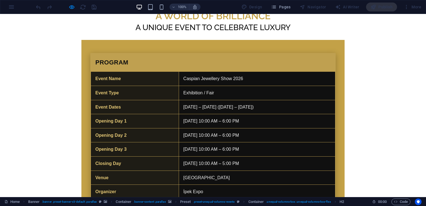
scroll to position [1198, 0]
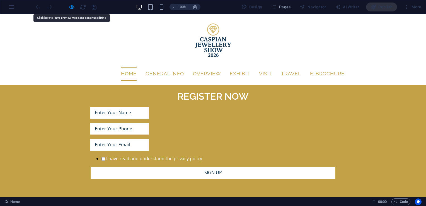
scroll to position [351, 0]
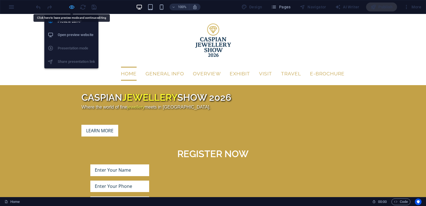
click at [71, 7] on icon "button" at bounding box center [72, 7] width 6 height 6
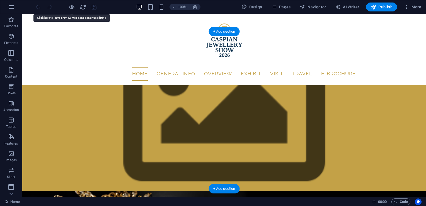
scroll to position [25, 0]
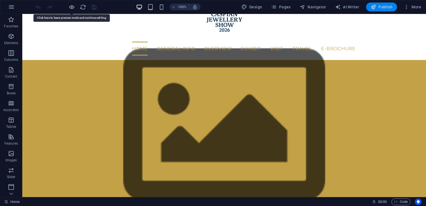
click at [388, 6] on span "Publish" at bounding box center [382, 7] width 22 height 6
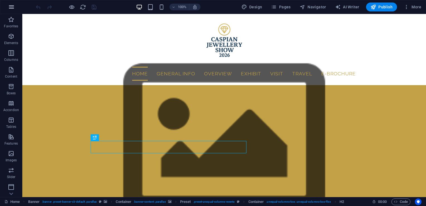
click at [12, 5] on icon "button" at bounding box center [11, 7] width 7 height 7
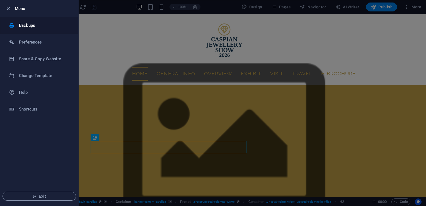
click at [50, 30] on li "Backups" at bounding box center [39, 25] width 78 height 17
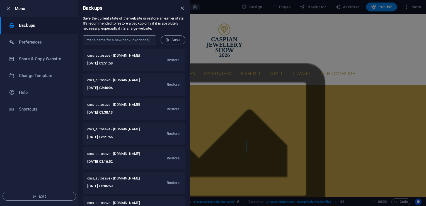
click at [124, 39] on input "text" at bounding box center [119, 39] width 73 height 9
type input "main main"
click at [169, 38] on icon "submit" at bounding box center [167, 40] width 4 height 4
click at [56, 62] on li "Share & Copy Website" at bounding box center [39, 58] width 78 height 17
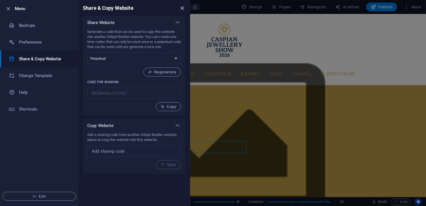
click at [183, 8] on icon "close" at bounding box center [182, 8] width 6 height 6
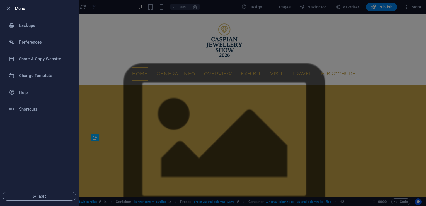
click at [166, 32] on div at bounding box center [213, 103] width 426 height 206
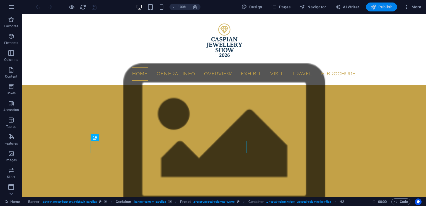
click at [387, 6] on span "Publish" at bounding box center [382, 7] width 22 height 6
click at [13, 4] on icon "button" at bounding box center [11, 7] width 7 height 7
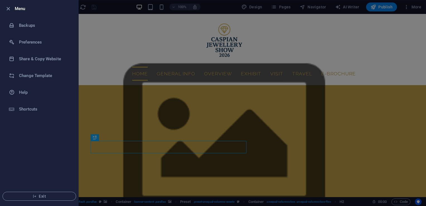
click at [389, 12] on div at bounding box center [213, 103] width 426 height 206
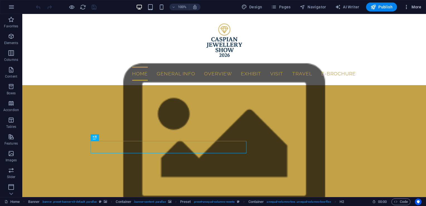
click at [406, 9] on button "More" at bounding box center [413, 7] width 22 height 9
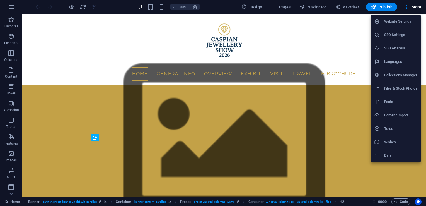
click at [402, 22] on h6 "Website Settings" at bounding box center [400, 21] width 33 height 7
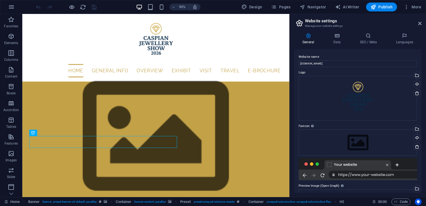
click at [422, 24] on aside "Website settings Manage your website settings General Data SEO / Meta Languages…" at bounding box center [357, 105] width 137 height 183
click at [9, 21] on icon at bounding box center [11, 17] width 8 height 8
click at [422, 23] on aside "Website settings Manage your website settings General Data SEO / Meta Languages…" at bounding box center [357, 105] width 137 height 183
click at [421, 23] on icon at bounding box center [419, 23] width 3 height 4
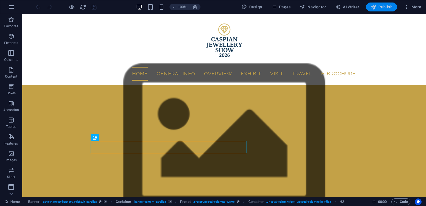
click at [387, 8] on span "Publish" at bounding box center [382, 7] width 22 height 6
click at [407, 6] on icon "button" at bounding box center [407, 7] width 6 height 6
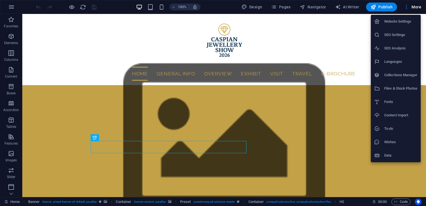
click at [396, 62] on h6 "Languages" at bounding box center [400, 61] width 33 height 7
select select "41"
select select "165"
select select "134"
select select "13"
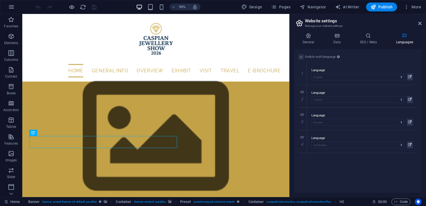
click at [304, 55] on div "Enable multilanguage To disable multilanguage delete all languages until only o…" at bounding box center [358, 57] width 119 height 7
click at [302, 55] on label at bounding box center [301, 56] width 5 height 5
click at [303, 141] on icon at bounding box center [302, 141] width 3 height 4
click at [303, 120] on icon at bounding box center [302, 119] width 3 height 4
click at [303, 97] on icon at bounding box center [302, 96] width 3 height 4
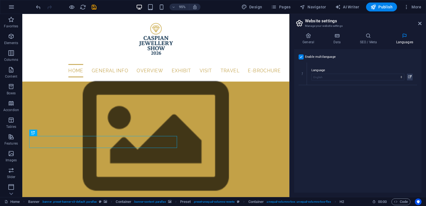
click at [303, 56] on label at bounding box center [301, 56] width 5 height 5
click at [0, 0] on input "Enable multilanguage To disable multilanguage delete all languages until only o…" at bounding box center [0, 0] width 0 height 0
click at [96, 9] on icon "save" at bounding box center [94, 7] width 6 height 6
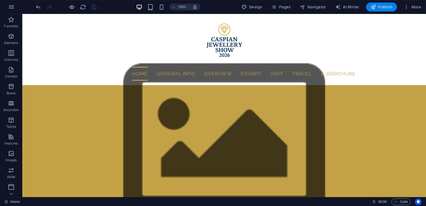
click at [375, 8] on icon "button" at bounding box center [374, 7] width 6 height 6
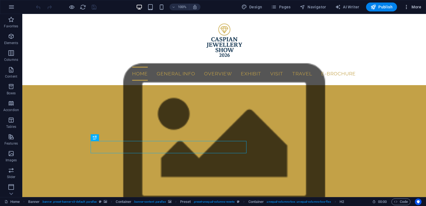
click at [416, 8] on span "More" at bounding box center [413, 7] width 18 height 6
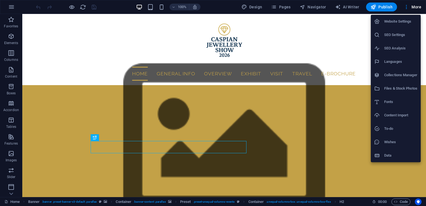
click at [401, 64] on h6 "Languages" at bounding box center [400, 61] width 33 height 7
select select "41"
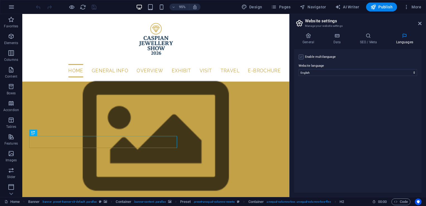
click at [302, 57] on label at bounding box center [301, 56] width 5 height 5
click at [0, 0] on input "Enable multilanguage To disable multilanguage delete all languages until only o…" at bounding box center [0, 0] width 0 height 0
select select
click at [288, 8] on span "Pages" at bounding box center [281, 7] width 20 height 6
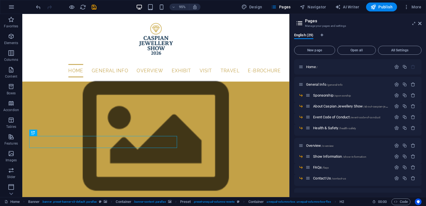
click at [422, 23] on aside "Pages Manage your pages and settings English (29) New page Open all All Setting…" at bounding box center [357, 105] width 137 height 183
click at [419, 24] on icon at bounding box center [419, 23] width 3 height 4
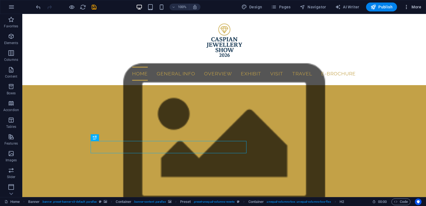
click at [411, 9] on span "More" at bounding box center [413, 7] width 18 height 6
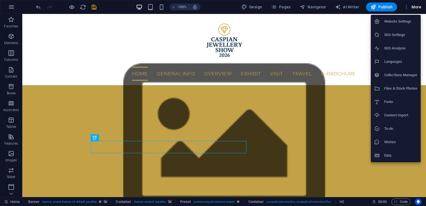
click at [386, 64] on h6 "Languages" at bounding box center [400, 61] width 33 height 7
select select "41"
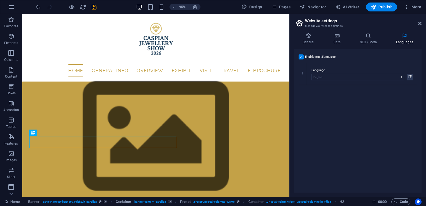
click at [301, 57] on label at bounding box center [301, 56] width 5 height 5
click at [0, 0] on input "Enable multilanguage To disable multilanguage delete all languages until only o…" at bounding box center [0, 0] width 0 height 0
click at [93, 6] on icon "save" at bounding box center [94, 7] width 6 height 6
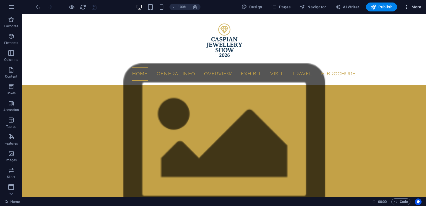
click at [408, 9] on icon "button" at bounding box center [407, 7] width 6 height 6
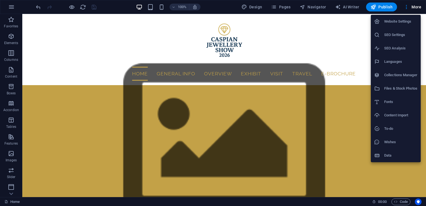
click at [383, 7] on div at bounding box center [213, 103] width 426 height 206
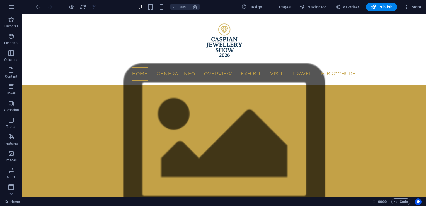
click at [383, 7] on span "Publish" at bounding box center [382, 7] width 22 height 6
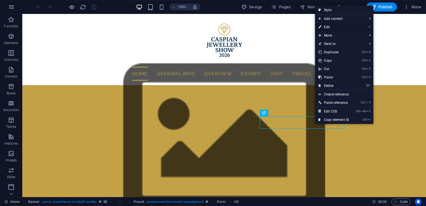
click at [333, 26] on link "⏎ Edit" at bounding box center [333, 27] width 37 height 8
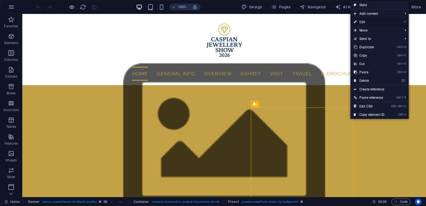
click at [362, 22] on link "⏎ Edit" at bounding box center [369, 22] width 37 height 8
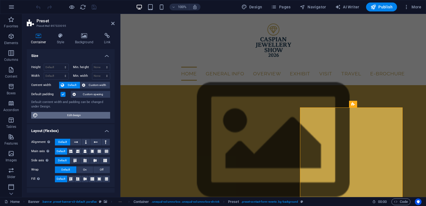
drag, startPoint x: 75, startPoint y: 117, endPoint x: 80, endPoint y: 185, distance: 67.9
click at [75, 117] on span "Edit design" at bounding box center [74, 115] width 69 height 7
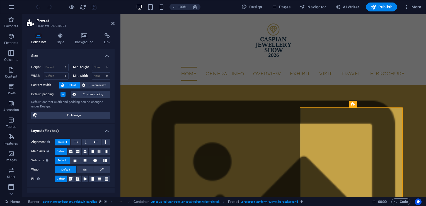
select select "rem"
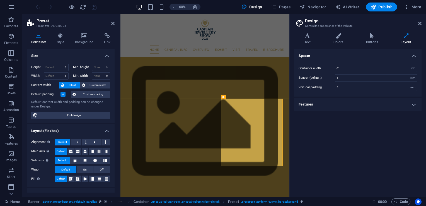
click at [346, 106] on h4 "Features" at bounding box center [357, 104] width 127 height 13
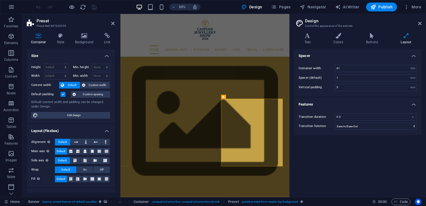
click at [346, 106] on h4 "Features" at bounding box center [357, 103] width 127 height 10
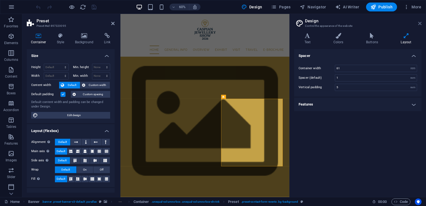
click at [418, 25] on icon at bounding box center [419, 23] width 3 height 4
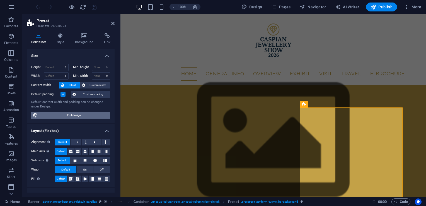
click at [87, 114] on span "Edit design" at bounding box center [74, 115] width 69 height 7
select select "rem"
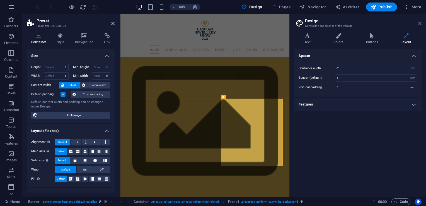
click at [421, 23] on icon at bounding box center [419, 23] width 3 height 4
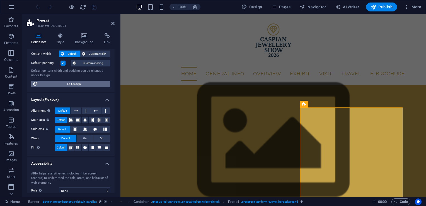
scroll to position [72, 0]
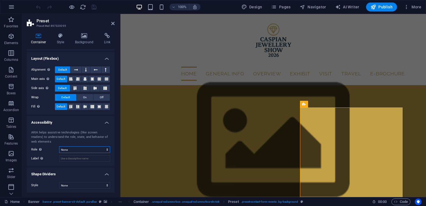
click at [91, 149] on select "None Alert Article Banner Comment Complementary Dialog Footer Header Marquee Pr…" at bounding box center [84, 149] width 51 height 7
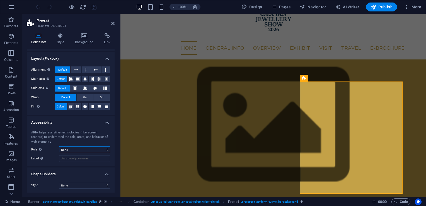
click at [79, 150] on select "None Alert Article Banner Comment Complementary Dialog Footer Header Marquee Pr…" at bounding box center [84, 149] width 51 height 7
click at [59, 146] on select "None Alert Article Banner Comment Complementary Dialog Footer Header Marquee Pr…" at bounding box center [84, 149] width 51 height 7
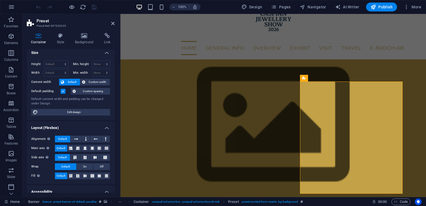
scroll to position [0, 0]
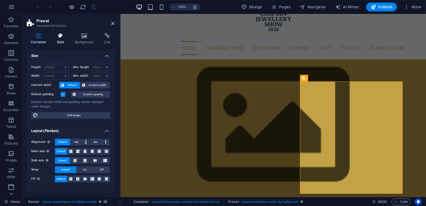
click at [63, 41] on h4 "Style" at bounding box center [62, 39] width 18 height 12
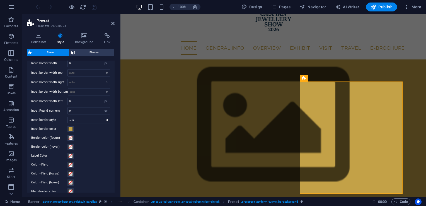
scroll to position [100, 0]
click at [87, 53] on span "Element" at bounding box center [95, 52] width 36 height 7
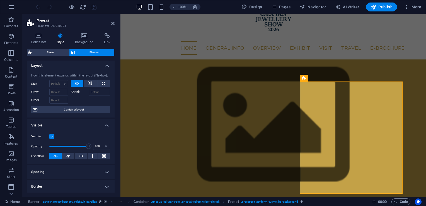
scroll to position [6, 0]
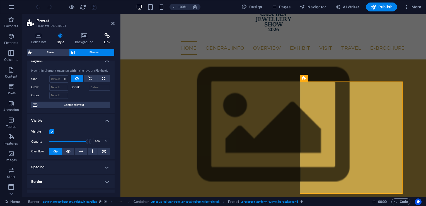
click at [108, 40] on h4 "Link" at bounding box center [107, 39] width 15 height 12
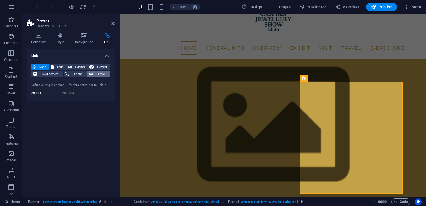
click at [97, 72] on span "Email" at bounding box center [101, 74] width 13 height 7
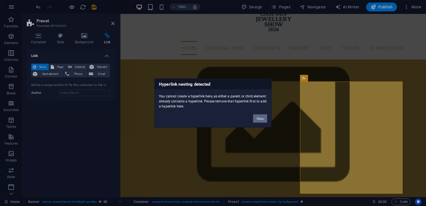
click at [260, 117] on button "Okay" at bounding box center [260, 118] width 14 height 8
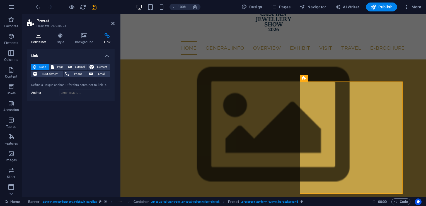
click at [39, 40] on h4 "Container" at bounding box center [40, 39] width 26 height 12
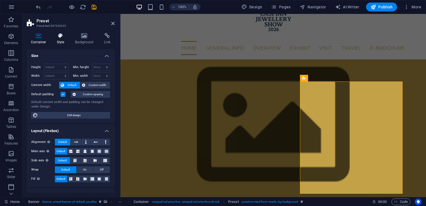
click at [59, 40] on h4 "Style" at bounding box center [62, 39] width 18 height 12
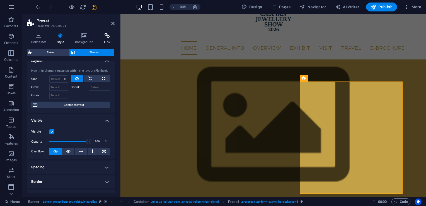
click at [103, 39] on h4 "Link" at bounding box center [107, 39] width 15 height 12
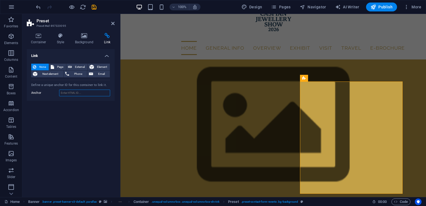
click at [88, 91] on input "Anchor" at bounding box center [84, 93] width 51 height 7
click at [328, 79] on icon at bounding box center [328, 78] width 3 height 6
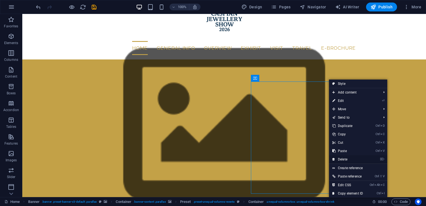
click at [346, 158] on link "⌦ Delete" at bounding box center [347, 159] width 37 height 8
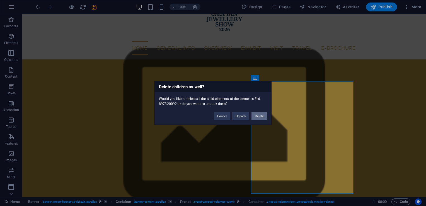
click at [255, 116] on button "Delete" at bounding box center [260, 116] width 16 height 8
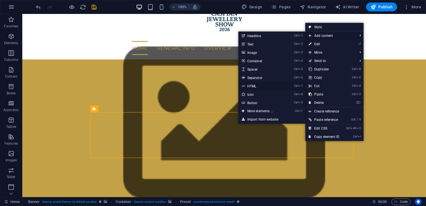
click at [283, 87] on link "Ctrl 7 HTML" at bounding box center [261, 86] width 46 height 8
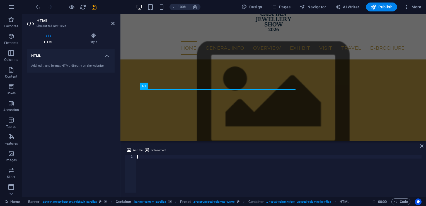
scroll to position [56, 0]
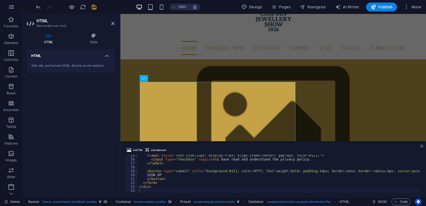
click at [421, 147] on icon at bounding box center [421, 146] width 3 height 4
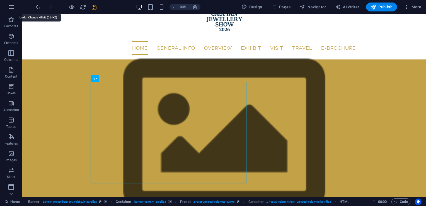
click at [37, 6] on icon "undo" at bounding box center [38, 7] width 6 height 6
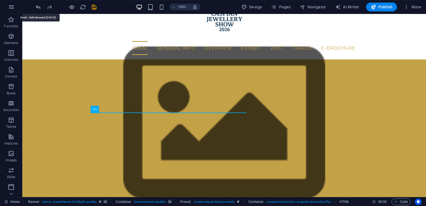
click at [39, 5] on icon "undo" at bounding box center [38, 7] width 6 height 6
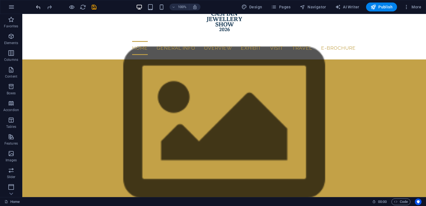
click at [40, 6] on icon "undo" at bounding box center [38, 7] width 6 height 6
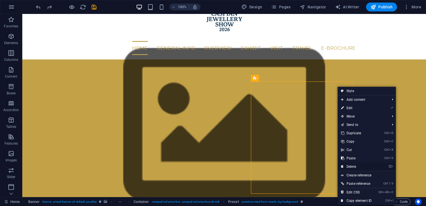
click at [355, 165] on link "⌦ Delete" at bounding box center [356, 166] width 37 height 8
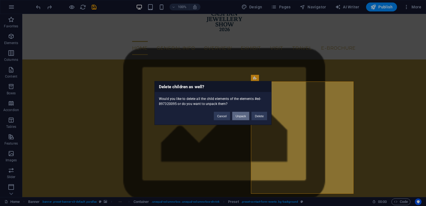
click at [243, 115] on button "Unpack" at bounding box center [240, 116] width 17 height 8
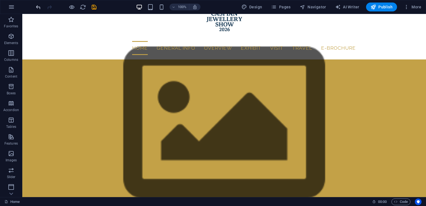
click at [40, 8] on icon "undo" at bounding box center [38, 7] width 6 height 6
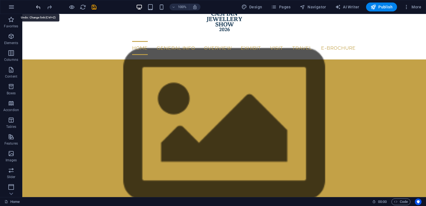
click at [40, 8] on icon "undo" at bounding box center [38, 7] width 6 height 6
click at [49, 8] on icon "redo" at bounding box center [49, 7] width 6 height 6
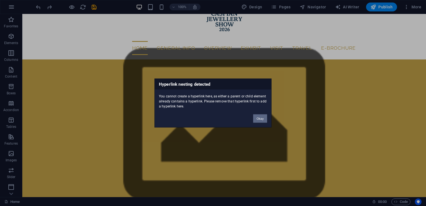
click at [258, 117] on button "Okay" at bounding box center [260, 118] width 14 height 8
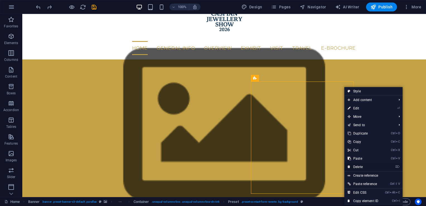
click at [360, 166] on link "⌦ Delete" at bounding box center [362, 167] width 37 height 8
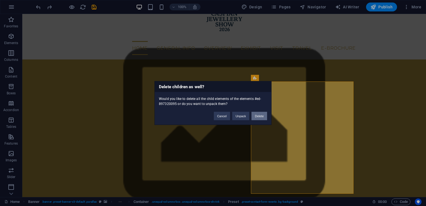
click at [260, 117] on button "Delete" at bounding box center [260, 116] width 16 height 8
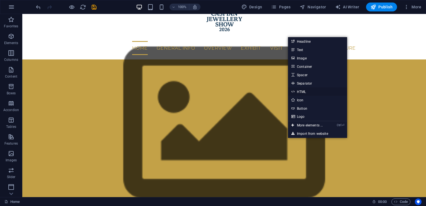
click at [302, 92] on link "HTML" at bounding box center [317, 91] width 59 height 8
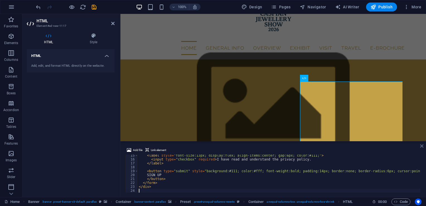
click at [421, 145] on icon at bounding box center [421, 146] width 3 height 4
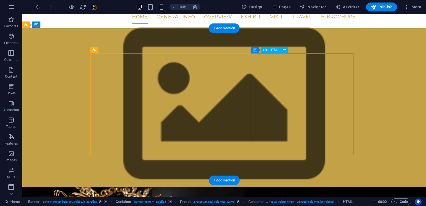
scroll to position [57, 0]
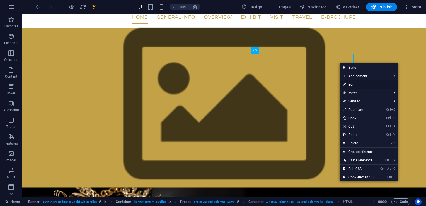
click at [352, 83] on link "⏎ Edit" at bounding box center [358, 84] width 37 height 8
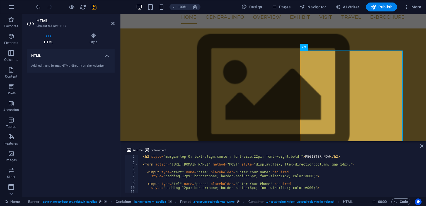
scroll to position [4, 0]
click at [227, 164] on div "< h2 style = "margin-top:0; text-align:center; font-size:22px; font-weight:bold…" at bounding box center [288, 176] width 301 height 45
type textarea "<form action="https://formspree.io/f/xblaallo" method="POST" style="display:fle…"
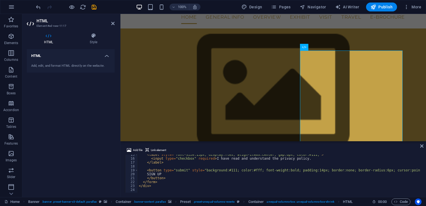
scroll to position [57, 0]
click at [422, 145] on icon at bounding box center [421, 146] width 3 height 4
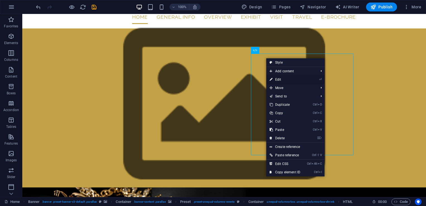
click at [281, 80] on link "⏎ Edit" at bounding box center [284, 79] width 37 height 8
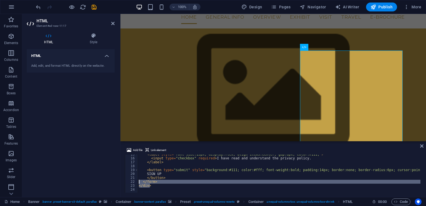
scroll to position [0, 0]
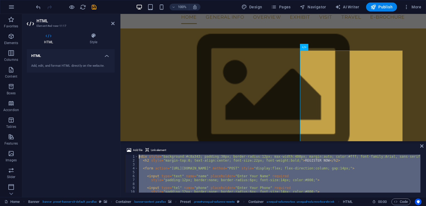
drag, startPoint x: 319, startPoint y: 200, endPoint x: 128, endPoint y: 136, distance: 201.1
click at [422, 147] on icon at bounding box center [421, 146] width 3 height 4
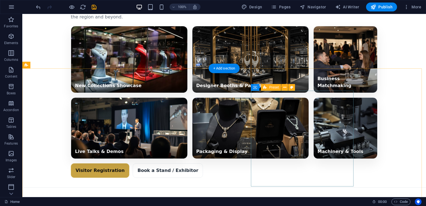
scroll to position [1753, 0]
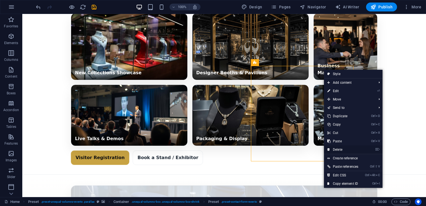
click at [338, 149] on link "⌦ Delete" at bounding box center [343, 149] width 38 height 8
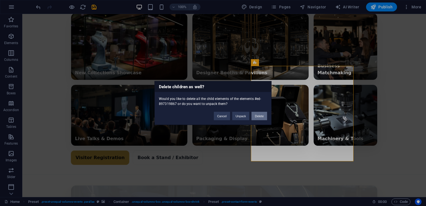
click at [258, 115] on button "Delete" at bounding box center [260, 116] width 16 height 8
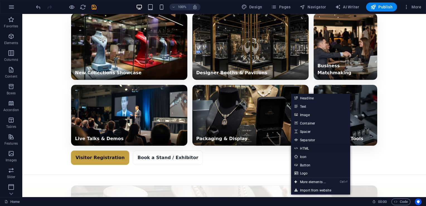
click at [306, 149] on link "HTML" at bounding box center [320, 148] width 59 height 8
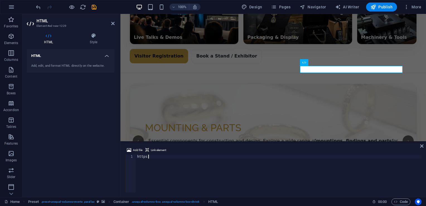
type textarea "h"
click at [422, 145] on icon at bounding box center [421, 146] width 3 height 4
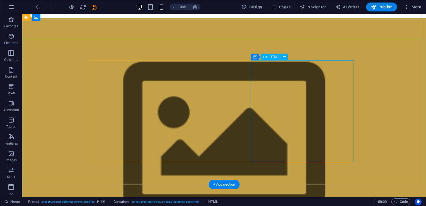
scroll to position [35, 0]
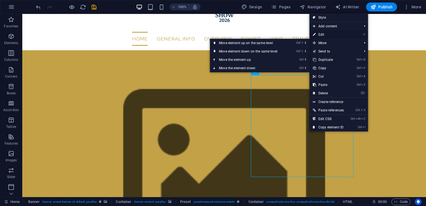
click at [317, 36] on link "⏎ Edit" at bounding box center [329, 34] width 38 height 8
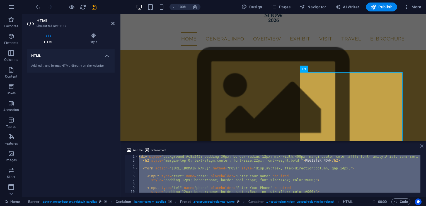
click at [423, 146] on icon at bounding box center [421, 146] width 3 height 4
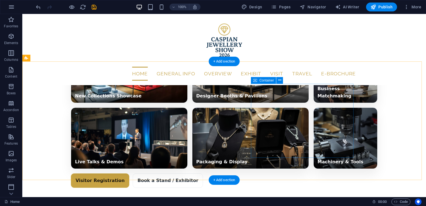
scroll to position [1729, 0]
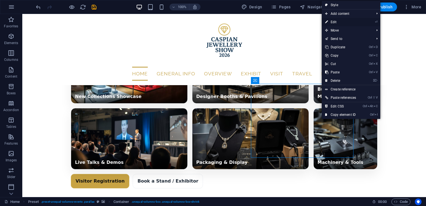
click at [338, 21] on link "⏎ Edit" at bounding box center [341, 22] width 38 height 8
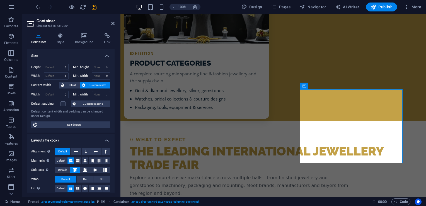
scroll to position [1923, 0]
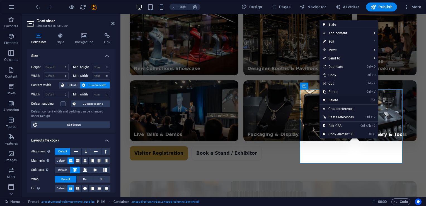
click at [336, 99] on link "⌦ Delete" at bounding box center [339, 100] width 38 height 8
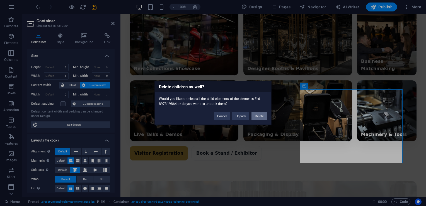
click at [258, 117] on button "Delete" at bounding box center [260, 116] width 16 height 8
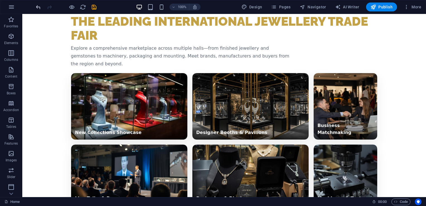
click at [38, 5] on icon "undo" at bounding box center [38, 7] width 6 height 6
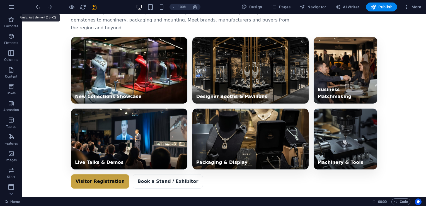
click at [38, 5] on icon "undo" at bounding box center [38, 7] width 6 height 6
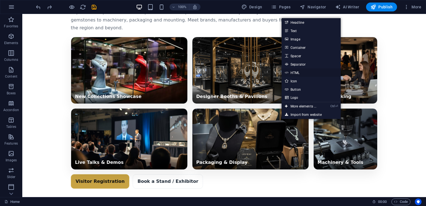
click at [298, 74] on link "HTML" at bounding box center [311, 72] width 59 height 8
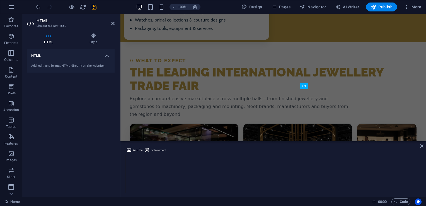
scroll to position [1917, 0]
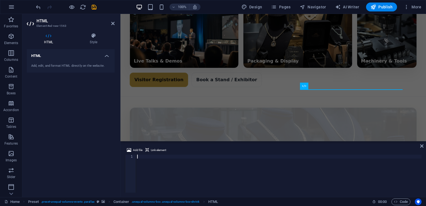
type textarea "</div>"
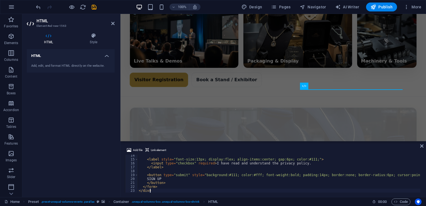
scroll to position [52, 0]
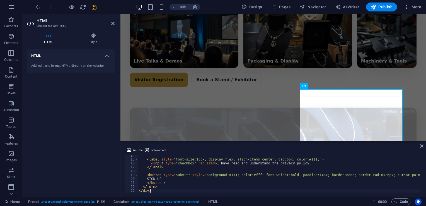
click at [424, 145] on div "Add file Link element </div> 14 15 16 17 18 19 20 21 22 23 < label style = "fon…" at bounding box center [273, 169] width 306 height 55
click at [422, 146] on icon at bounding box center [421, 146] width 3 height 4
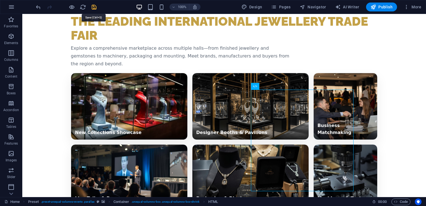
click at [94, 7] on icon "save" at bounding box center [94, 7] width 6 height 6
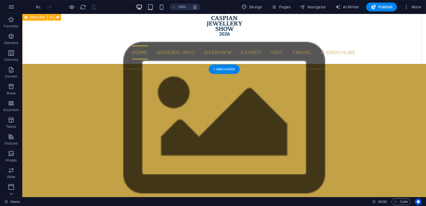
scroll to position [0, 0]
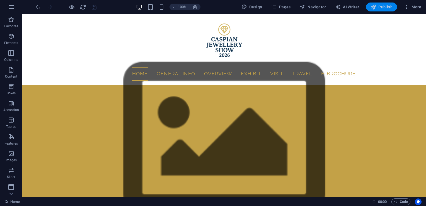
click at [381, 9] on span "Publish" at bounding box center [382, 7] width 22 height 6
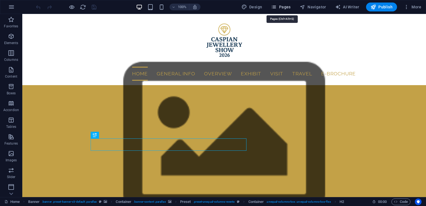
click at [287, 6] on span "Pages" at bounding box center [281, 7] width 20 height 6
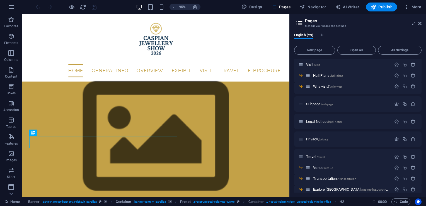
scroll to position [215, 0]
click at [395, 138] on icon "button" at bounding box center [396, 138] width 5 height 5
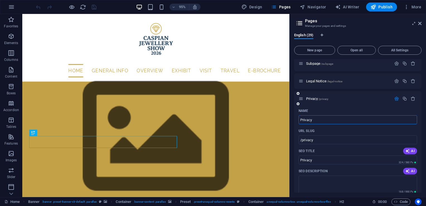
scroll to position [254, 0]
click at [421, 22] on icon at bounding box center [419, 23] width 3 height 4
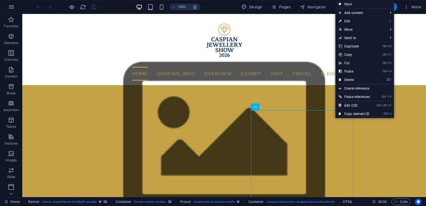
click at [355, 21] on link "⏎ Edit" at bounding box center [354, 21] width 38 height 8
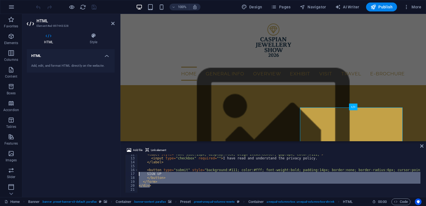
scroll to position [0, 0]
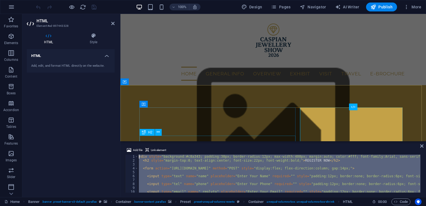
drag, startPoint x: 172, startPoint y: 187, endPoint x: 139, endPoint y: 130, distance: 65.7
click at [139, 130] on div "Drag here to replace the existing content. Press “Ctrl” if you want to create a…" at bounding box center [273, 105] width 306 height 183
type textarea "<div style="background:#c8a343; padding:30px; border-radius:12px; max-width:400…"
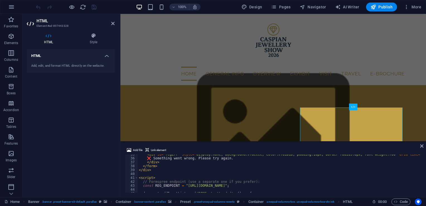
scroll to position [136, 0]
click at [243, 183] on div "< div id = "regErr" style = "display:none; background:#fdecec; color:#7a1b1b; p…" at bounding box center [293, 173] width 310 height 45
click at [242, 184] on div "< div id = "regErr" style = "display:none; background:#fdecec; color:#7a1b1b; p…" at bounding box center [293, 173] width 310 height 45
paste textarea "[URL][DOMAIN_NAME]"
type textarea "const REG_ENDPOINT = "[URL][DOMAIN_NAME]";"
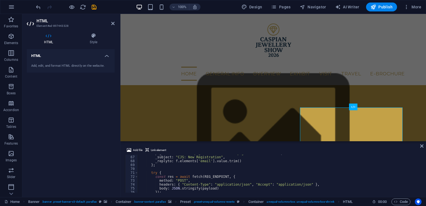
scroll to position [322, 0]
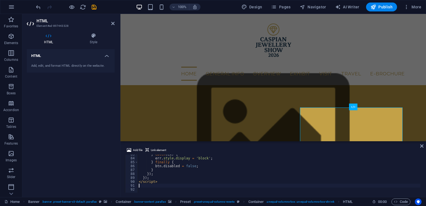
click at [162, 187] on div "} catch ( ex ) { err . style . display = 'block' ; } finally { btn . disabled =…" at bounding box center [293, 174] width 310 height 45
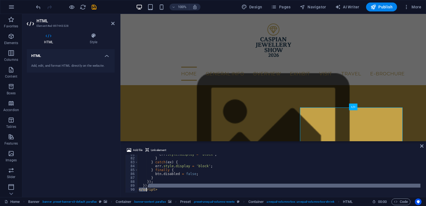
drag, startPoint x: 162, startPoint y: 187, endPoint x: 146, endPoint y: 189, distance: 15.7
click at [146, 189] on div "err . style . display = 'block' ; } } catch ( ex ) { err . style . display = 'b…" at bounding box center [293, 174] width 310 height 45
click at [163, 188] on div "err . style . display = 'block' ; } } catch ( ex ) { err . style . display = 'b…" at bounding box center [293, 174] width 310 height 45
type textarea "</script>"
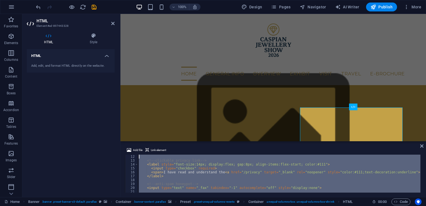
scroll to position [0, 0]
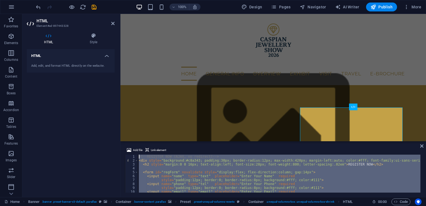
drag, startPoint x: 284, startPoint y: 201, endPoint x: 124, endPoint y: 123, distance: 177.3
click at [422, 146] on icon at bounding box center [421, 146] width 3 height 4
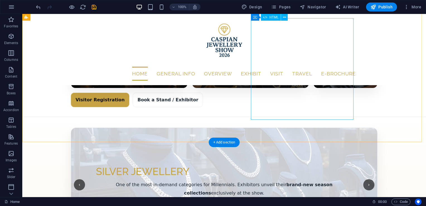
scroll to position [1782, 0]
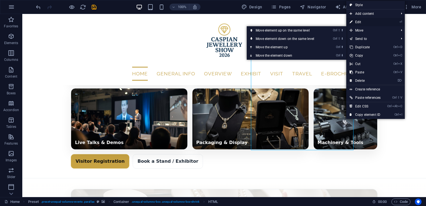
click at [362, 22] on link "⏎ Edit" at bounding box center [365, 22] width 38 height 8
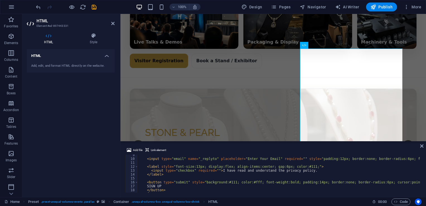
scroll to position [41, 0]
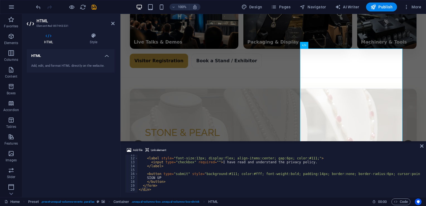
click at [158, 188] on div "< label style = "font-size:13px; display:flex; align-items:center; gap:6px; col…" at bounding box center [294, 174] width 312 height 45
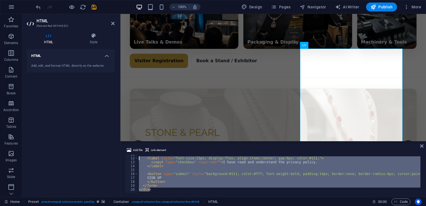
scroll to position [0, 0]
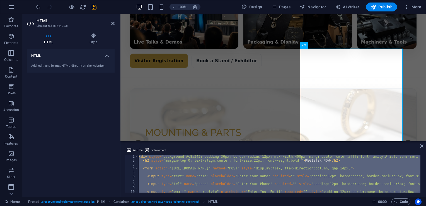
drag, startPoint x: 158, startPoint y: 188, endPoint x: 126, endPoint y: 142, distance: 56.3
click at [126, 142] on aside "Add file Link element </div> 1 2 3 4 5 6 7 8 9 10 11 12 < div style = "backgrou…" at bounding box center [273, 169] width 306 height 56
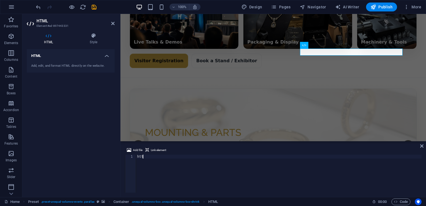
type textarea "h"
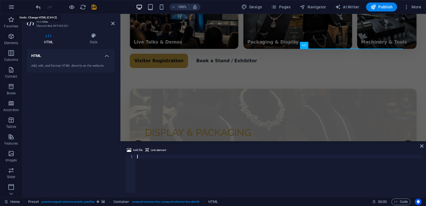
click at [38, 8] on icon "undo" at bounding box center [38, 7] width 6 height 6
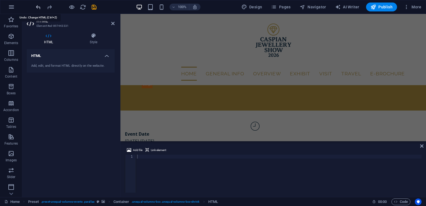
scroll to position [89, 0]
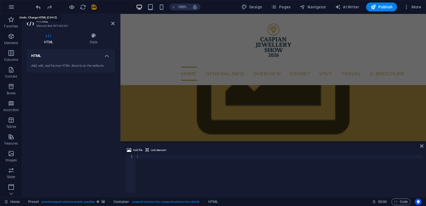
click at [38, 8] on icon "undo" at bounding box center [38, 7] width 6 height 6
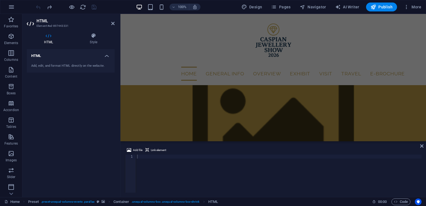
click at [421, 149] on div "Add file Link element" at bounding box center [273, 151] width 297 height 8
click at [422, 146] on icon at bounding box center [421, 146] width 3 height 4
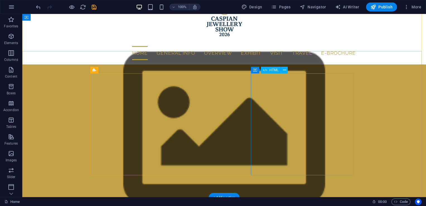
scroll to position [20, 0]
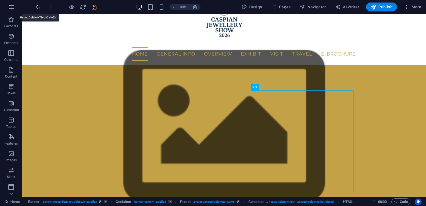
click at [38, 7] on icon "undo" at bounding box center [38, 7] width 6 height 6
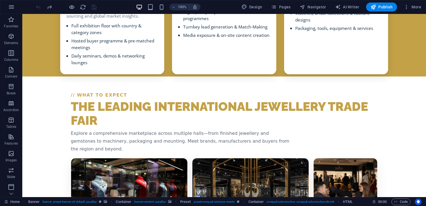
scroll to position [1764, 0]
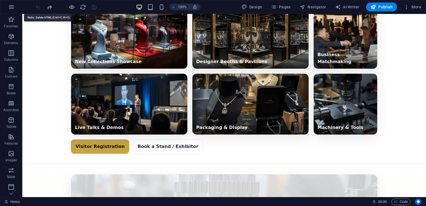
click at [50, 7] on icon "redo" at bounding box center [49, 7] width 6 height 6
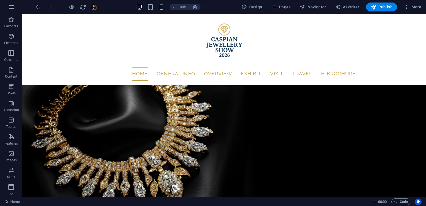
scroll to position [57, 0]
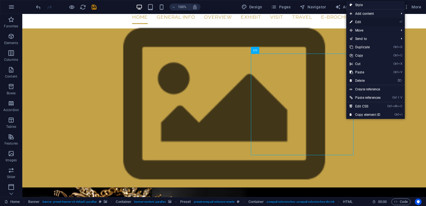
click at [363, 22] on link "⏎ Edit" at bounding box center [365, 22] width 38 height 8
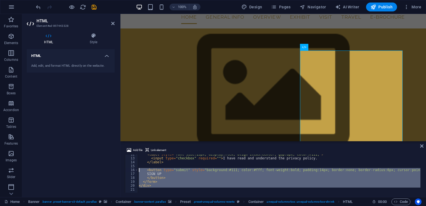
scroll to position [0, 0]
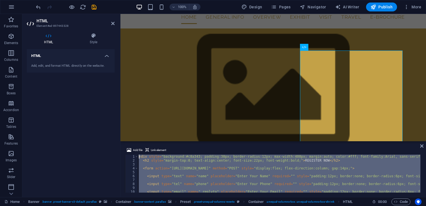
drag, startPoint x: 292, startPoint y: 202, endPoint x: 127, endPoint y: 124, distance: 182.2
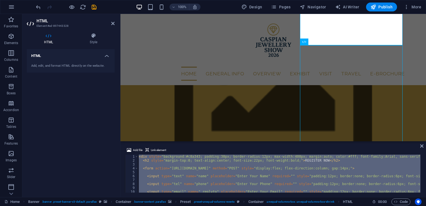
scroll to position [154, 0]
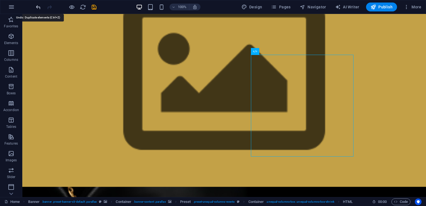
click at [38, 8] on icon "undo" at bounding box center [38, 7] width 6 height 6
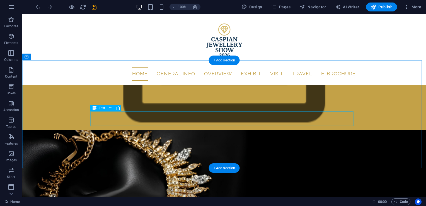
scroll to position [0, 0]
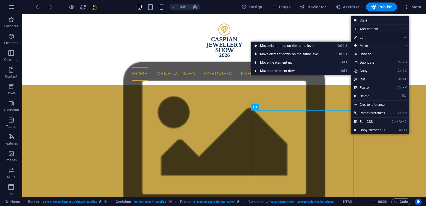
click at [359, 37] on link "⏎ Edit" at bounding box center [370, 37] width 38 height 8
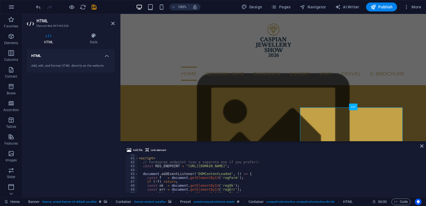
scroll to position [154, 0]
click at [241, 166] on div "< script > // Formspree endpoint (use a separate one if you prefer): const REG_…" at bounding box center [293, 174] width 310 height 45
paste textarea "[URL][DOMAIN_NAME]"
type textarea "const REG_ENDPOINT = "[URL][DOMAIN_NAME]";"
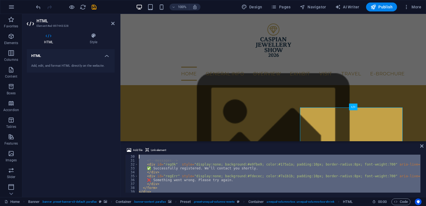
scroll to position [0, 0]
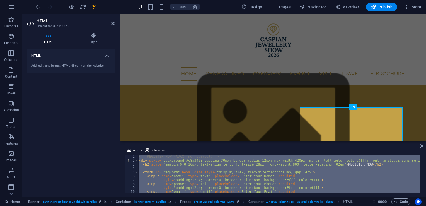
drag, startPoint x: 287, startPoint y: 200, endPoint x: 124, endPoint y: 134, distance: 175.5
click at [422, 144] on icon at bounding box center [421, 146] width 3 height 4
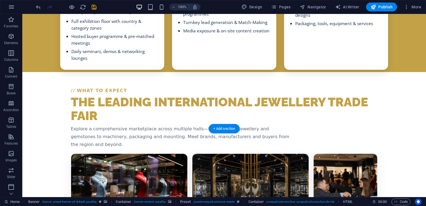
scroll to position [1816, 0]
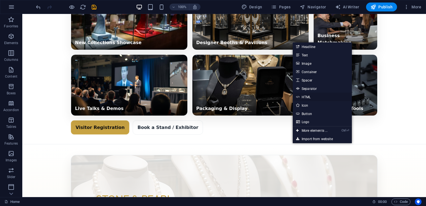
click at [310, 98] on link "HTML" at bounding box center [322, 97] width 59 height 8
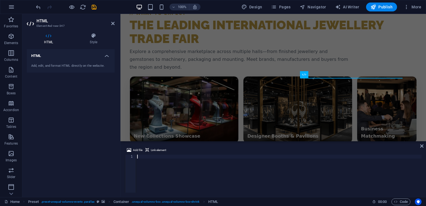
scroll to position [1947, 0]
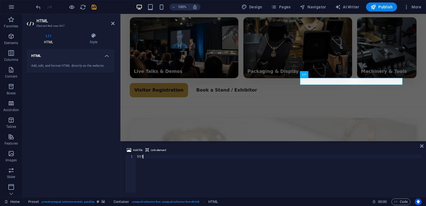
type textarea "h"
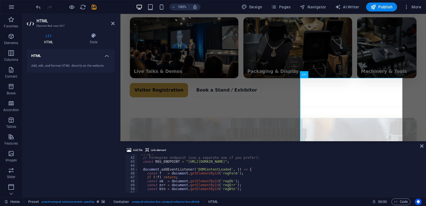
scroll to position [155, 0]
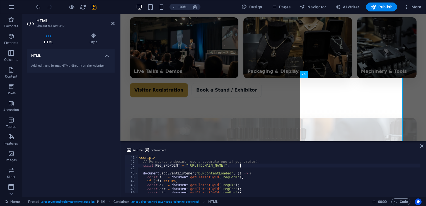
click at [240, 167] on div "< script > // Formspree endpoint (use a separate one if you prefer): const REG_…" at bounding box center [293, 174] width 310 height 45
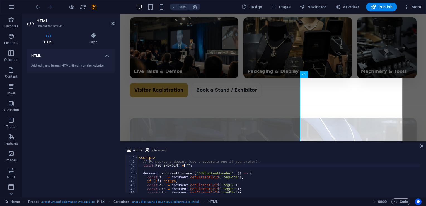
paste textarea "[URL][DOMAIN_NAME]"
type textarea "const REG_ENDPOINT = "[URL][DOMAIN_NAME]";"
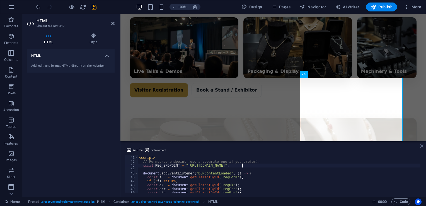
click at [421, 146] on icon at bounding box center [421, 146] width 3 height 4
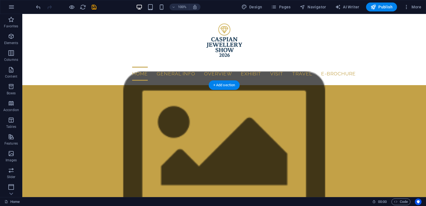
scroll to position [32, 0]
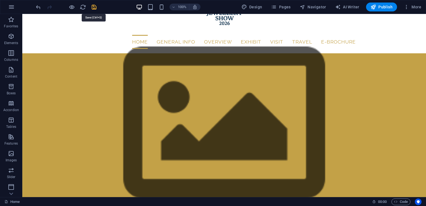
click at [94, 8] on icon "save" at bounding box center [94, 7] width 6 height 6
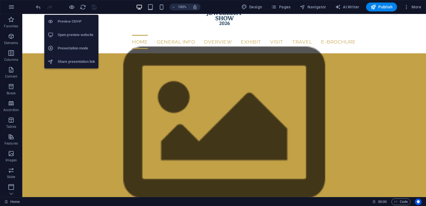
click at [73, 34] on h6 "Open preview website" at bounding box center [76, 35] width 37 height 7
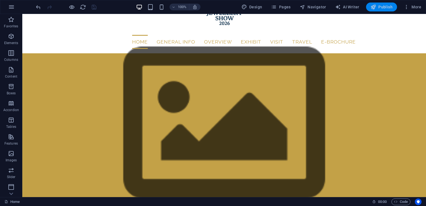
click at [380, 5] on span "Publish" at bounding box center [382, 7] width 22 height 6
